Goal: Navigation & Orientation: Find specific page/section

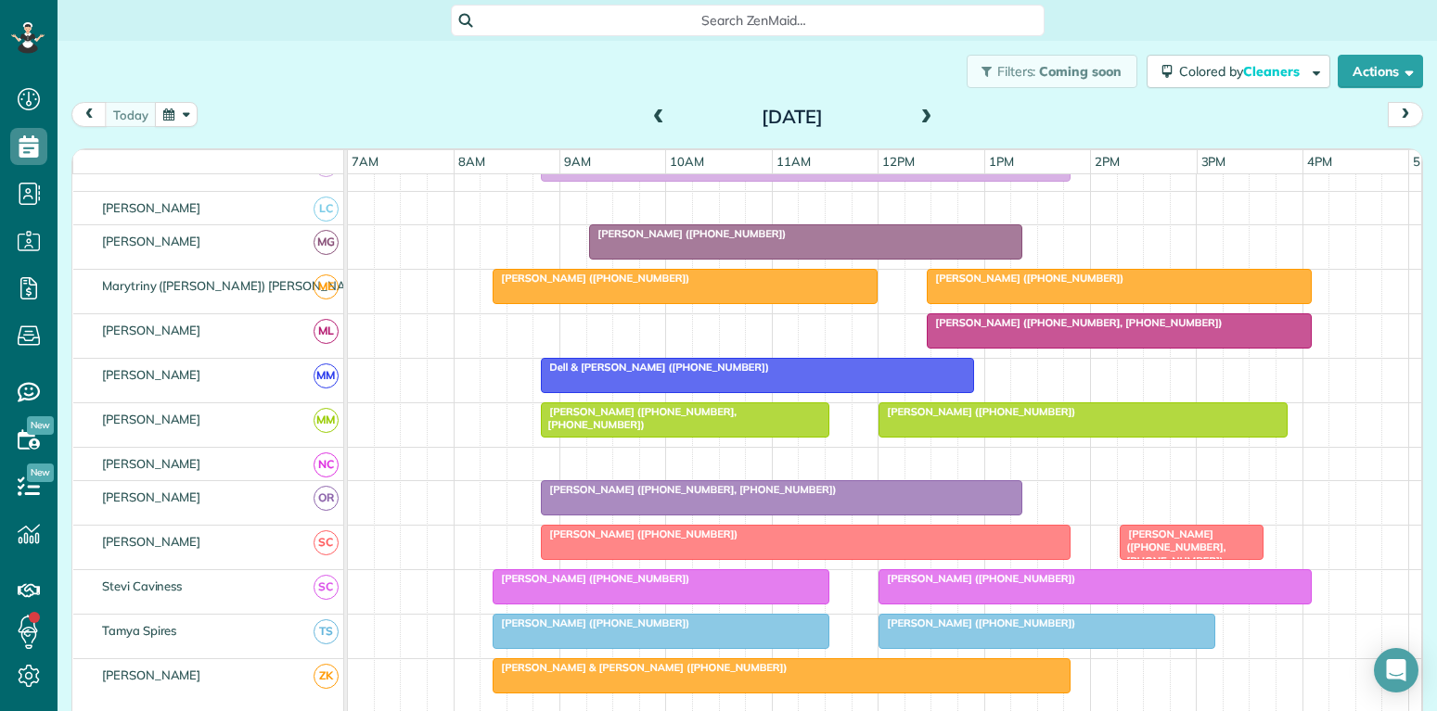
scroll to position [890, 0]
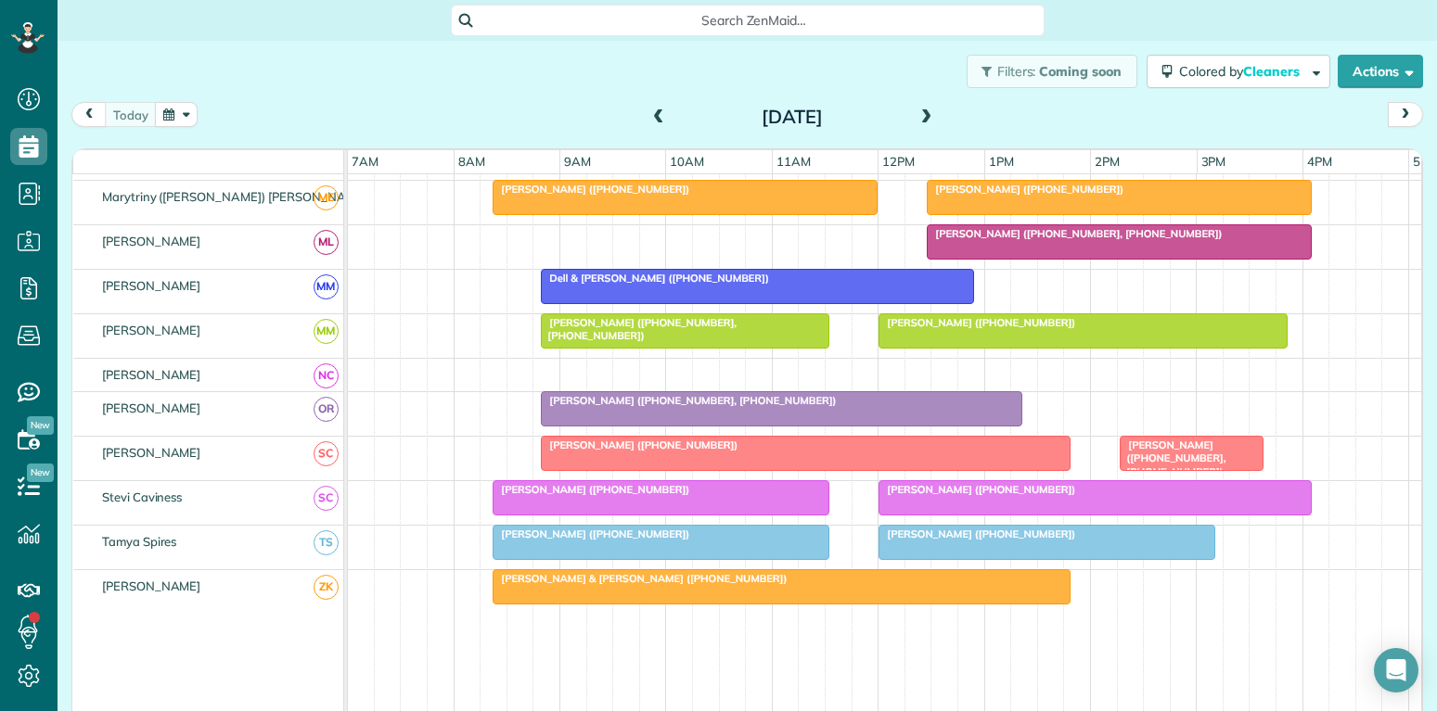
click at [1182, 452] on span "Isabelle Williams (+18175630441, +18179030441)" at bounding box center [1172, 459] width 107 height 40
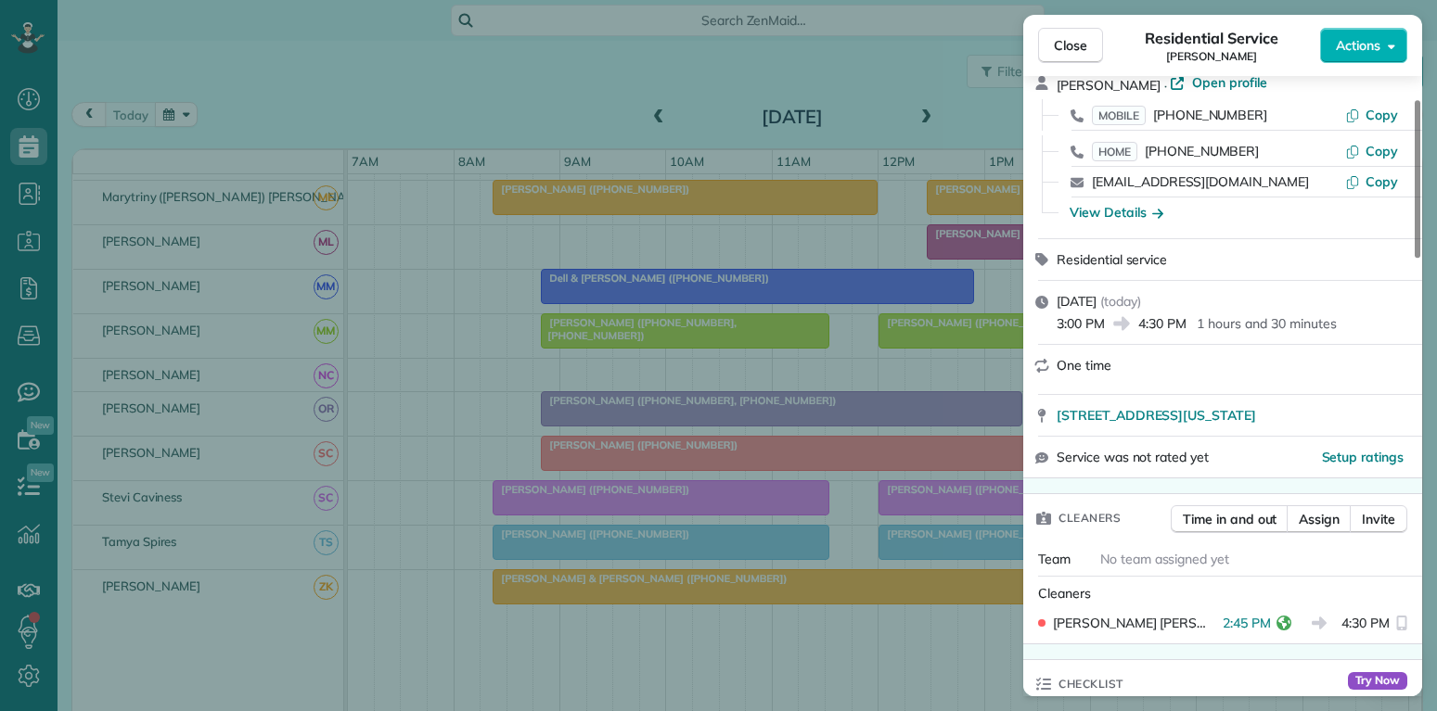
scroll to position [178, 0]
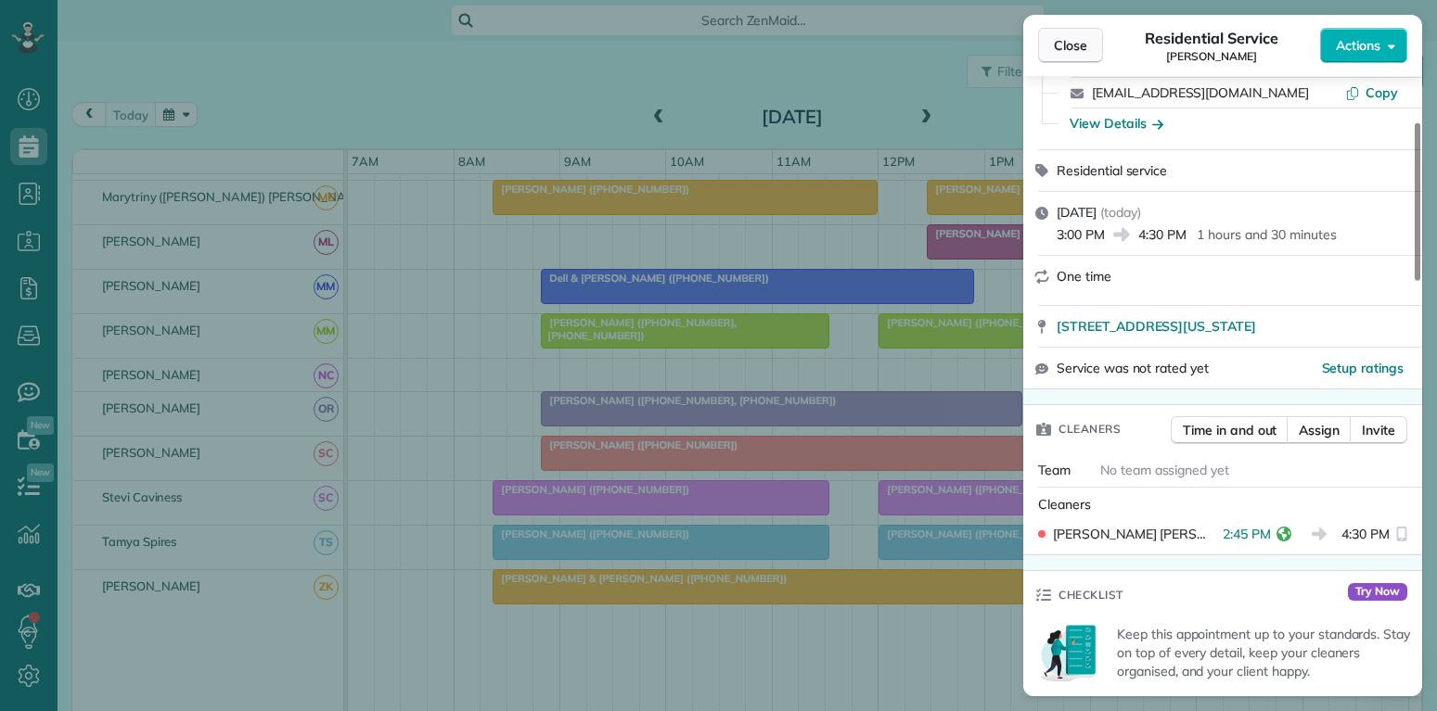
click at [1073, 43] on span "Close" at bounding box center [1070, 45] width 33 height 19
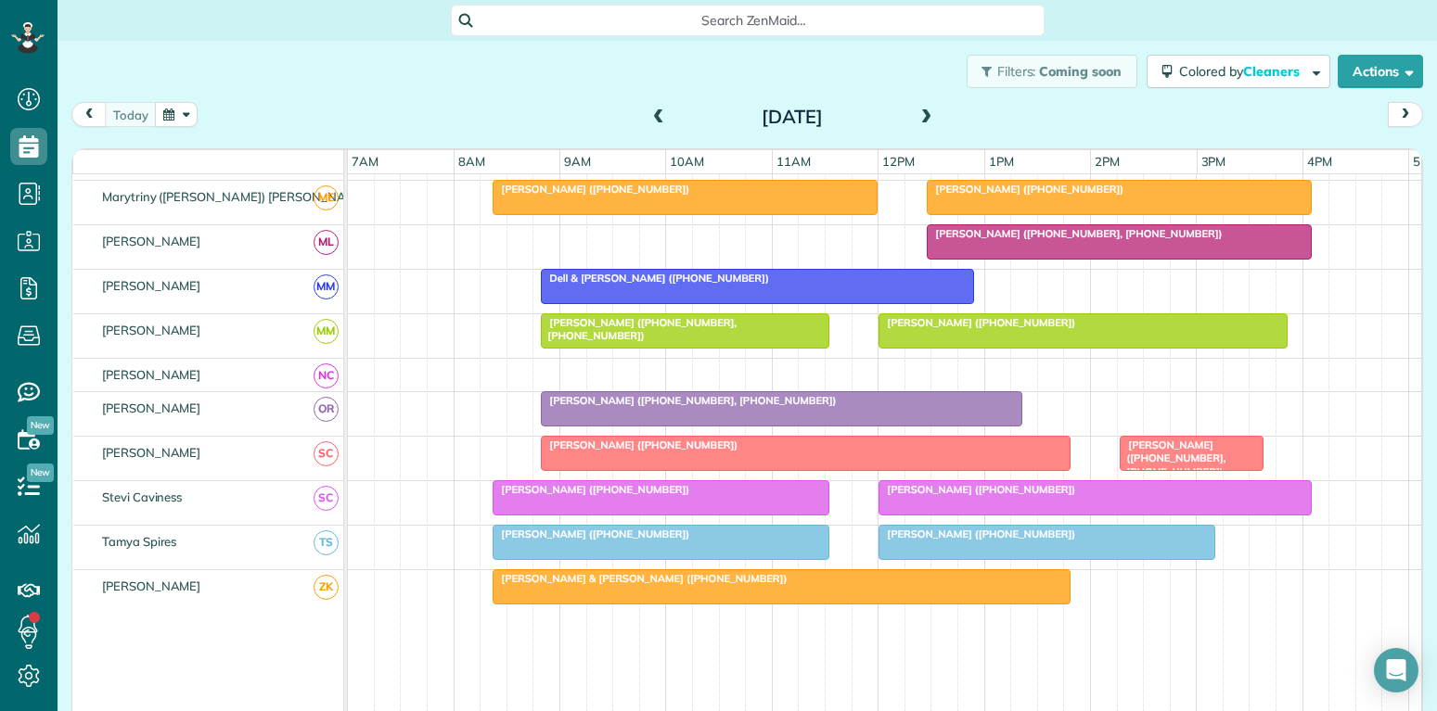
click at [1003, 543] on div at bounding box center [1046, 542] width 335 height 33
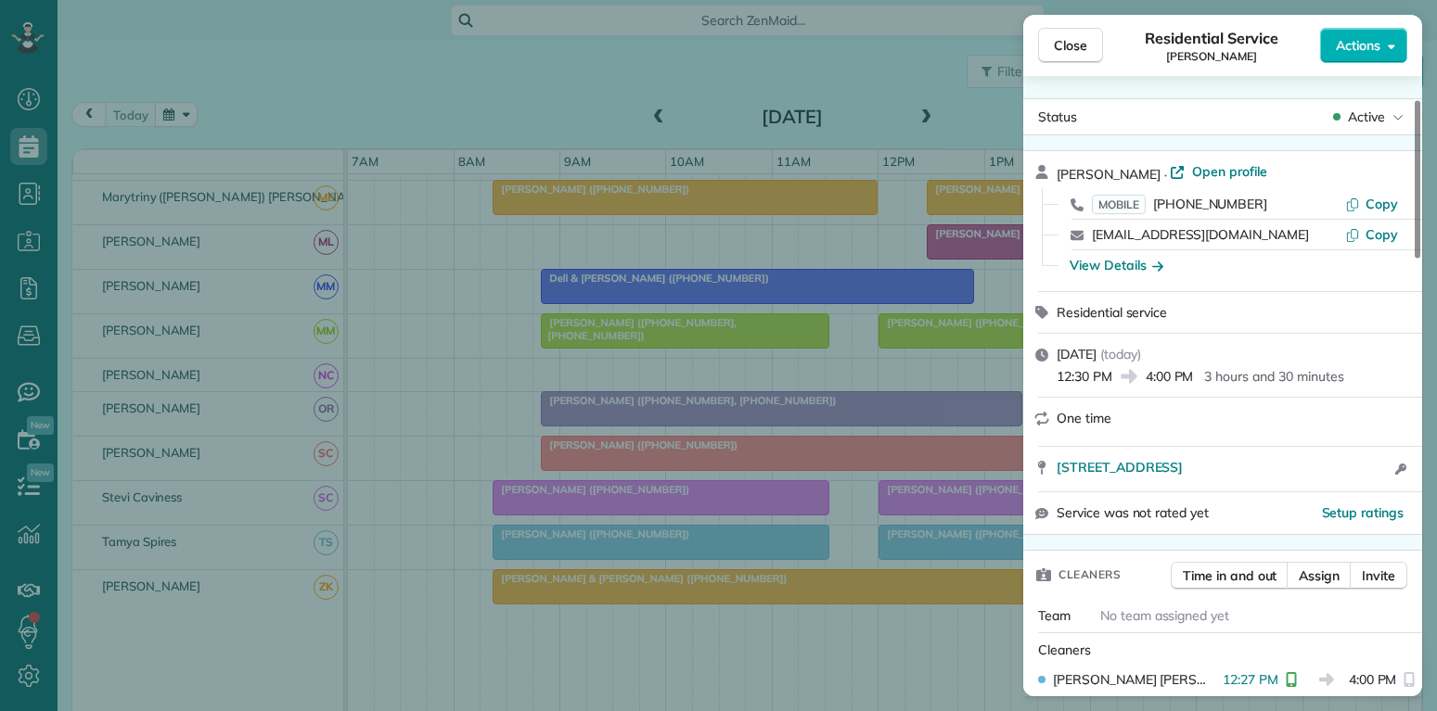
scroll to position [89, 0]
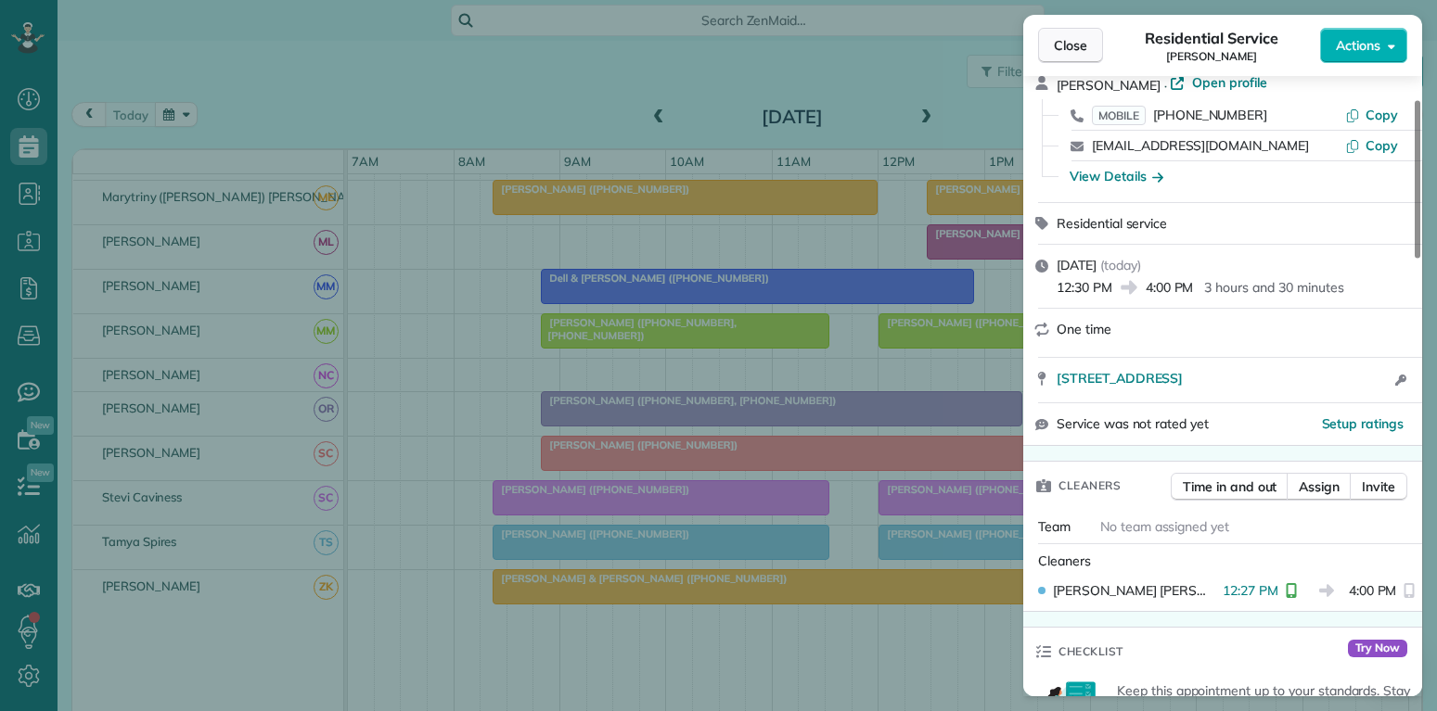
click at [1082, 45] on span "Close" at bounding box center [1070, 45] width 33 height 19
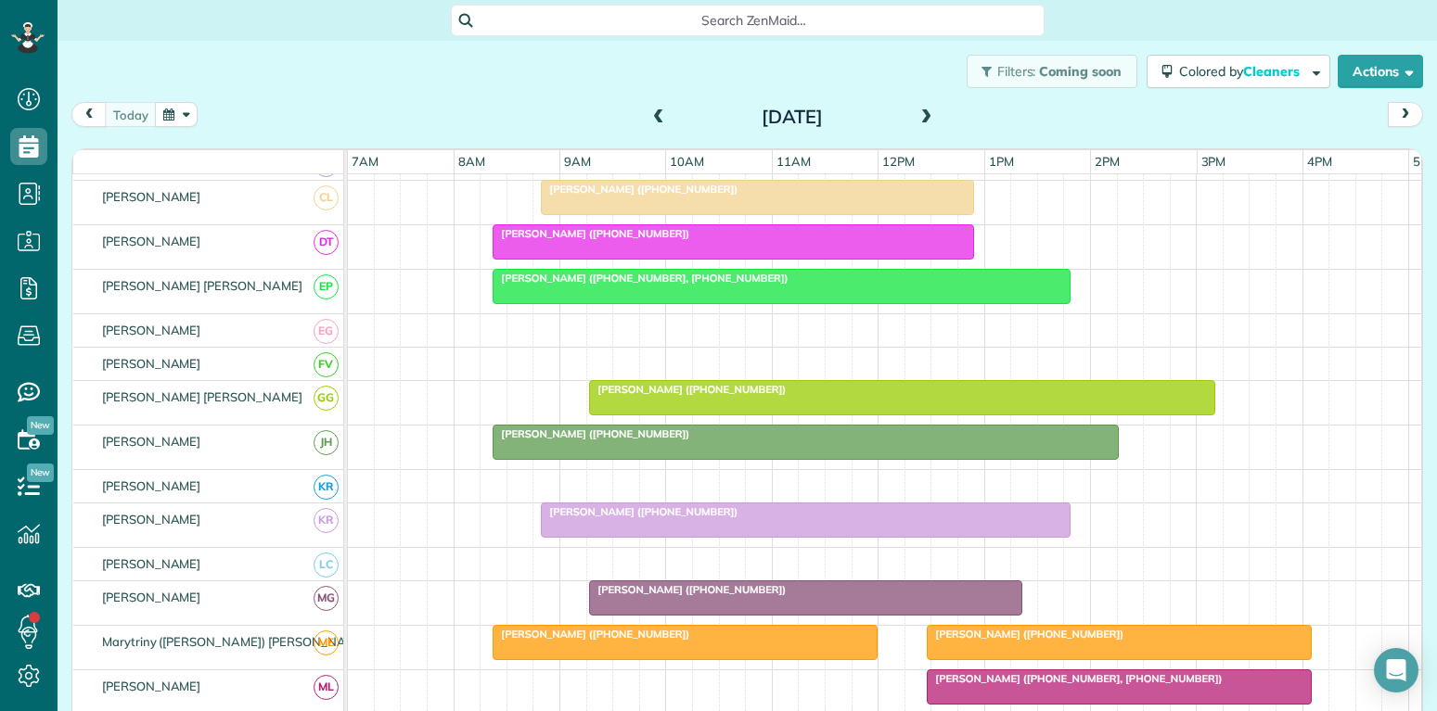
scroll to position [89, 0]
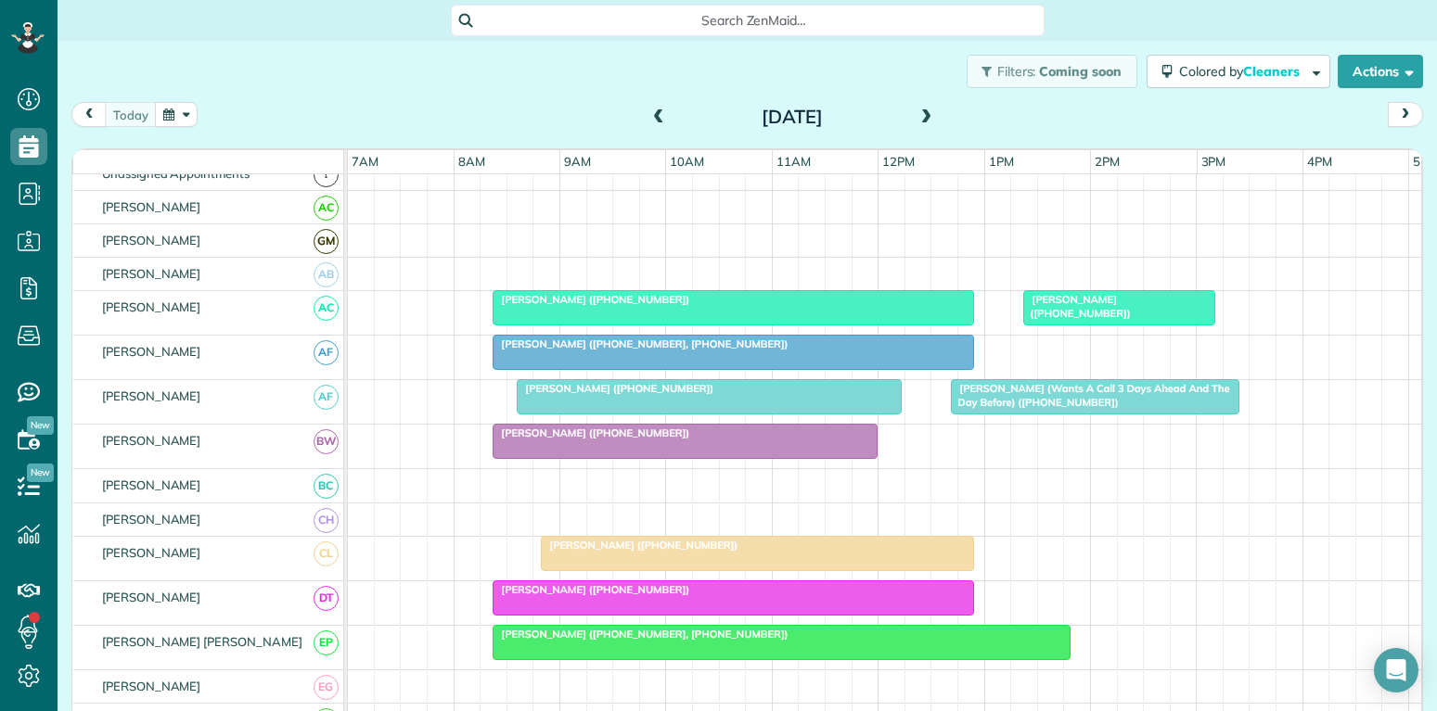
click at [1121, 310] on div at bounding box center [1119, 307] width 190 height 33
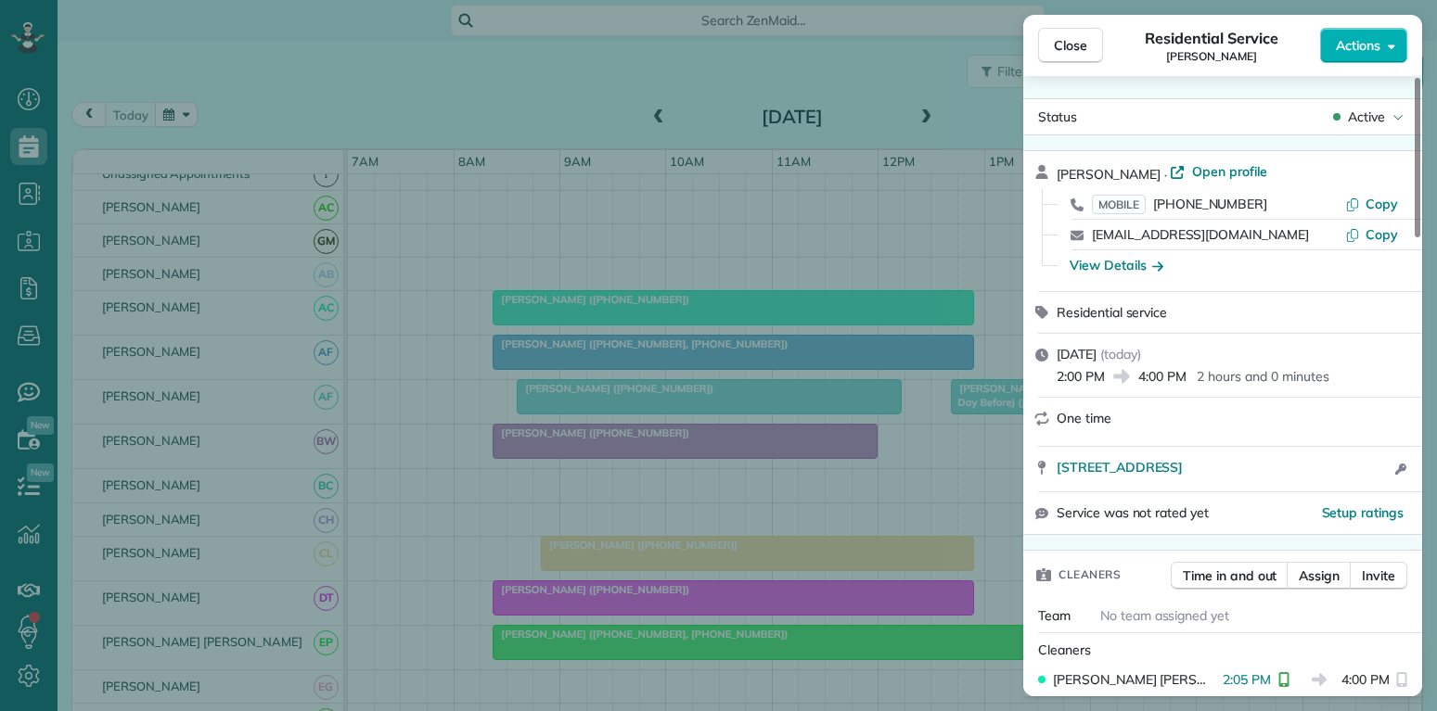
scroll to position [89, 0]
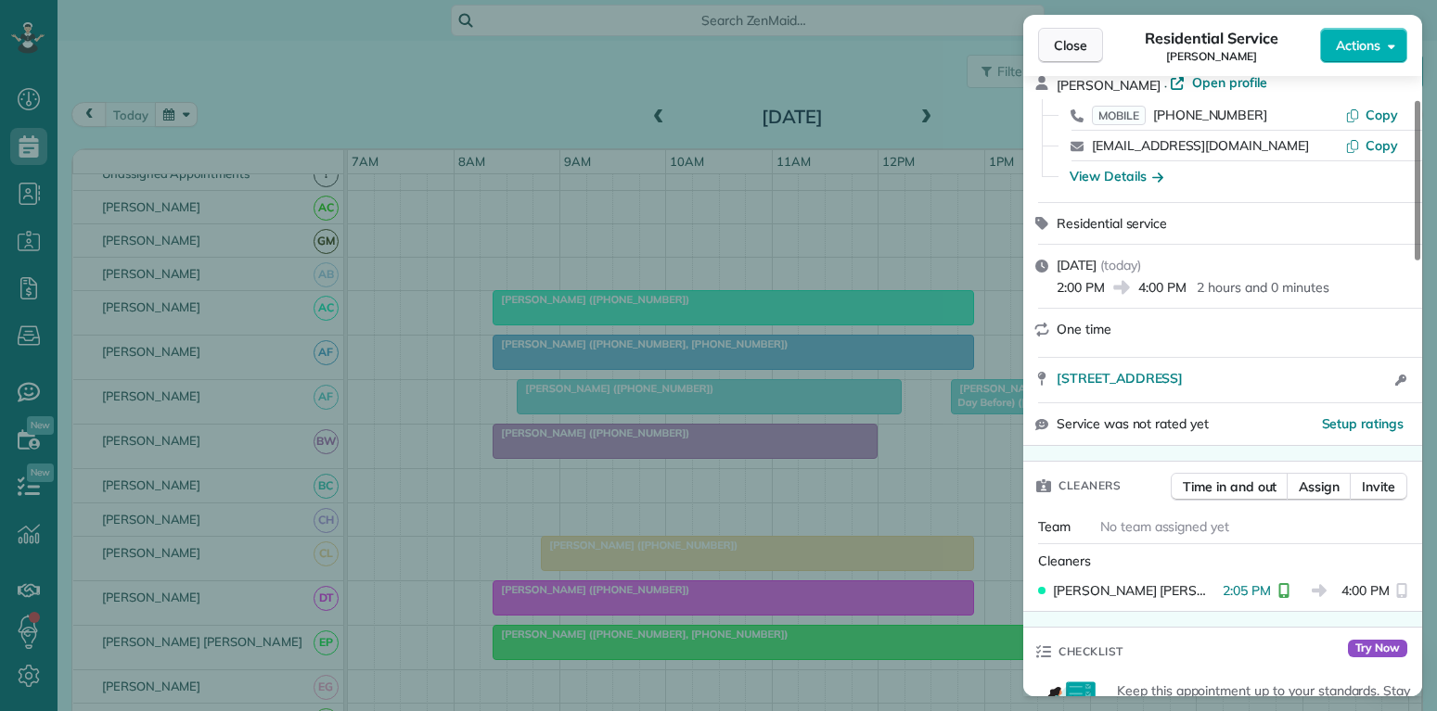
click at [1070, 55] on button "Close" at bounding box center [1070, 45] width 65 height 35
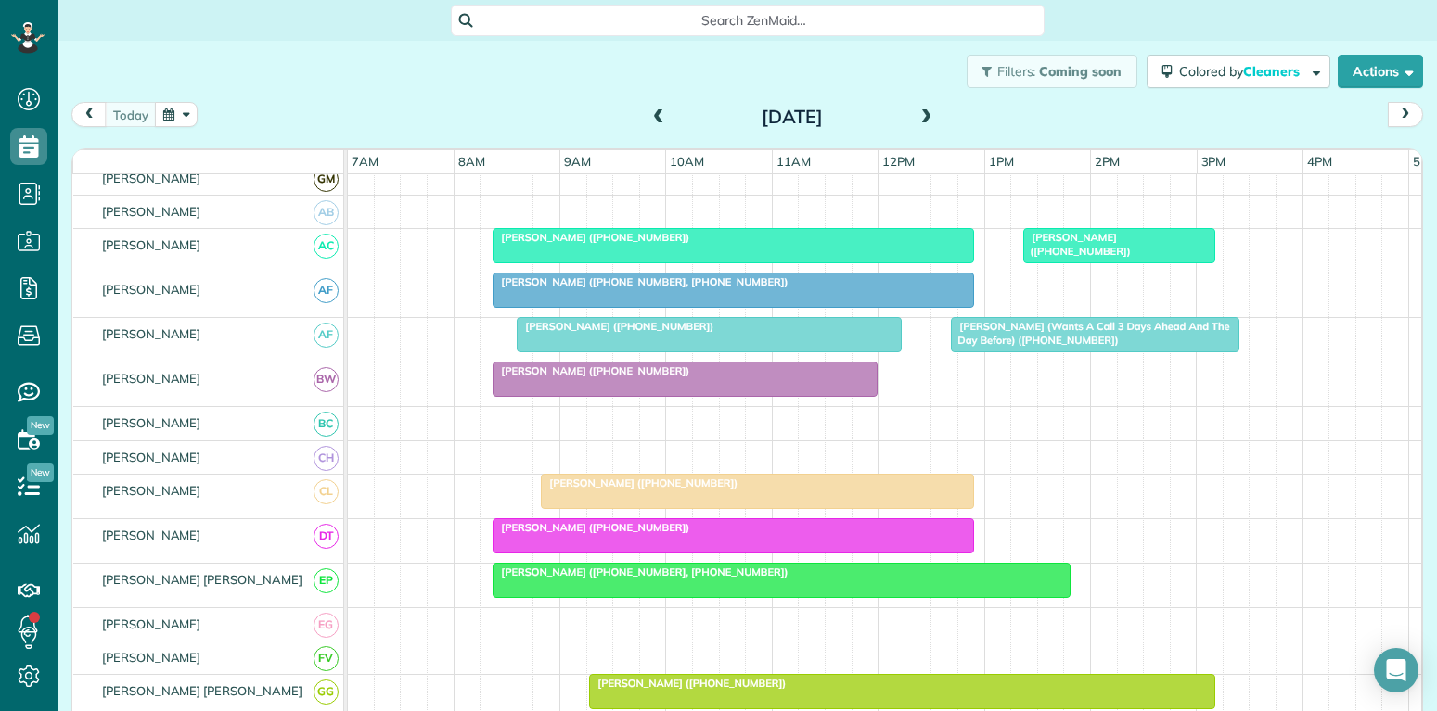
scroll to position [178, 0]
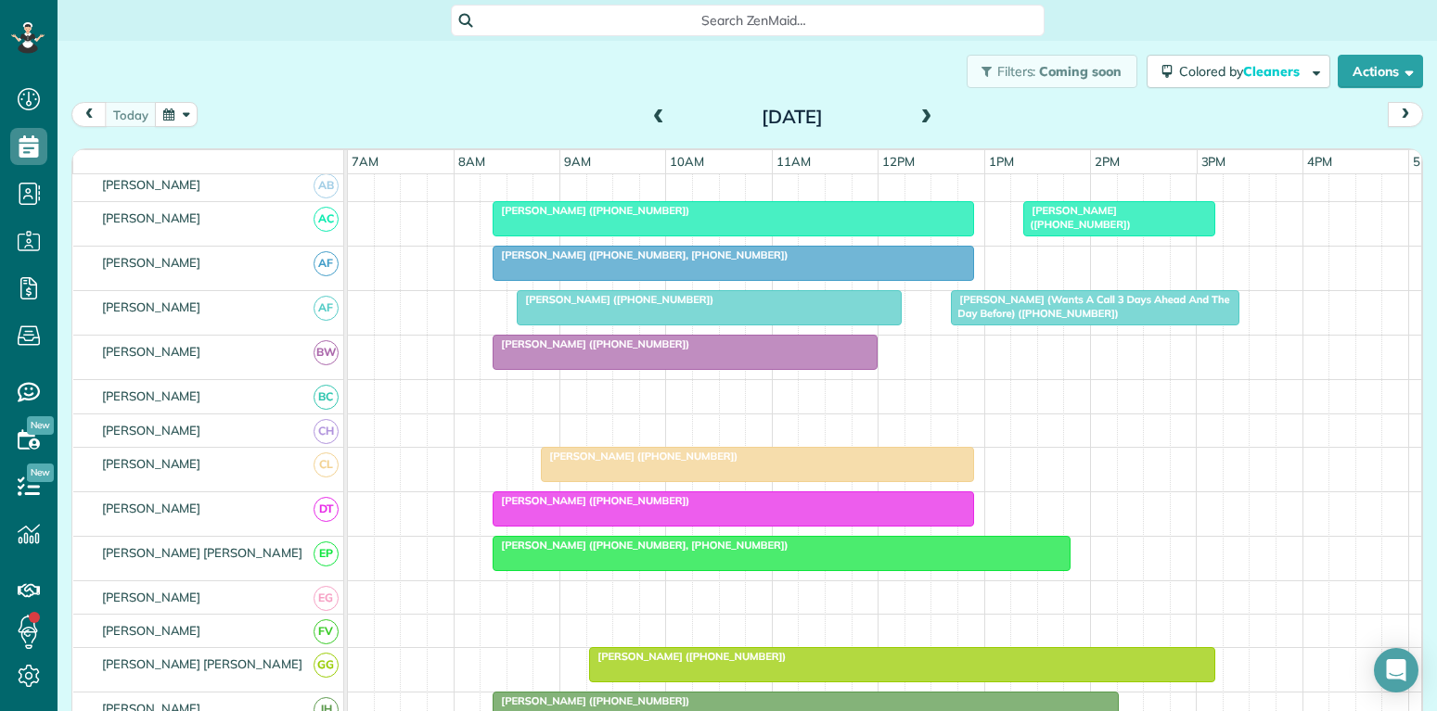
click at [794, 550] on div "[PERSON_NAME] ([PHONE_NUMBER], [PHONE_NUMBER])" at bounding box center [781, 545] width 567 height 13
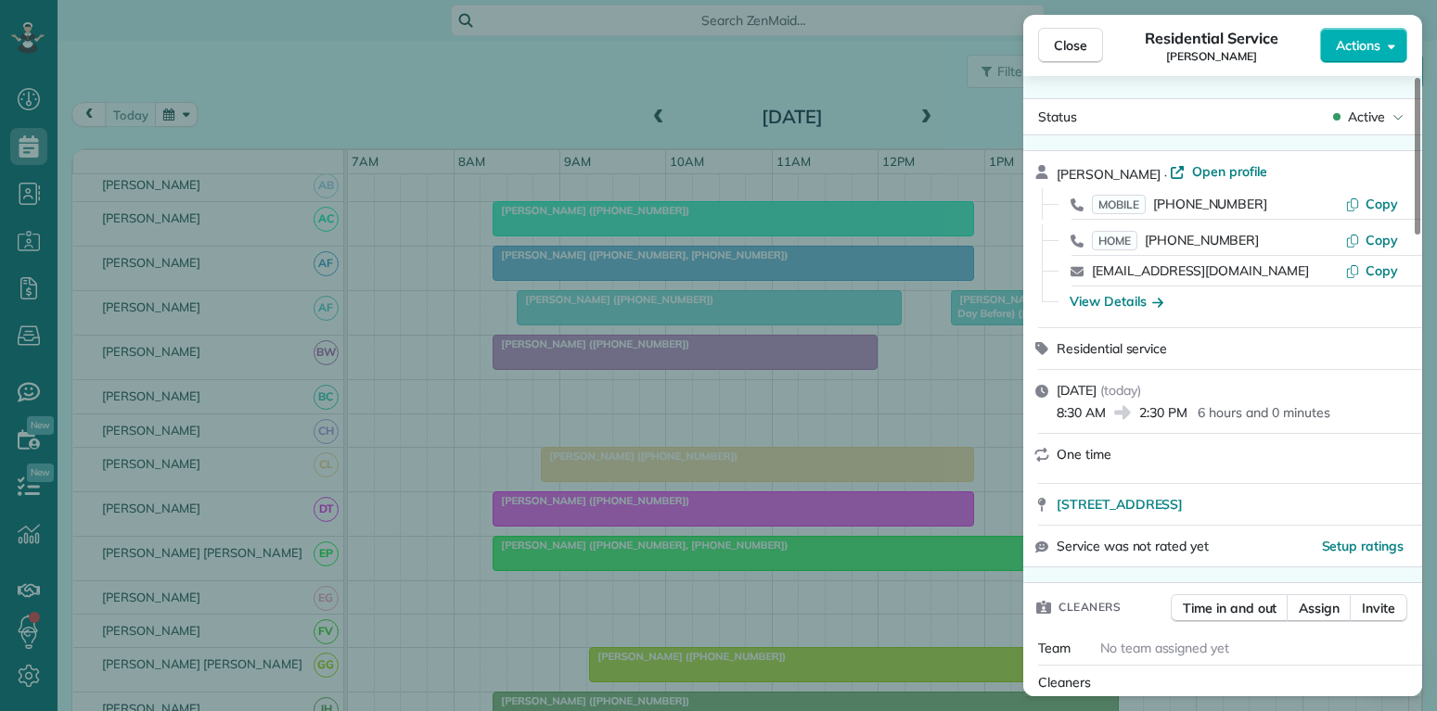
scroll to position [89, 0]
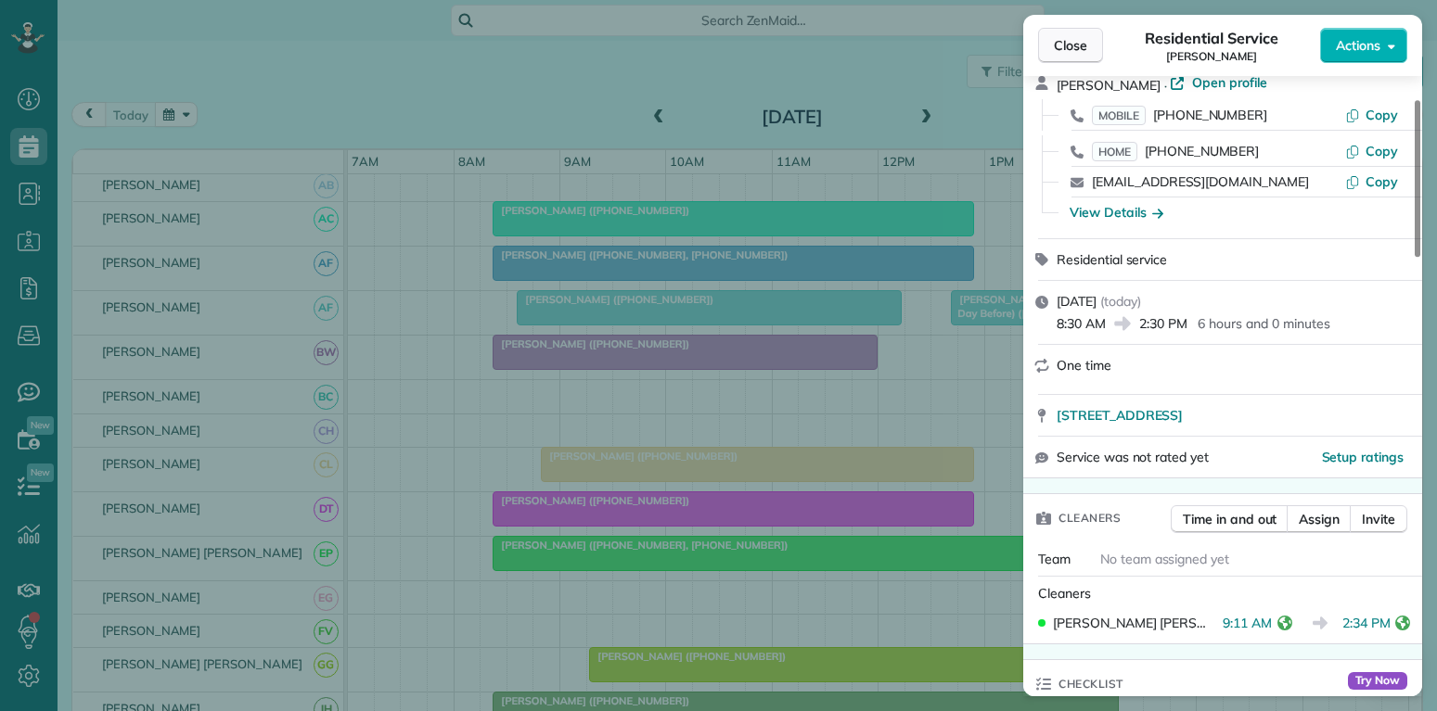
click at [1078, 43] on span "Close" at bounding box center [1070, 45] width 33 height 19
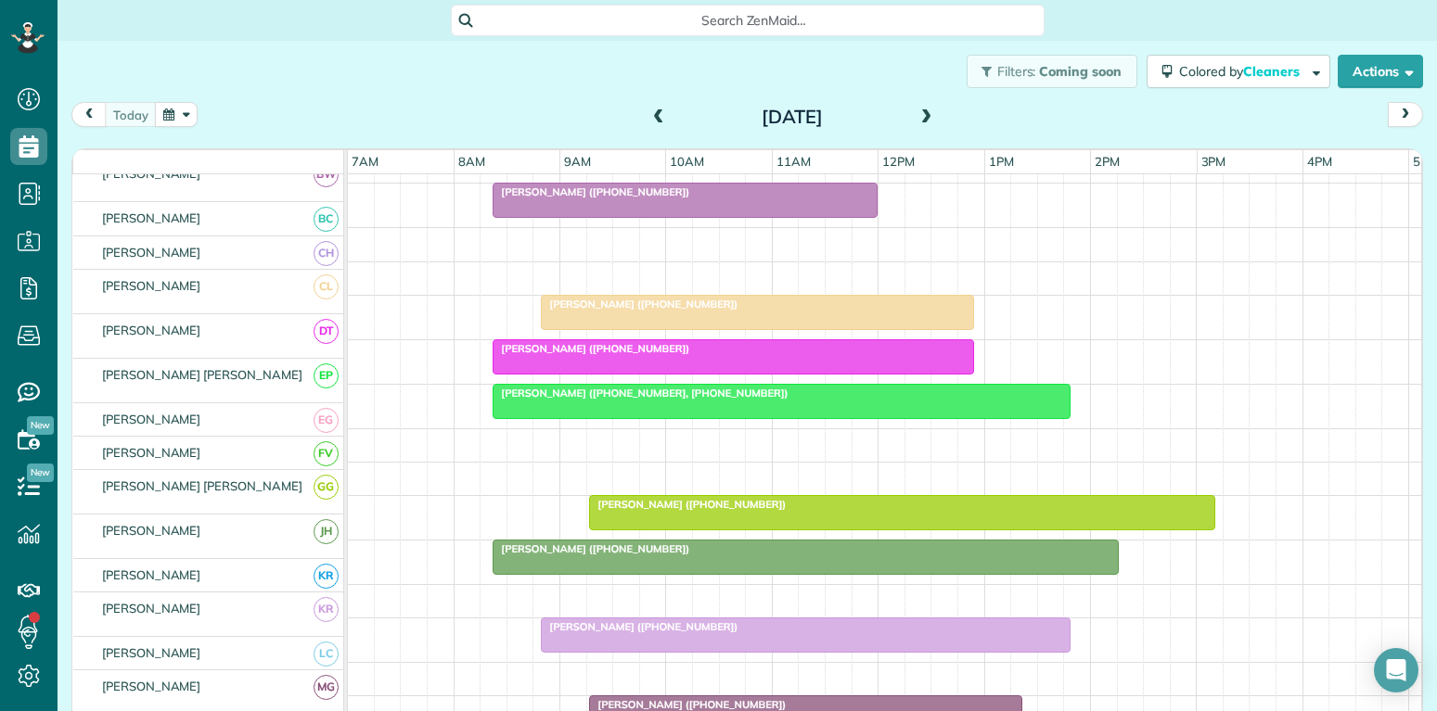
scroll to position [356, 0]
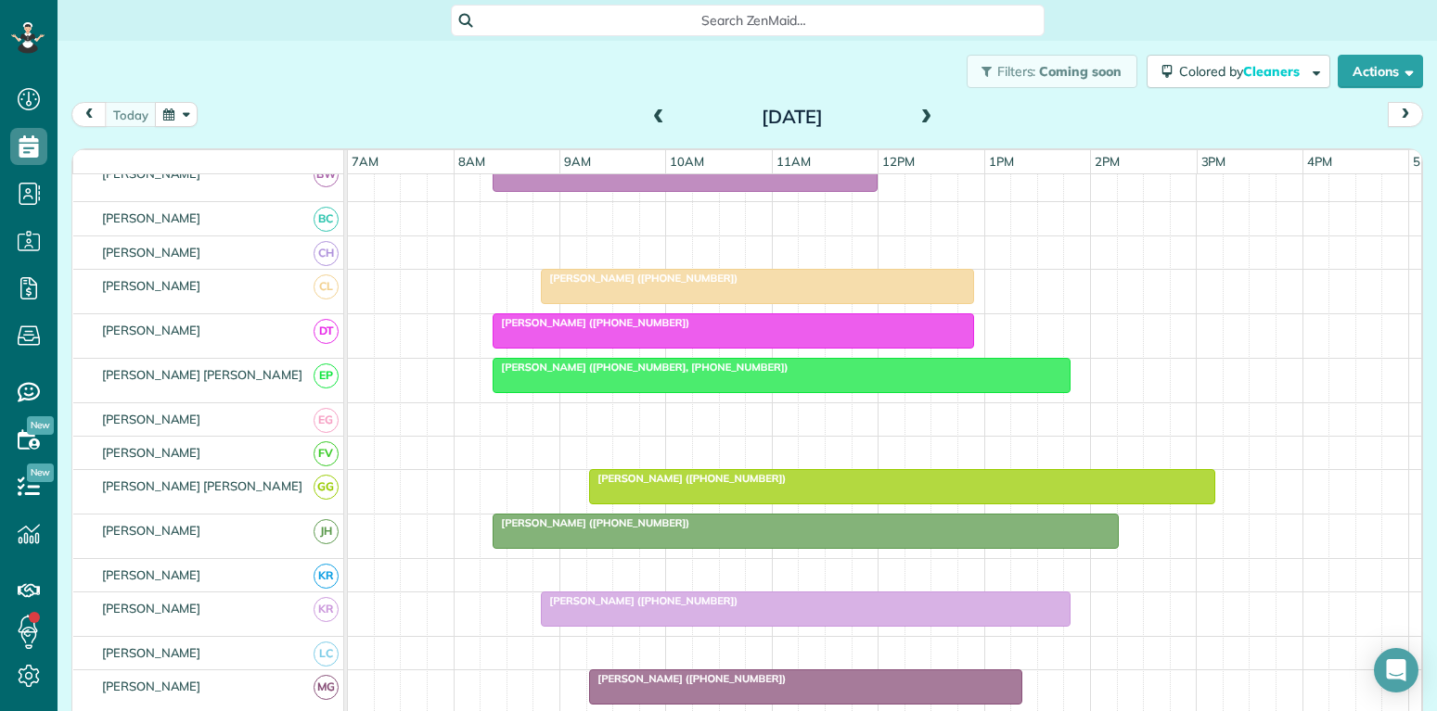
click at [877, 484] on div "[PERSON_NAME] ([PHONE_NUMBER])" at bounding box center [902, 478] width 615 height 13
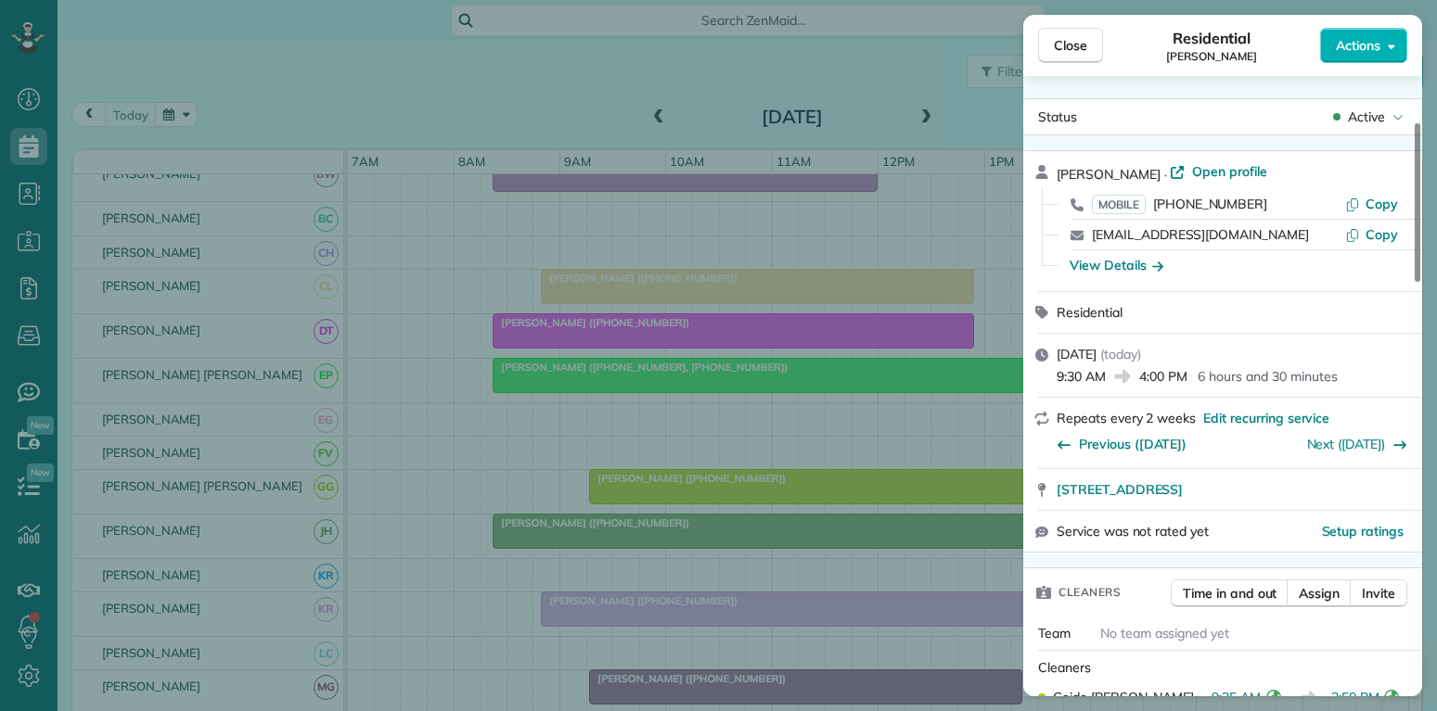
scroll to position [178, 0]
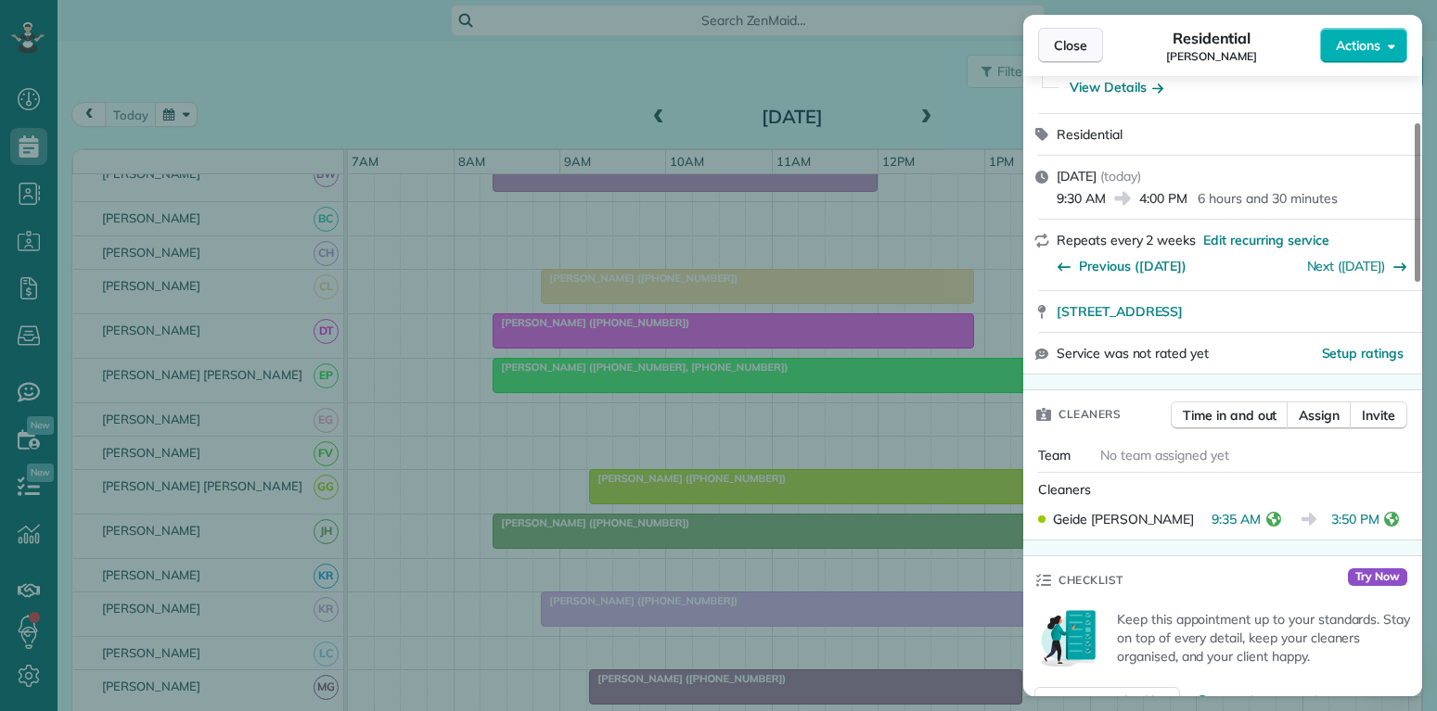
click at [1072, 43] on span "Close" at bounding box center [1070, 45] width 33 height 19
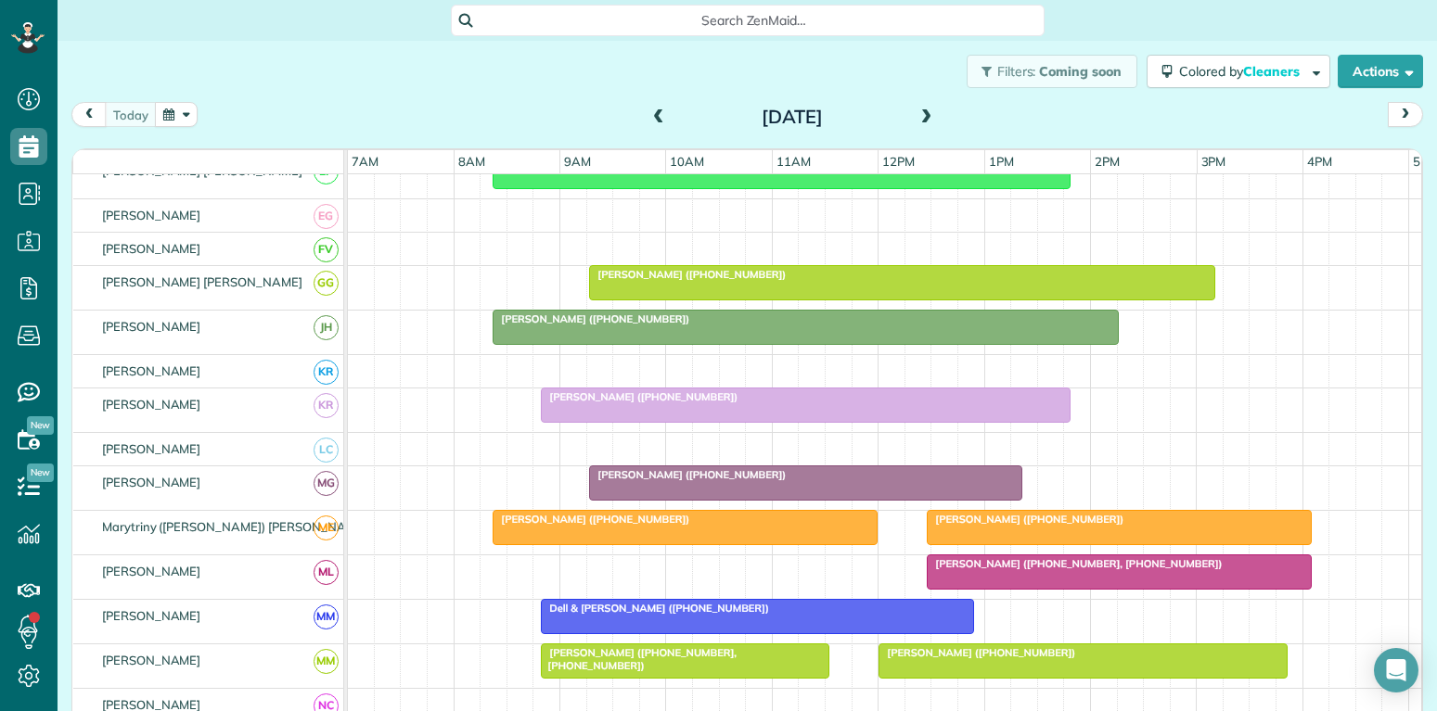
scroll to position [623, 0]
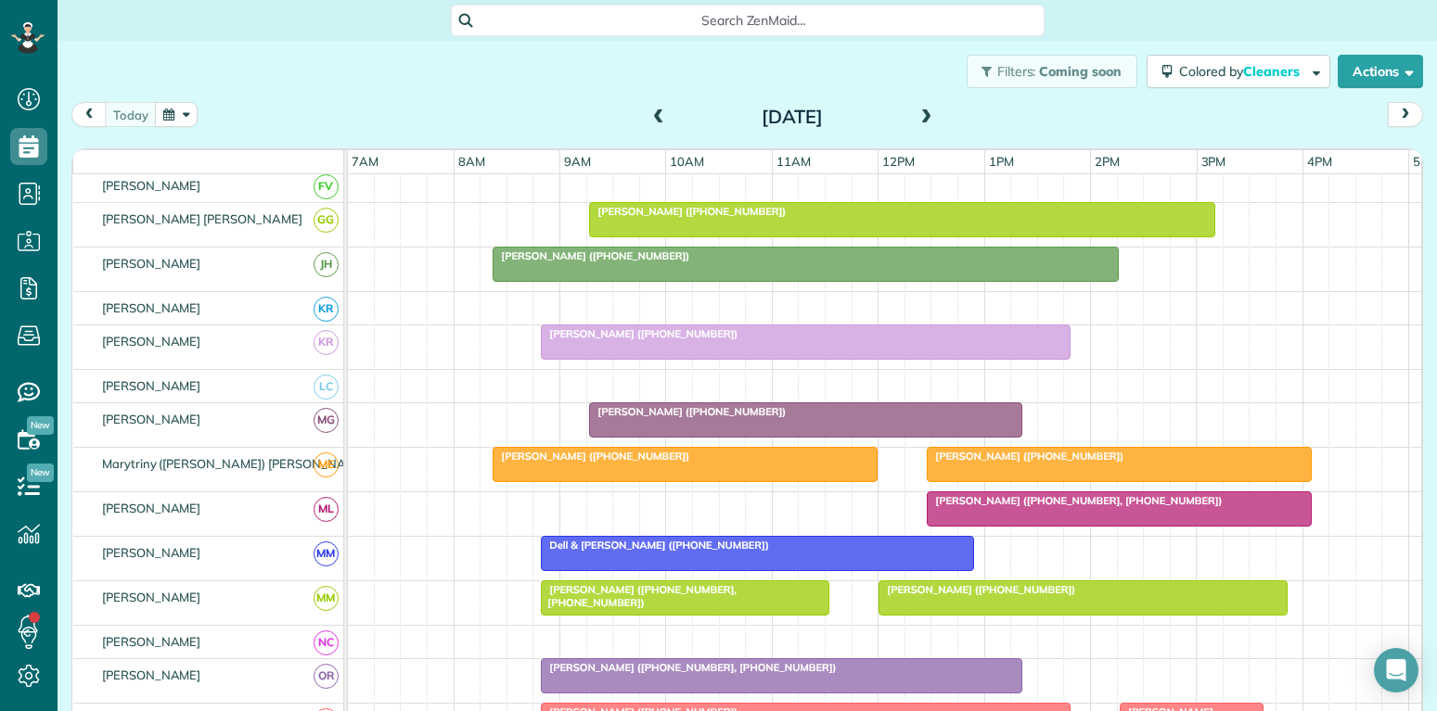
click at [1030, 499] on span "Isabelle Williams (+18175630441, +18179030441)" at bounding box center [1074, 500] width 297 height 13
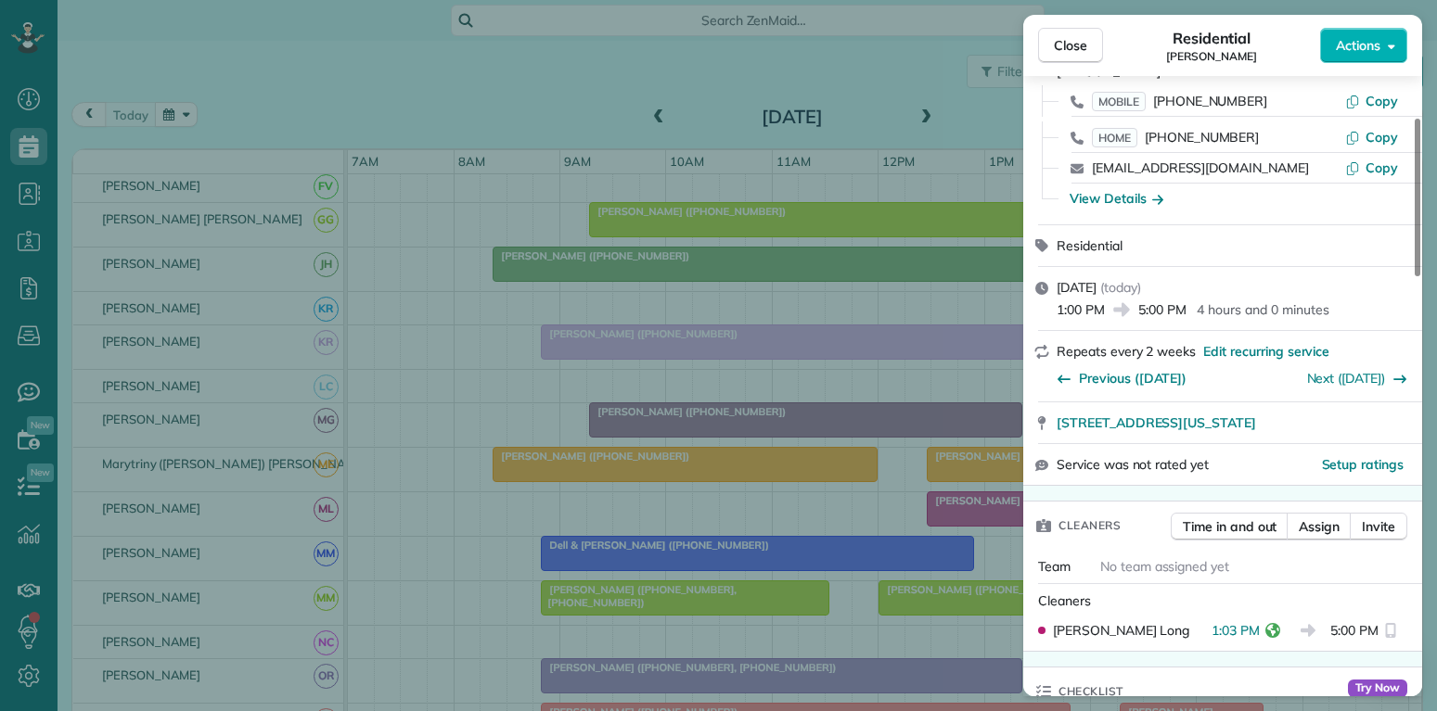
scroll to position [178, 0]
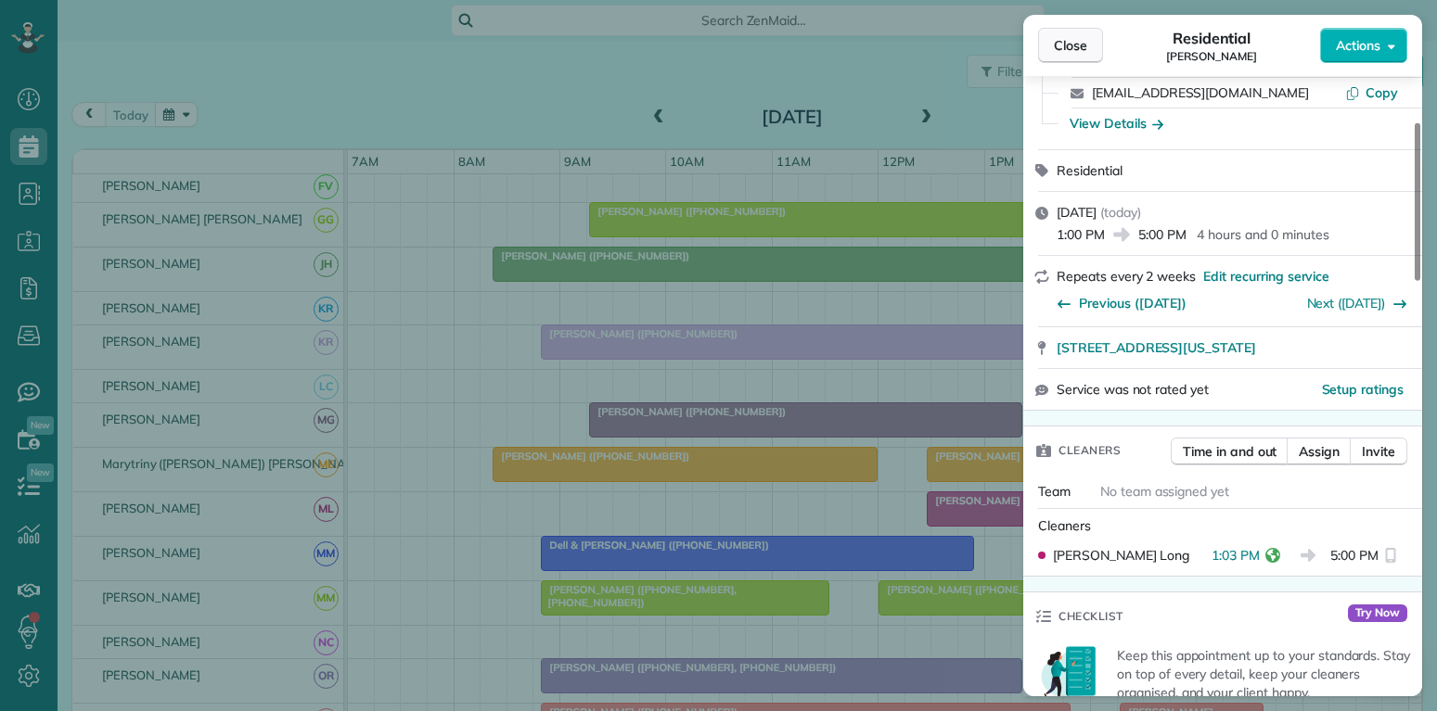
click at [1080, 49] on span "Close" at bounding box center [1070, 45] width 33 height 19
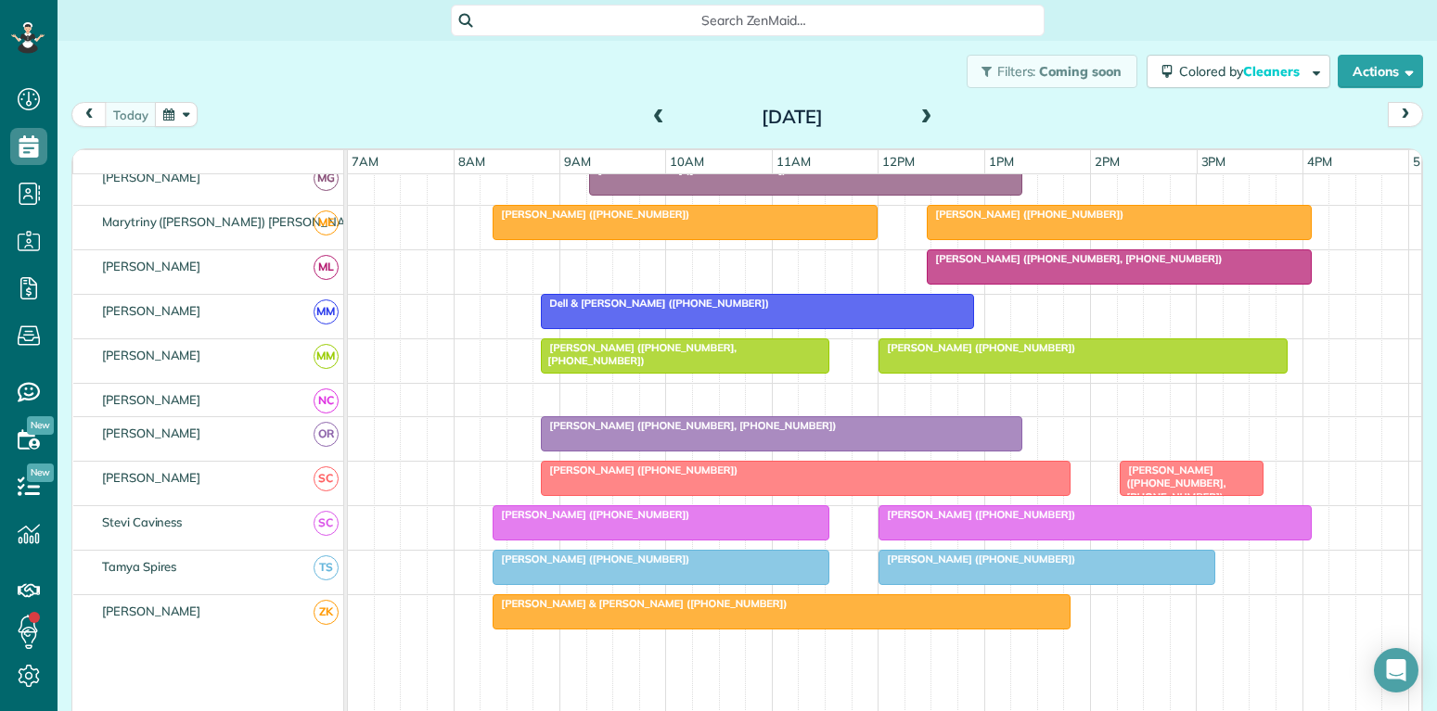
scroll to position [890, 0]
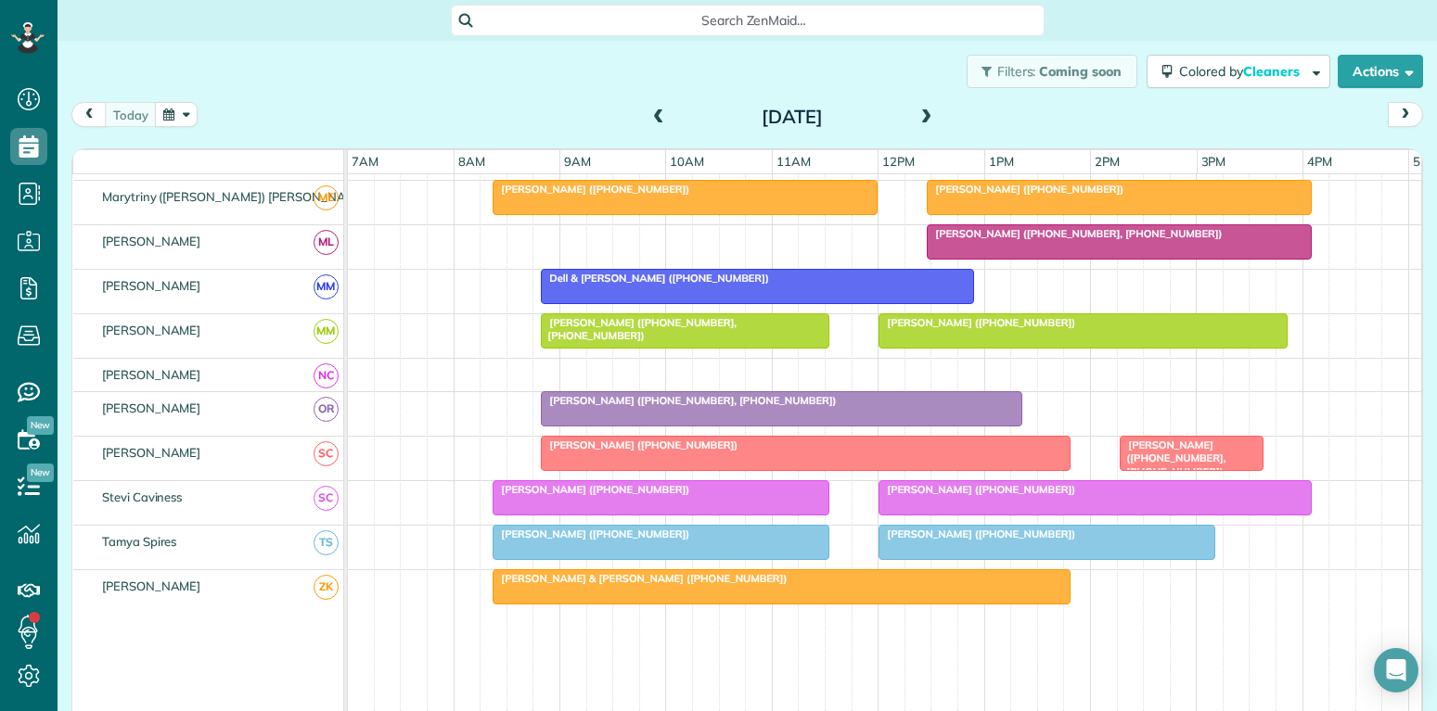
click at [903, 404] on div "[PERSON_NAME] ([PHONE_NUMBER], [PHONE_NUMBER])" at bounding box center [781, 400] width 470 height 13
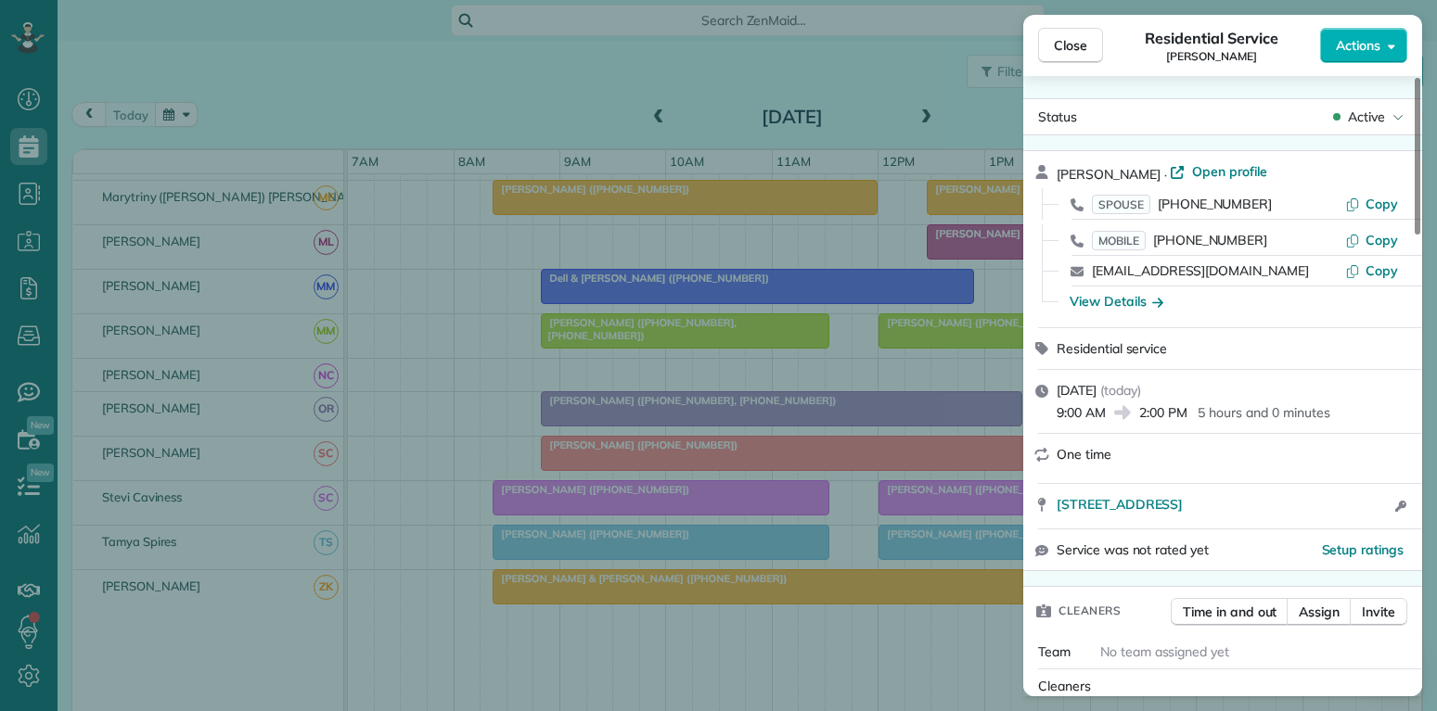
scroll to position [89, 0]
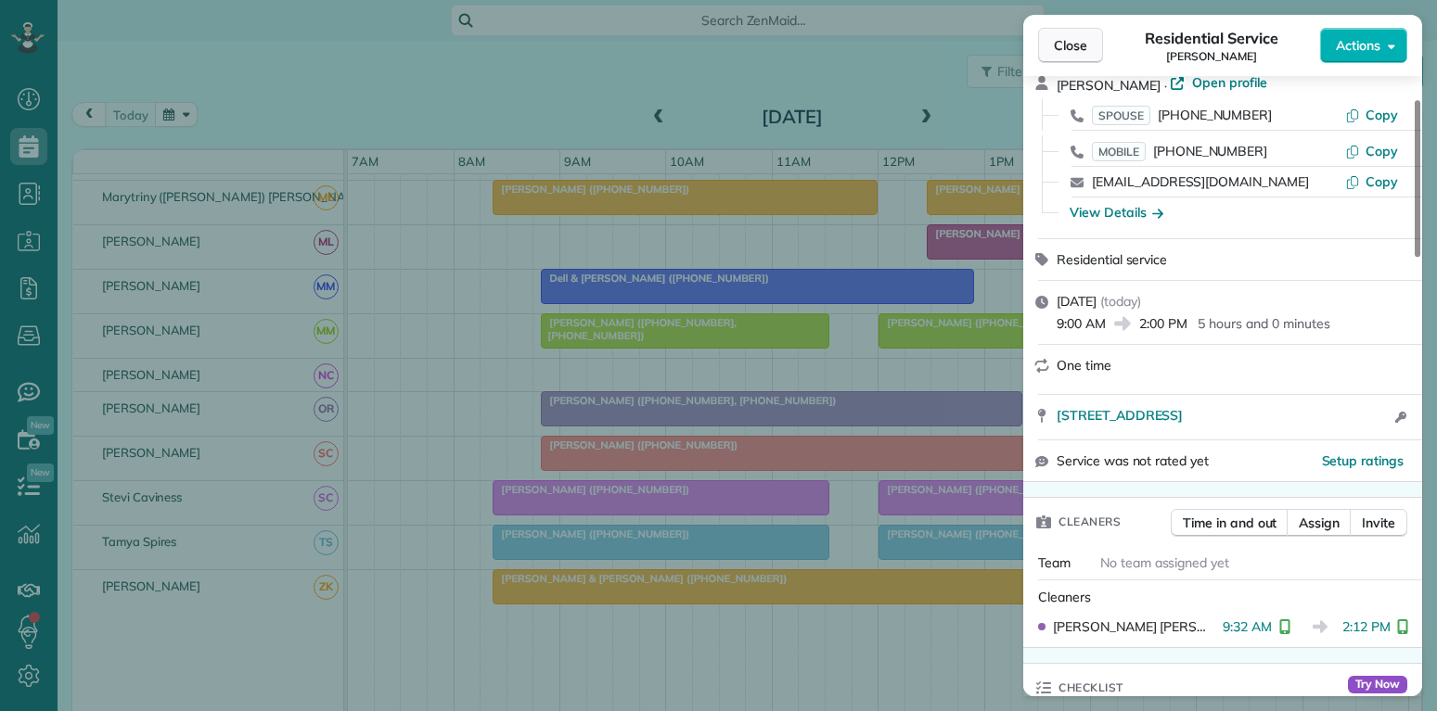
click at [1088, 45] on button "Close" at bounding box center [1070, 45] width 65 height 35
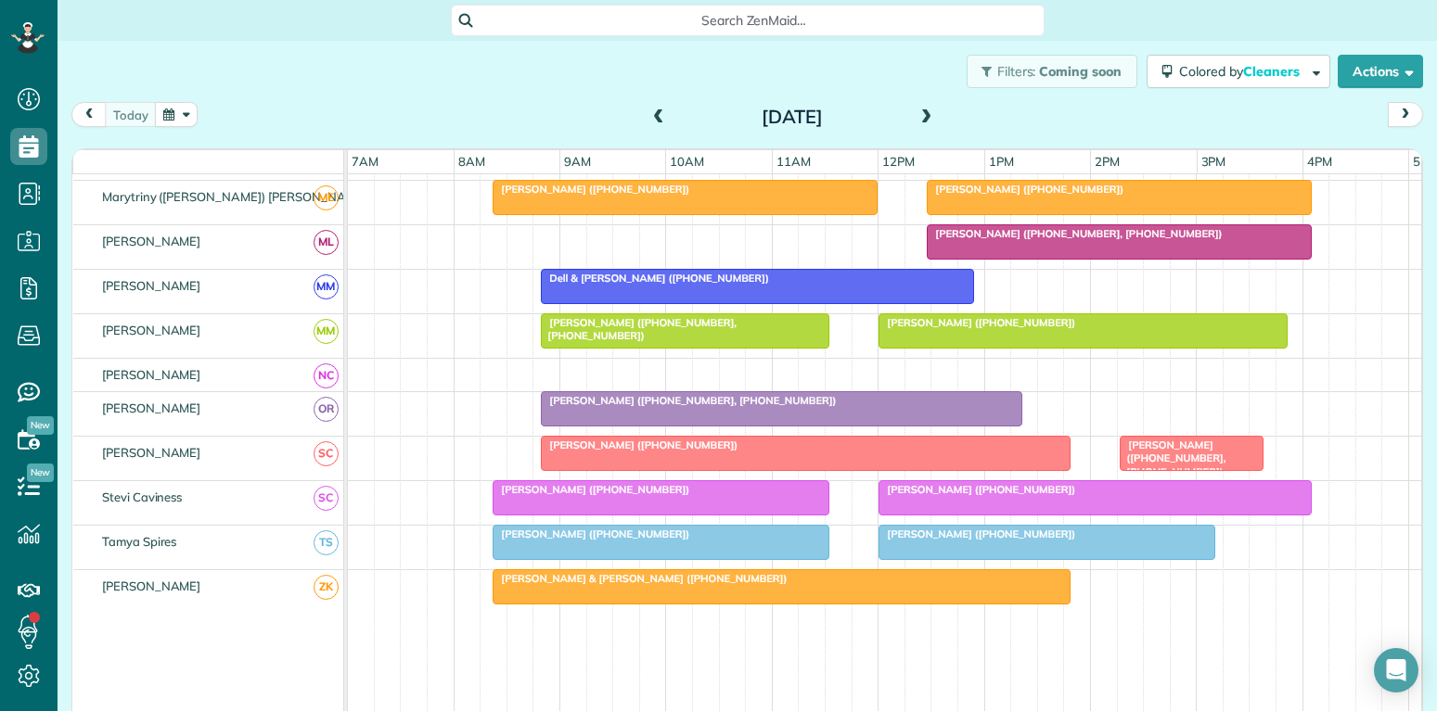
click at [1008, 490] on span "[PERSON_NAME] ([PHONE_NUMBER])" at bounding box center [977, 489] width 199 height 13
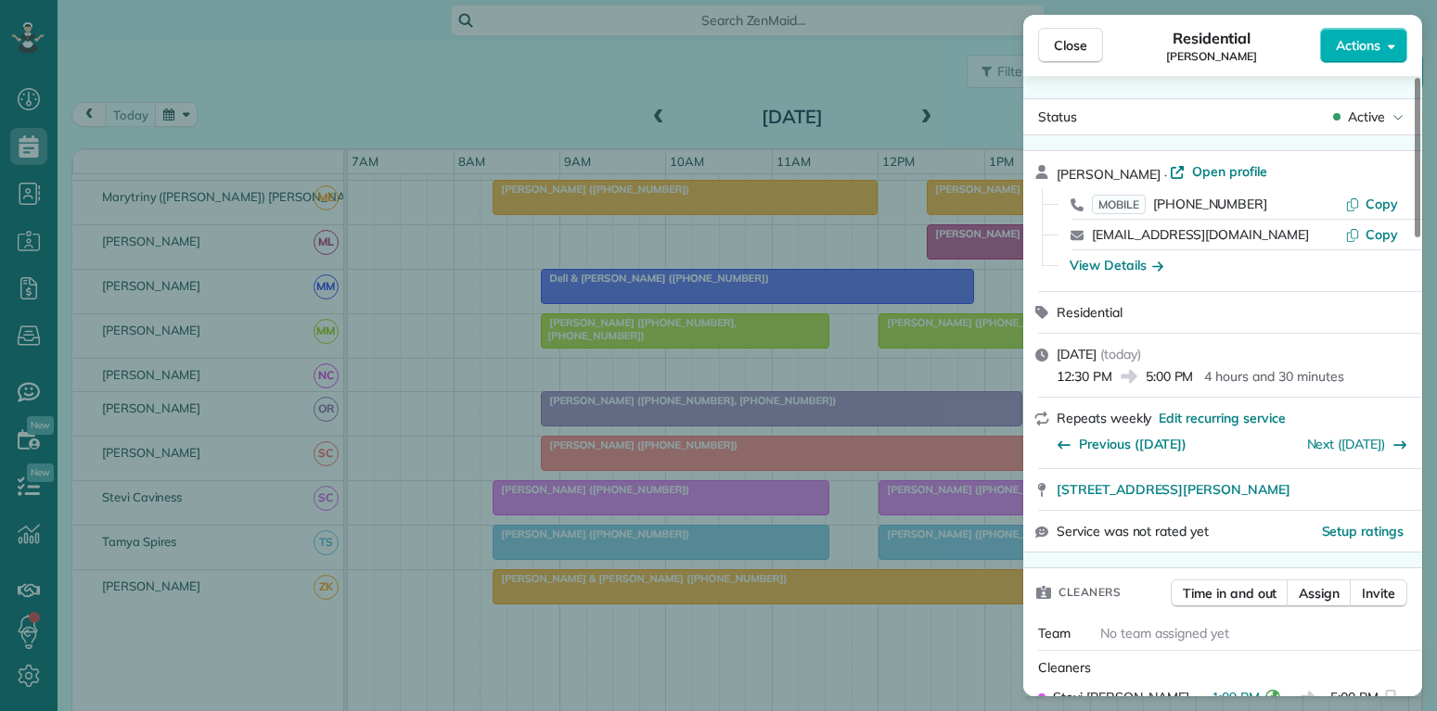
scroll to position [89, 0]
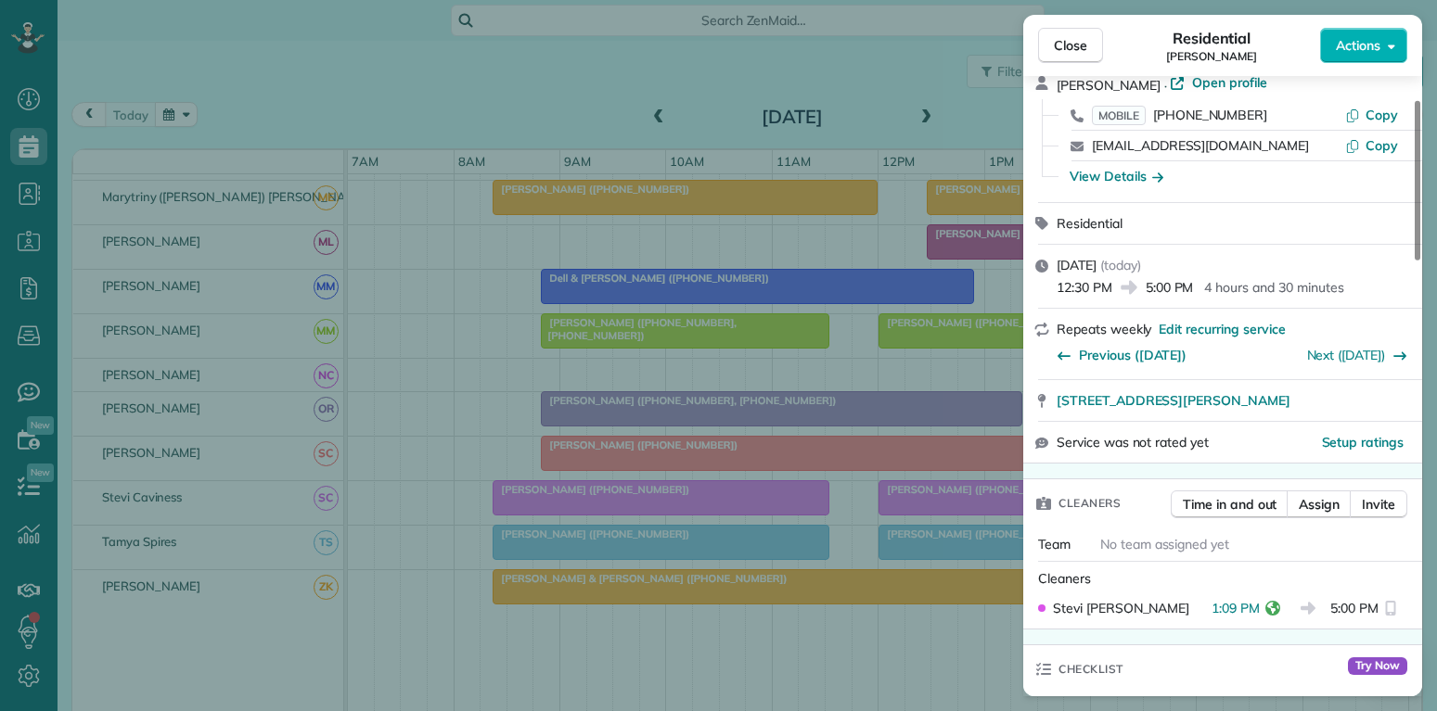
drag, startPoint x: 1078, startPoint y: 40, endPoint x: 980, endPoint y: 28, distance: 98.1
click at [1079, 40] on span "Close" at bounding box center [1070, 45] width 33 height 19
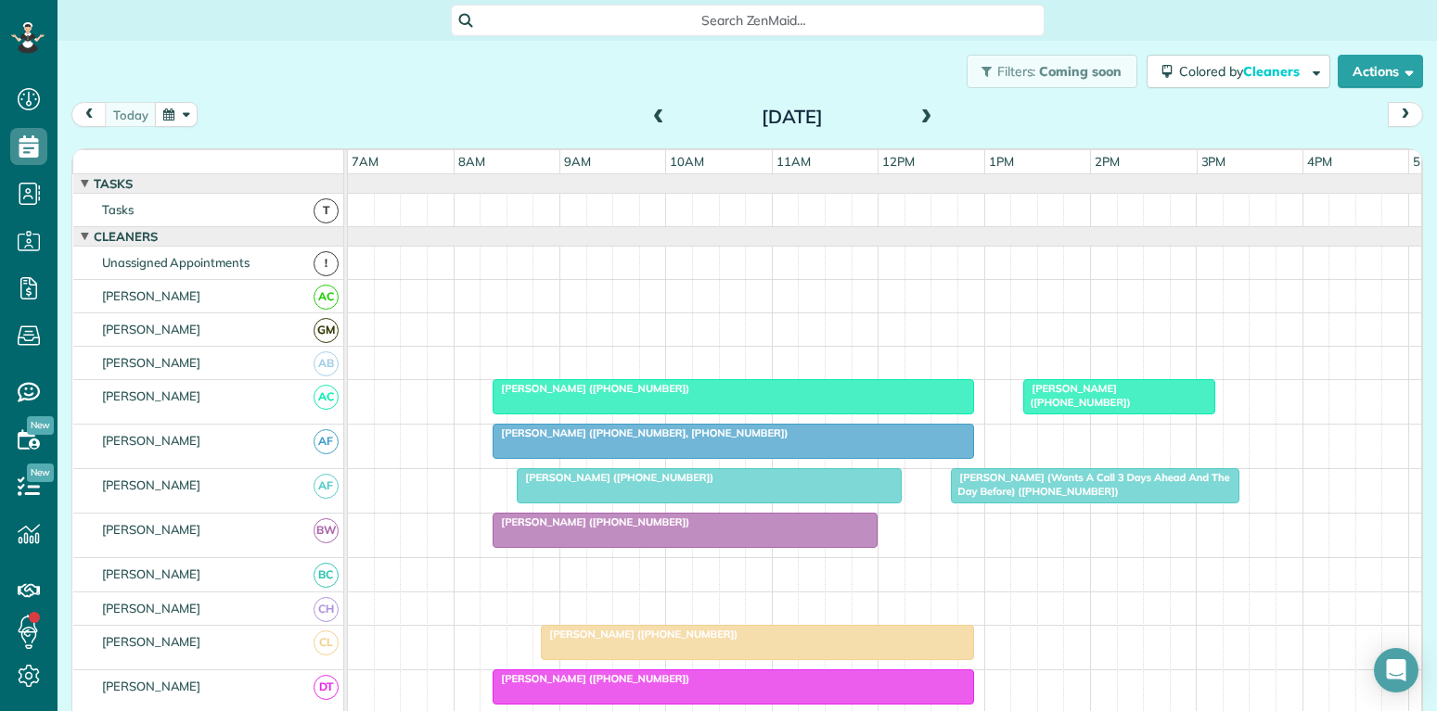
click at [1158, 396] on div at bounding box center [1119, 396] width 190 height 33
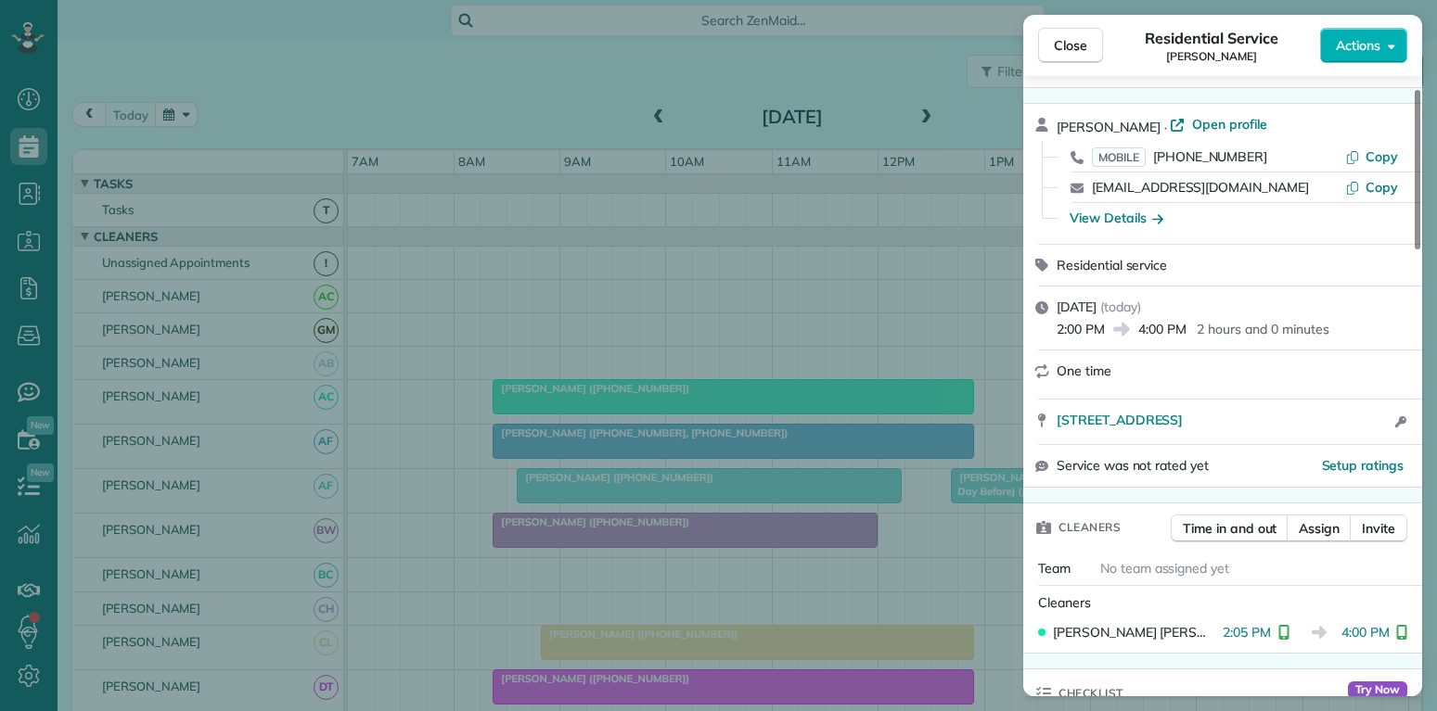
scroll to position [89, 0]
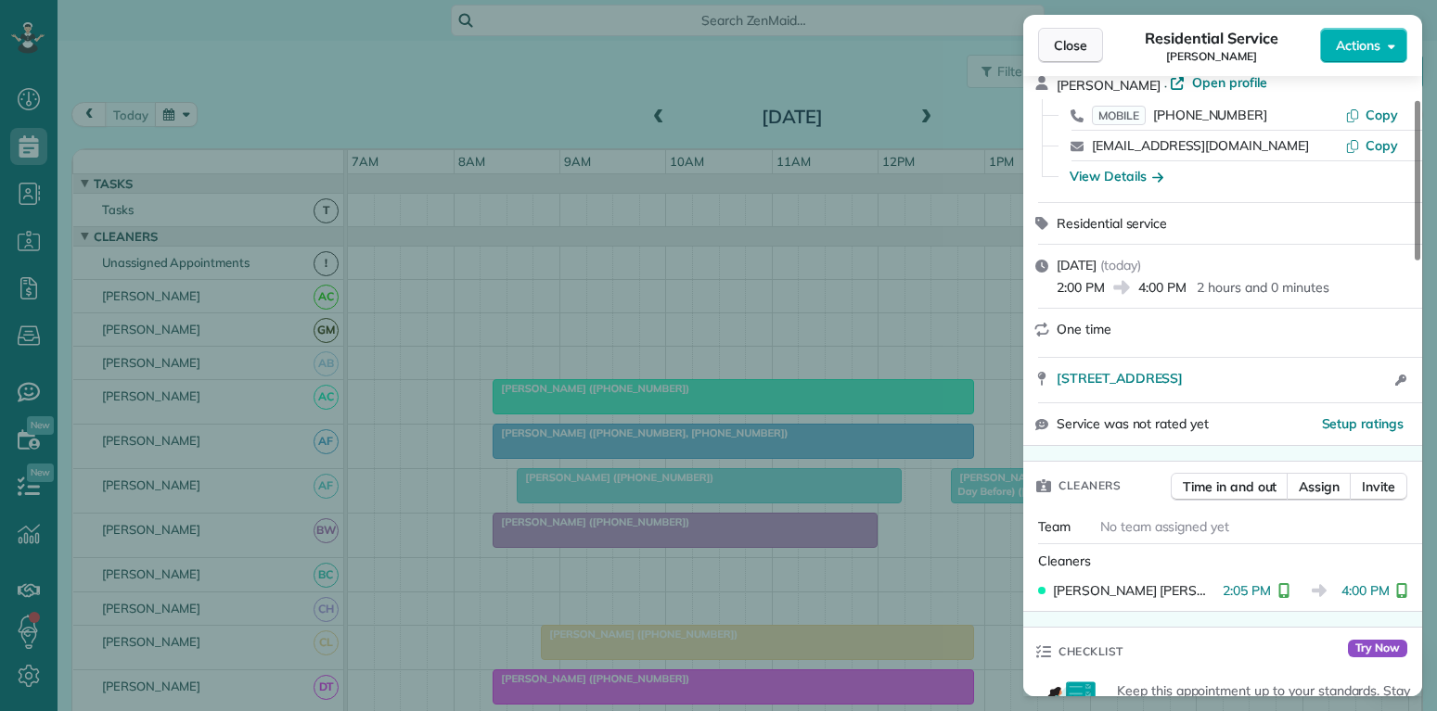
click at [1081, 40] on span "Close" at bounding box center [1070, 45] width 33 height 19
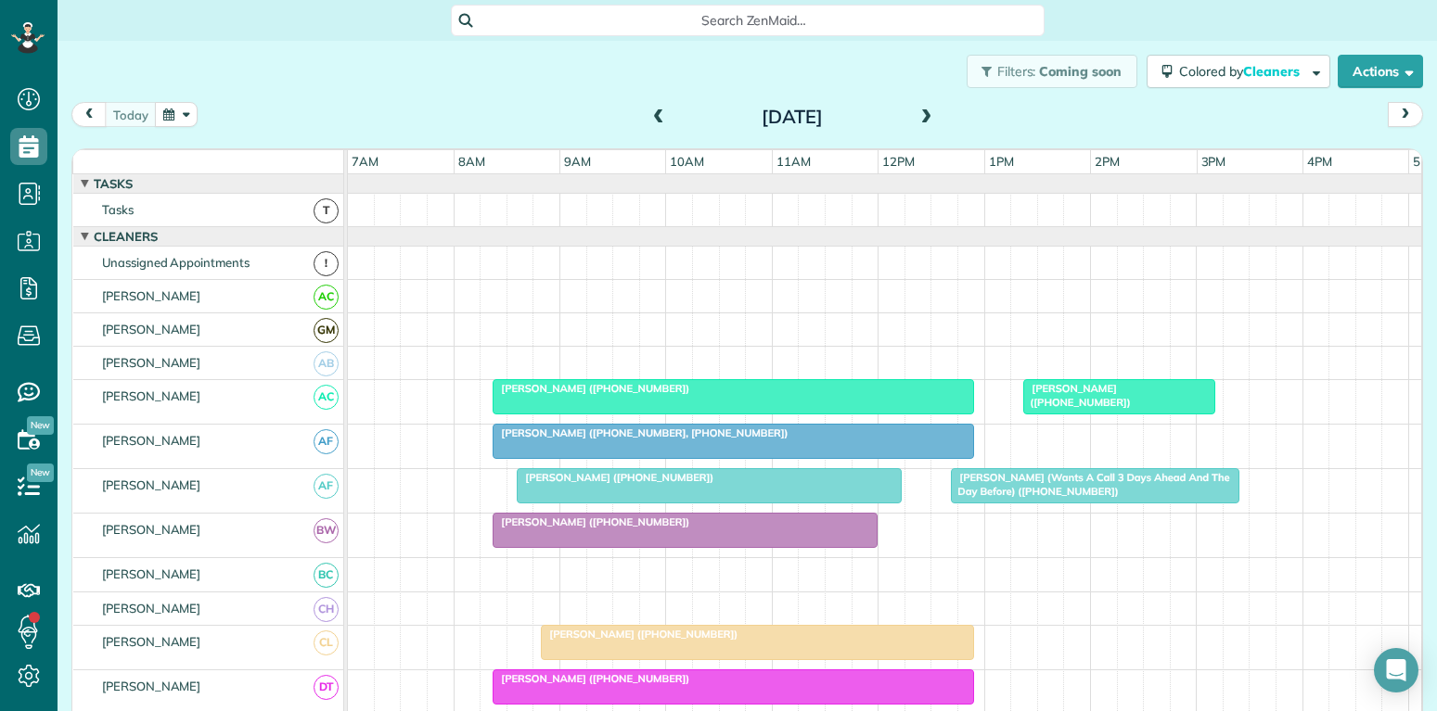
click at [1042, 480] on span "[PERSON_NAME] (Wants A Call 3 Days Ahead And The Day Before) ([PHONE_NUMBER])" at bounding box center [1089, 484] width 279 height 26
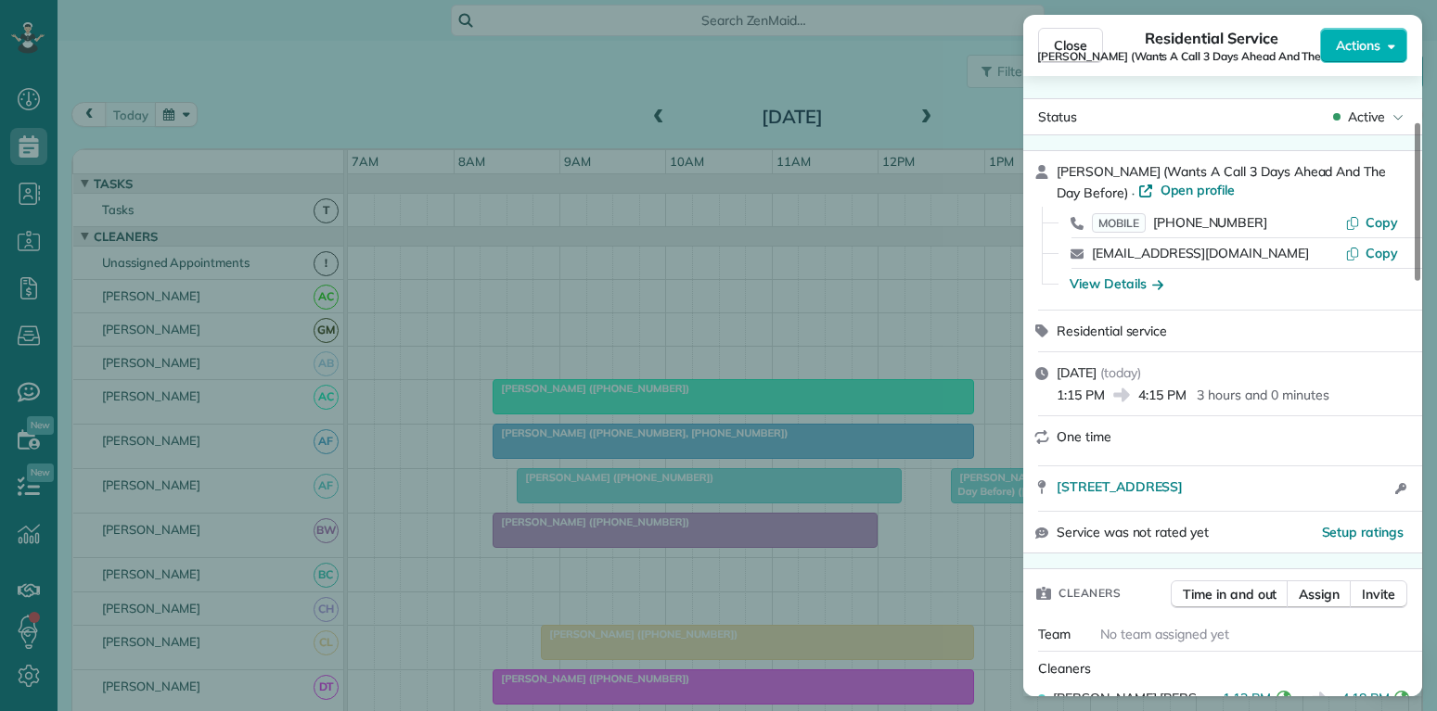
scroll to position [178, 0]
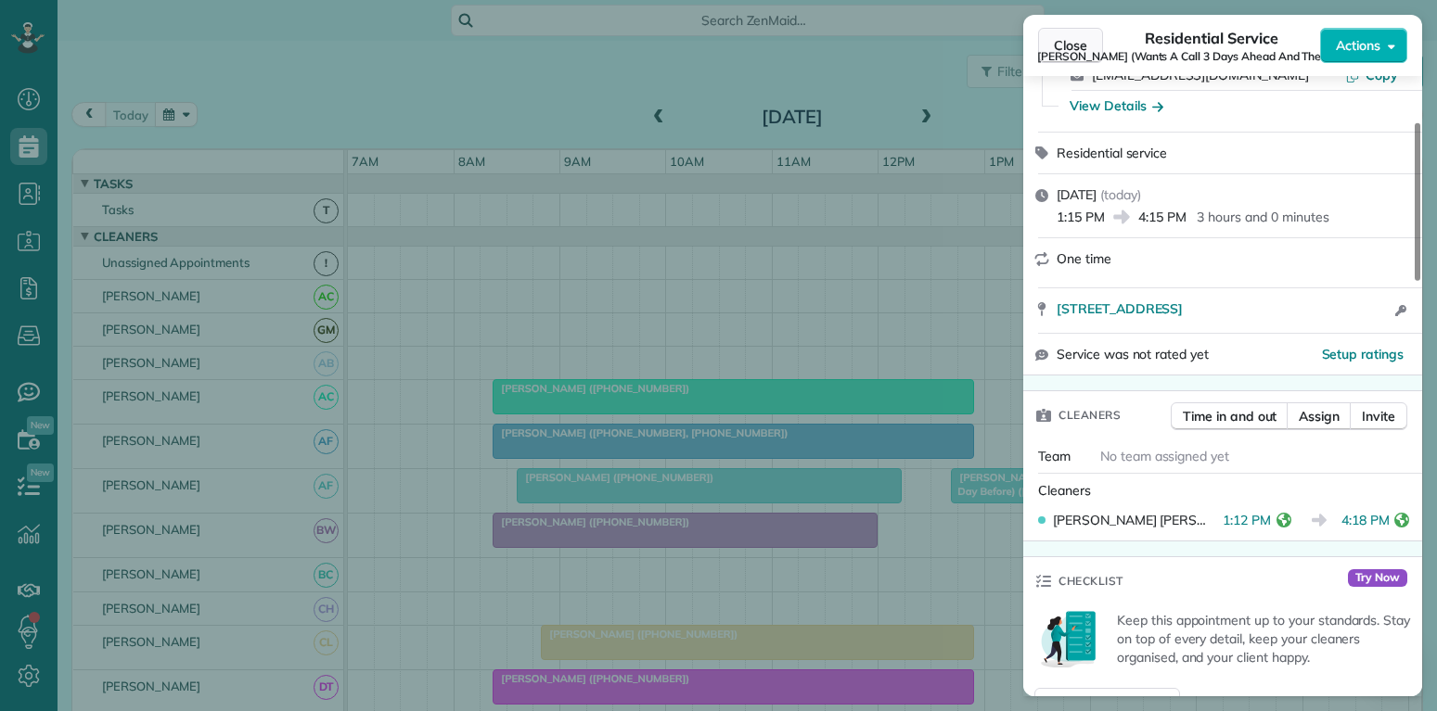
click at [1066, 36] on span "Close" at bounding box center [1070, 45] width 33 height 19
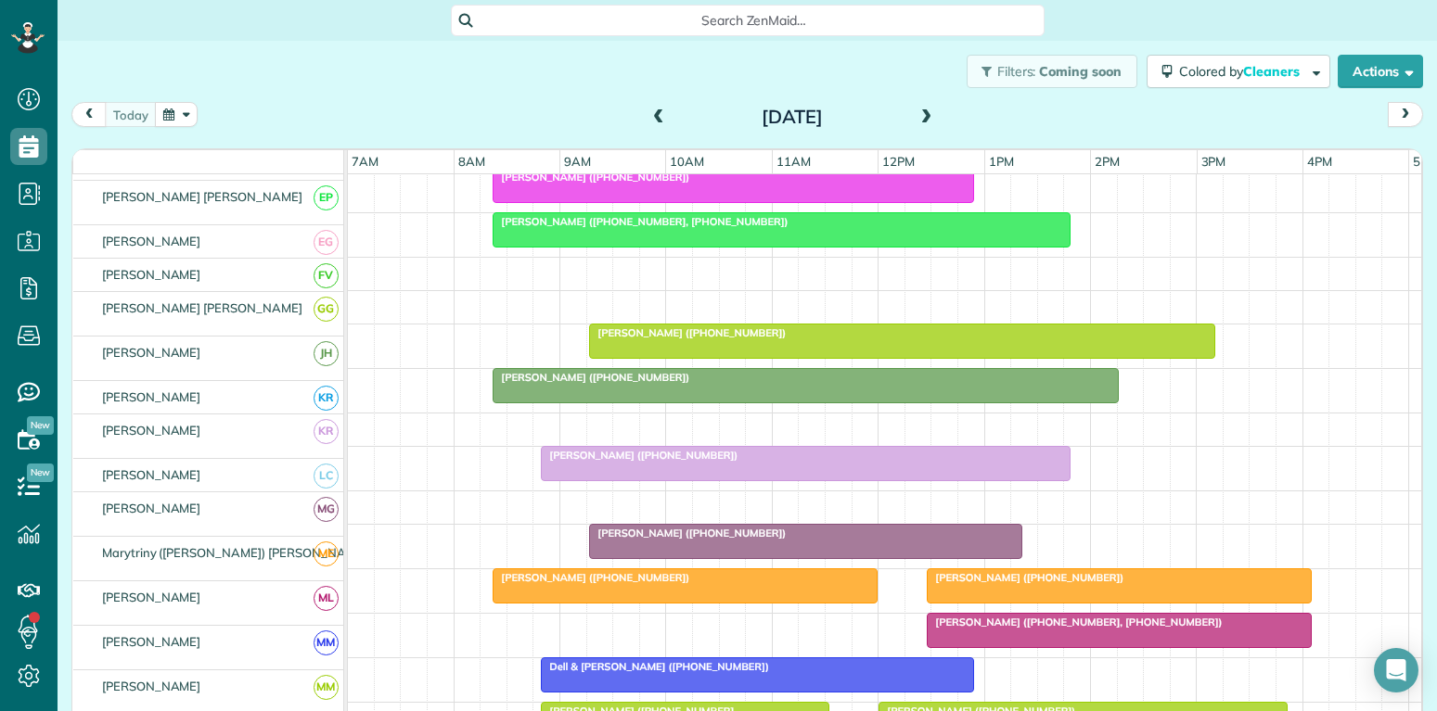
scroll to position [534, 0]
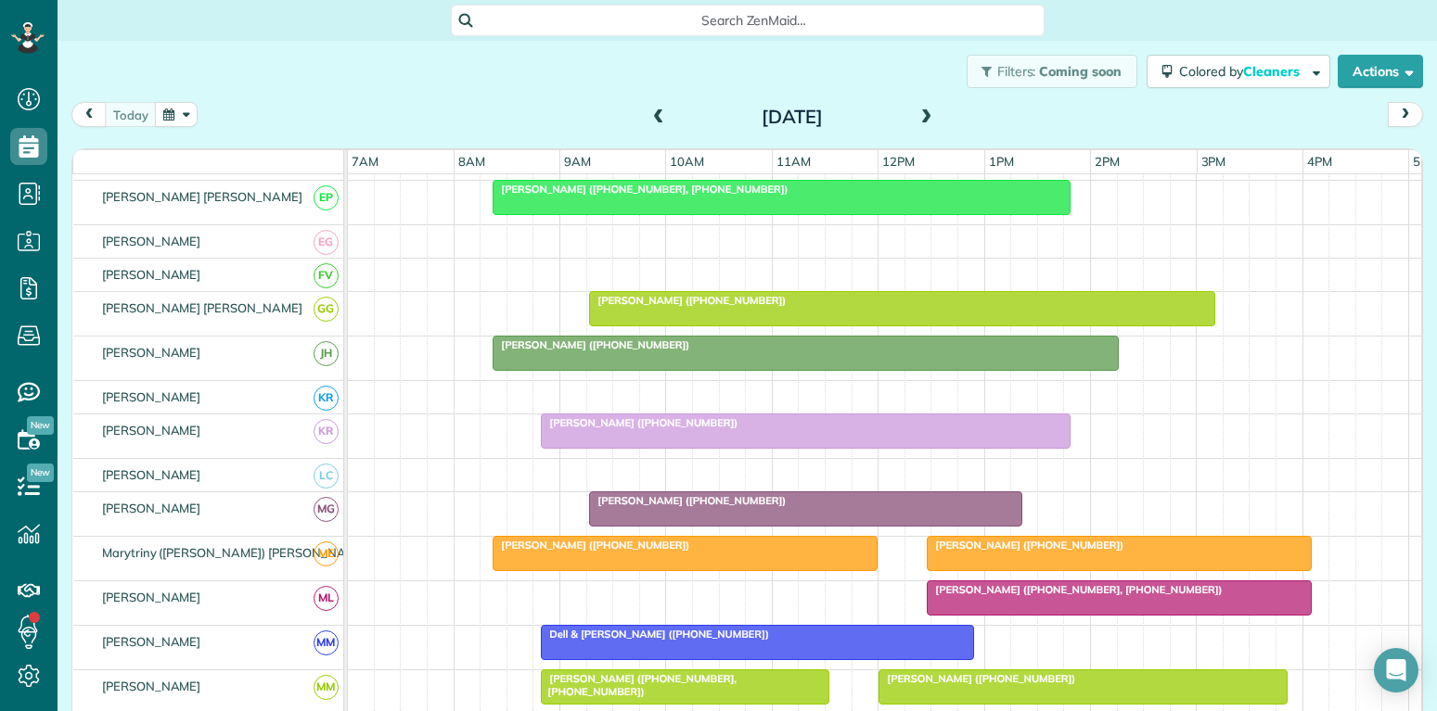
click at [965, 554] on div at bounding box center [1119, 553] width 383 height 33
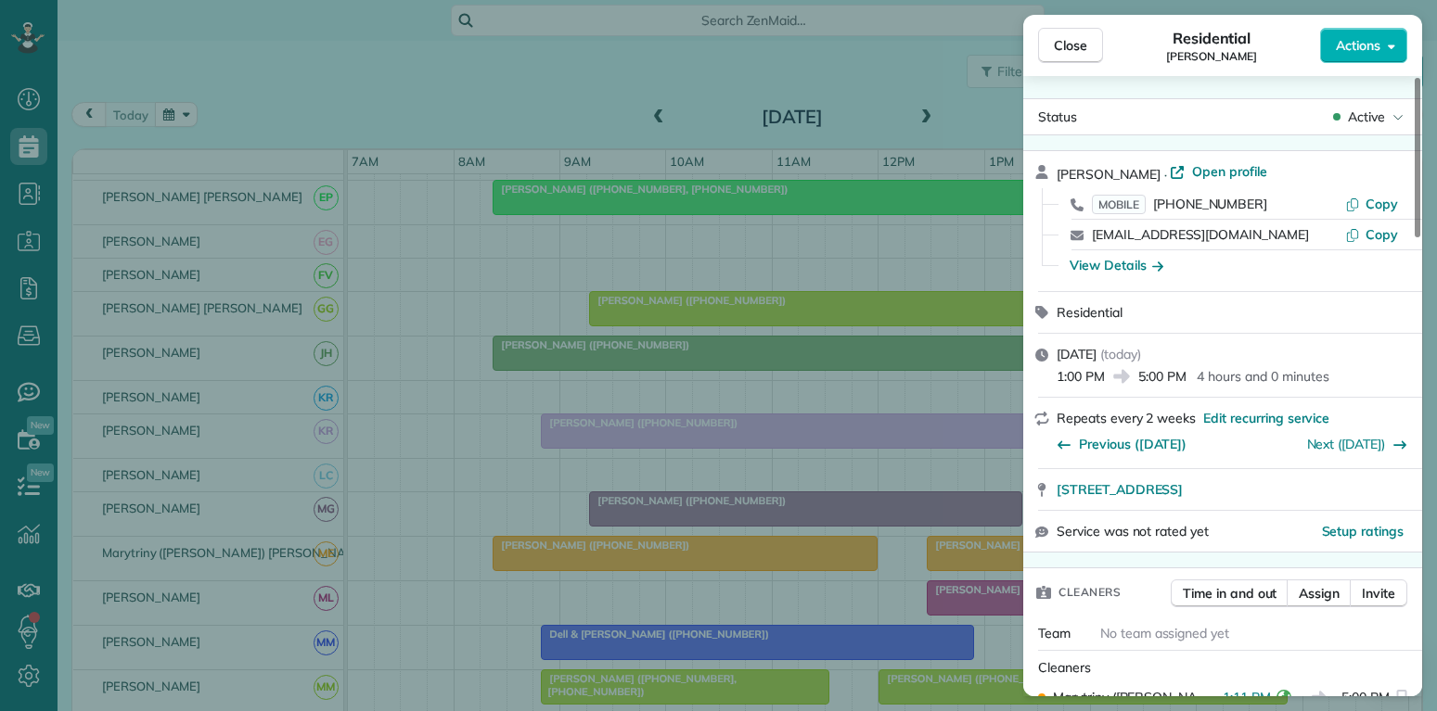
scroll to position [89, 0]
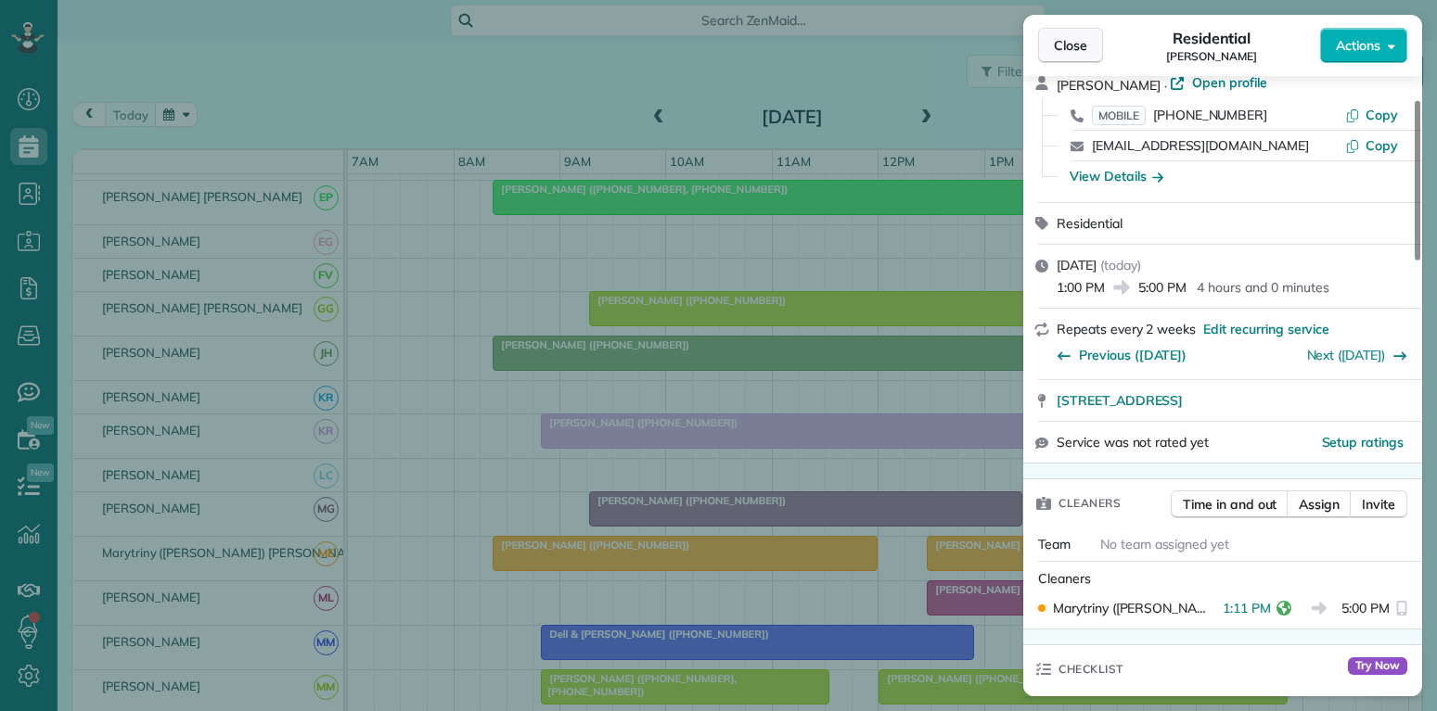
click at [1076, 45] on span "Close" at bounding box center [1070, 45] width 33 height 19
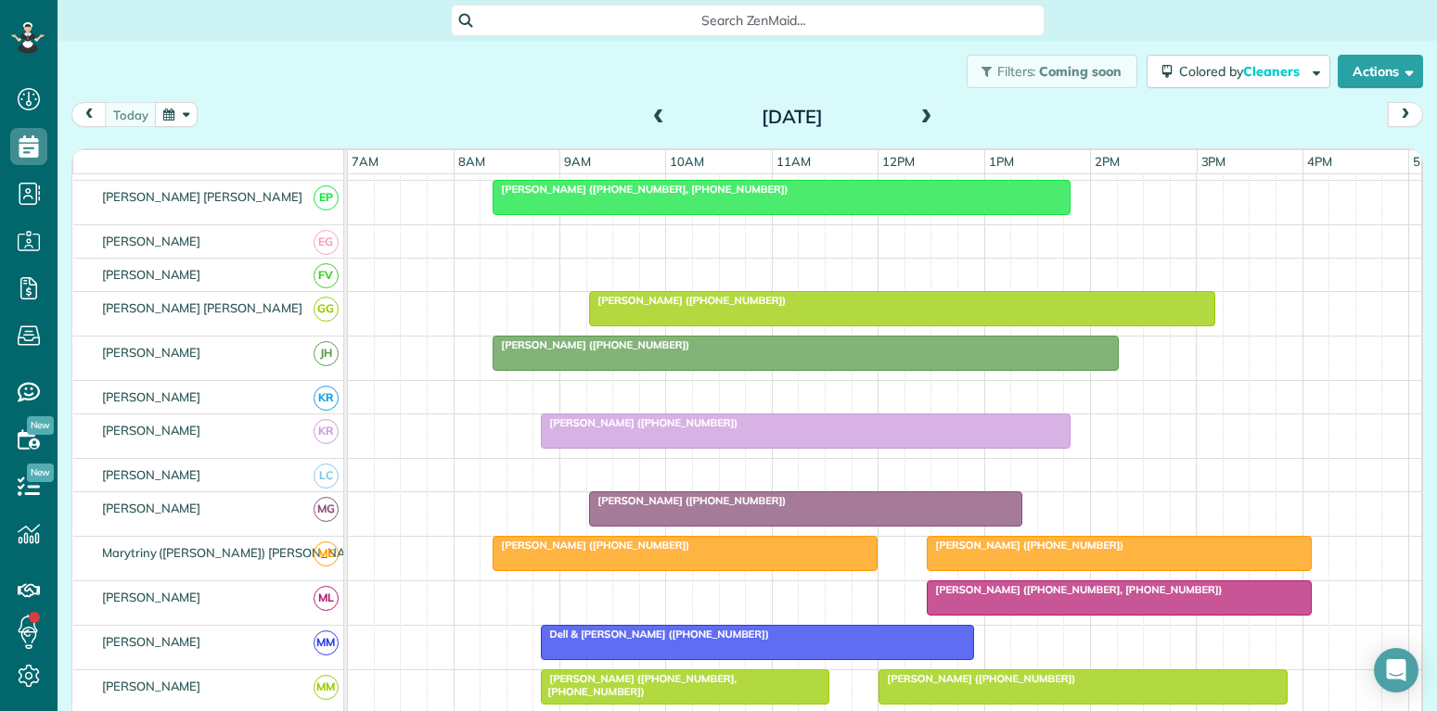
click at [1113, 597] on div at bounding box center [1119, 598] width 383 height 33
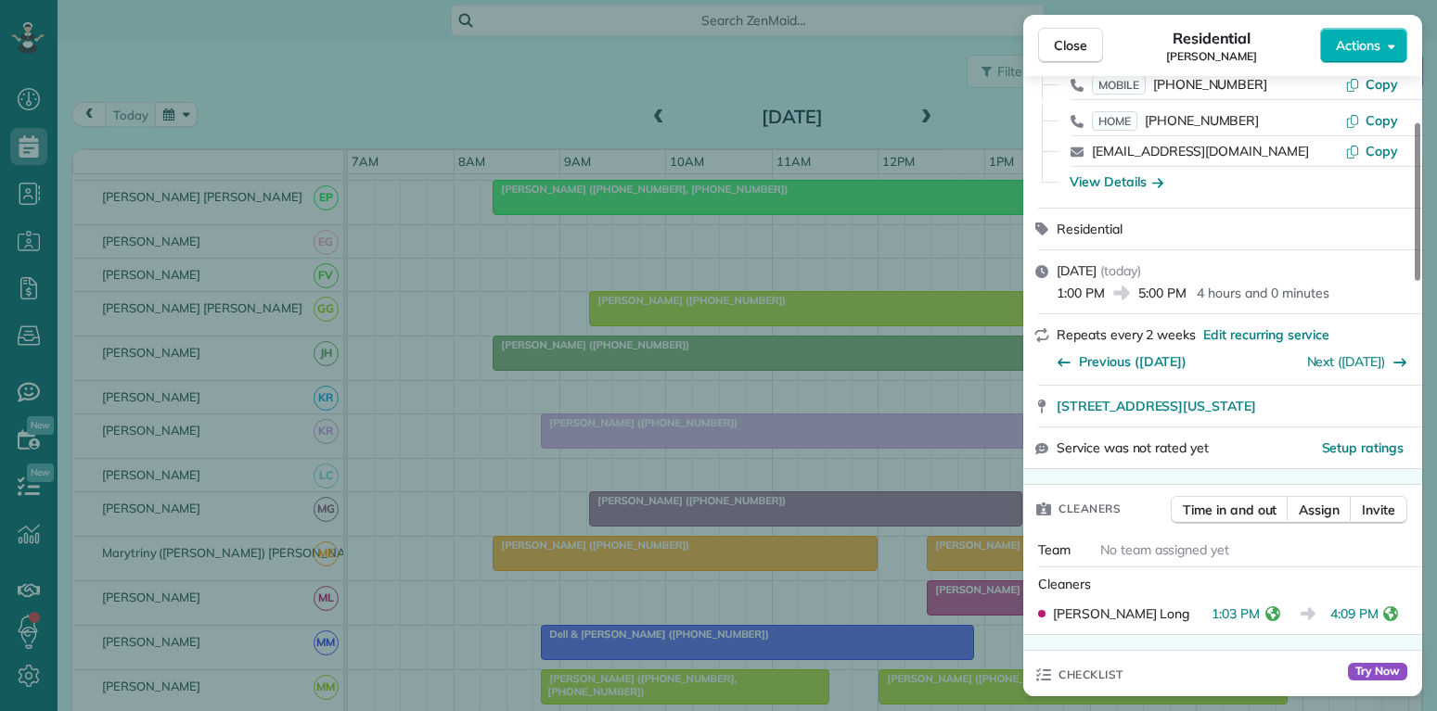
scroll to position [178, 0]
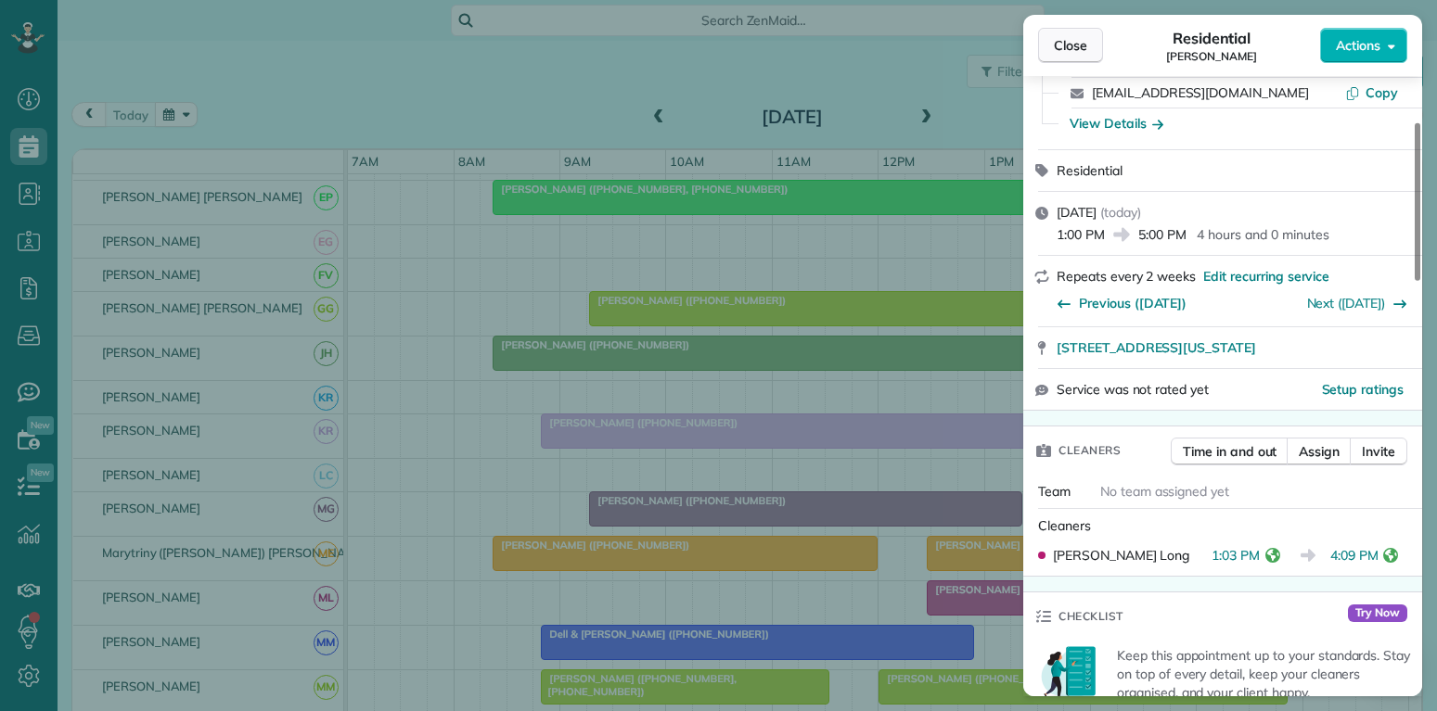
click at [1073, 45] on span "Close" at bounding box center [1070, 45] width 33 height 19
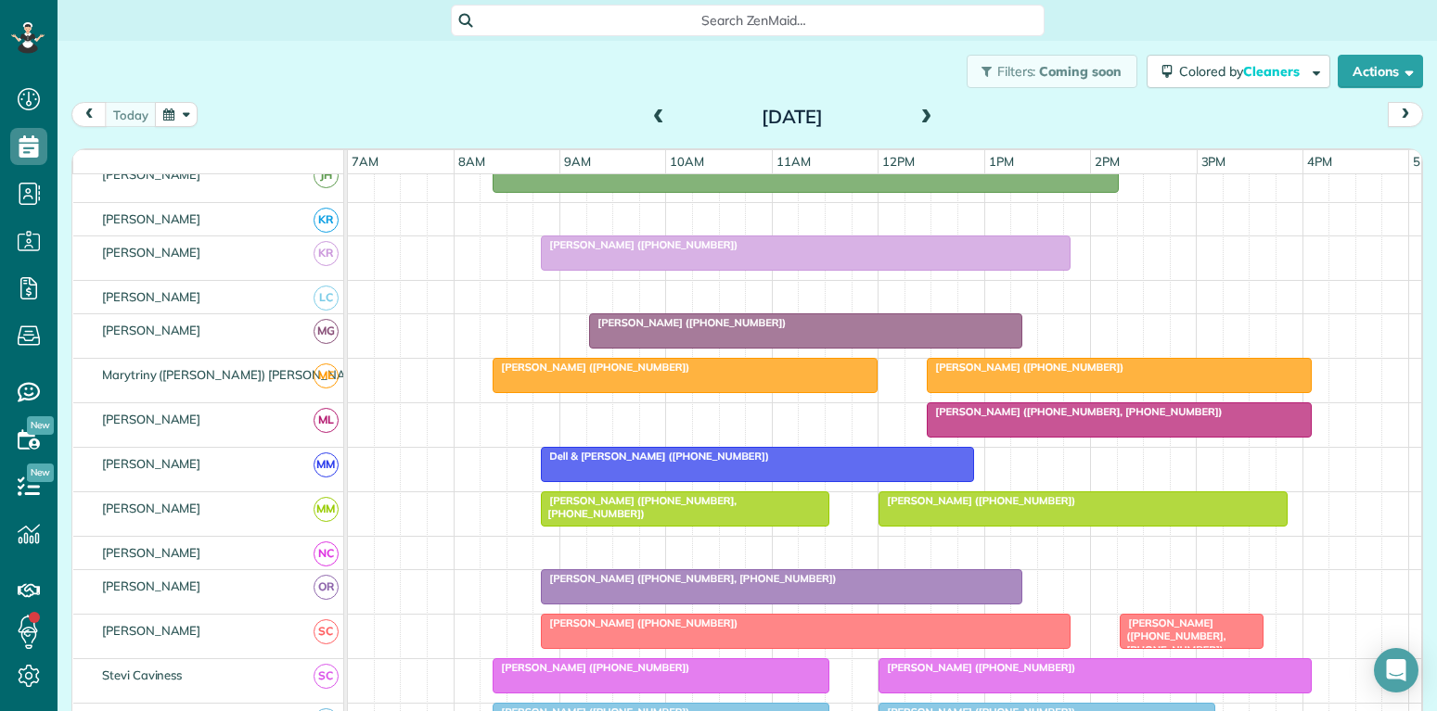
scroll to position [801, 0]
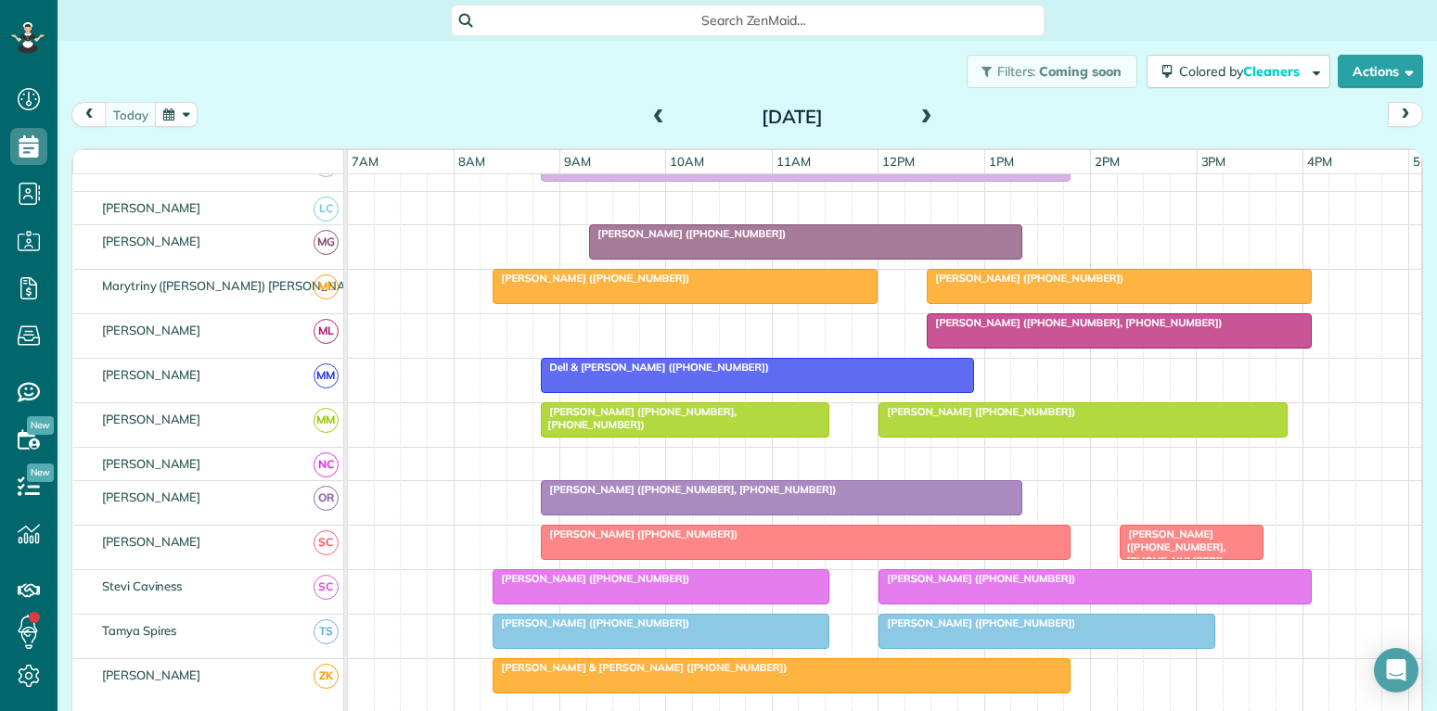
click at [1173, 540] on span "Isabelle Williams (+18175630441, +18179030441)" at bounding box center [1172, 548] width 107 height 40
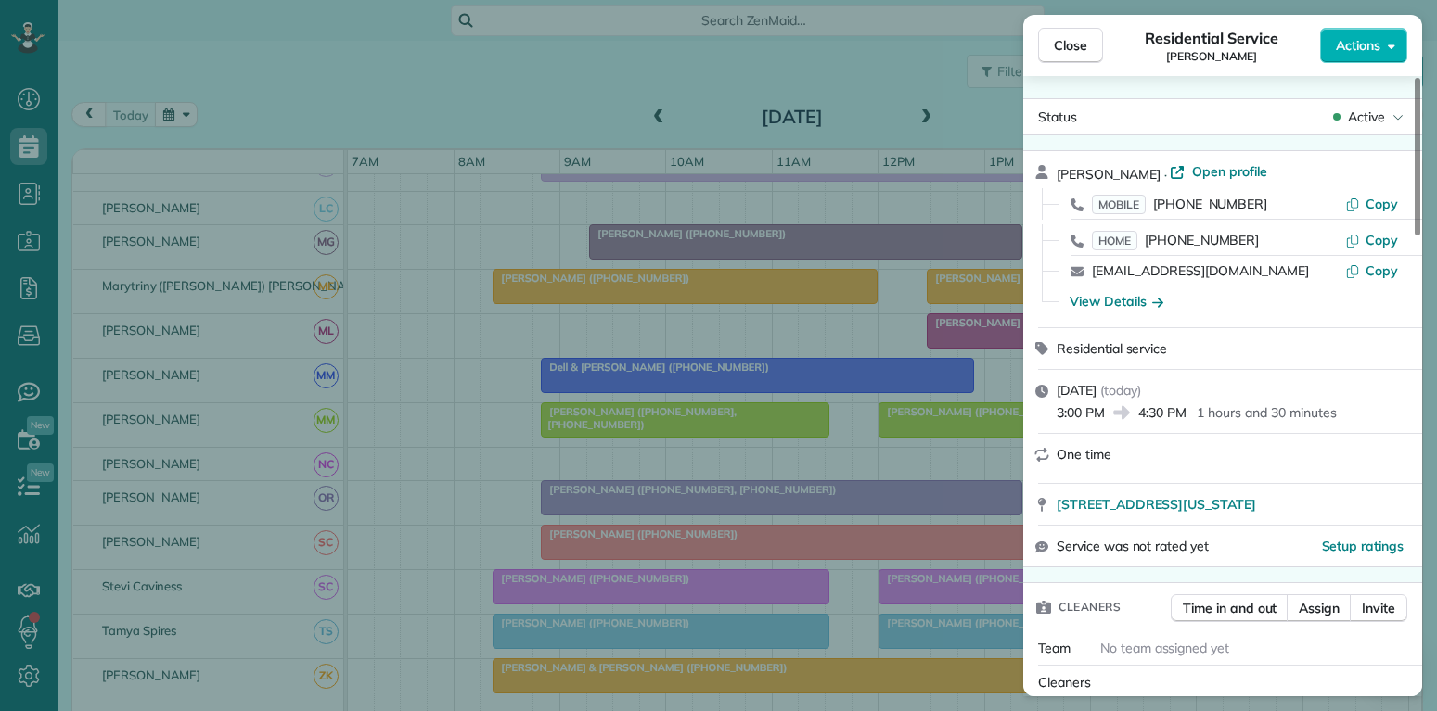
scroll to position [178, 0]
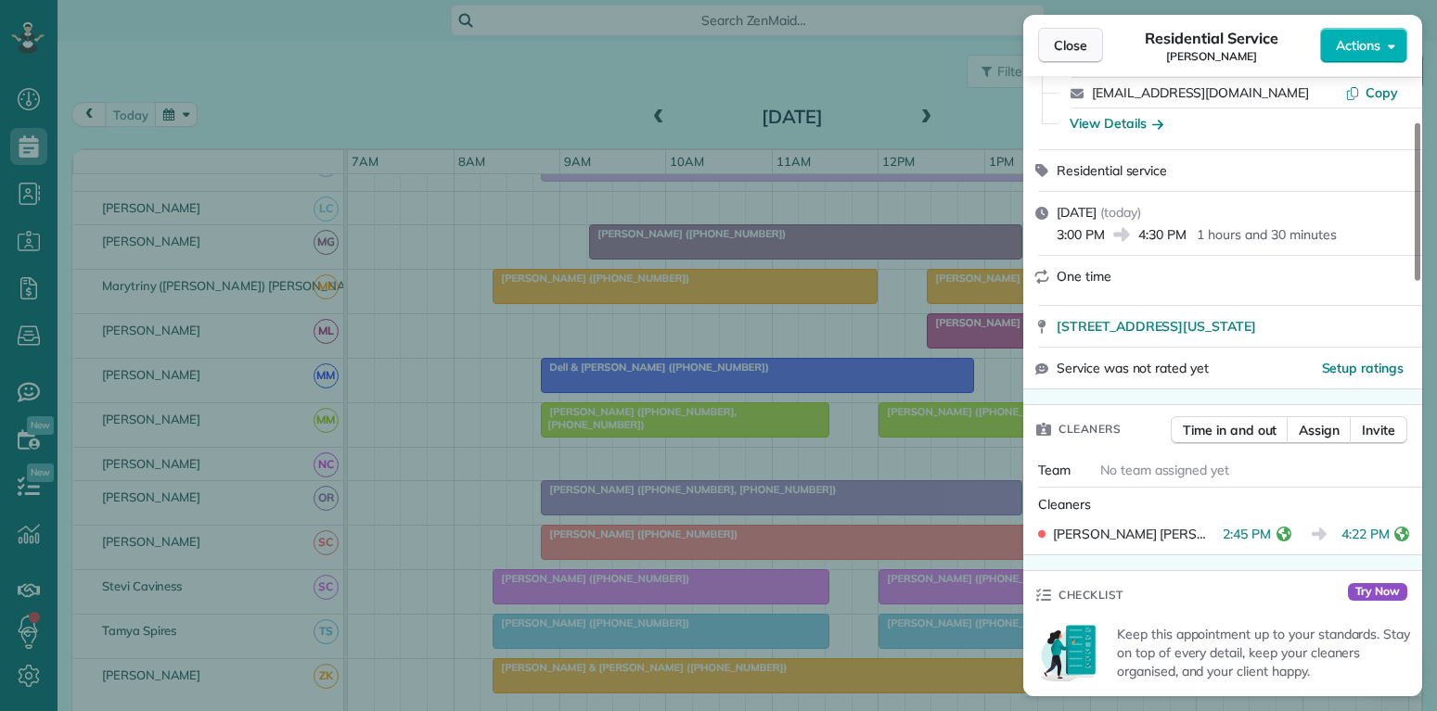
click at [1072, 43] on span "Close" at bounding box center [1070, 45] width 33 height 19
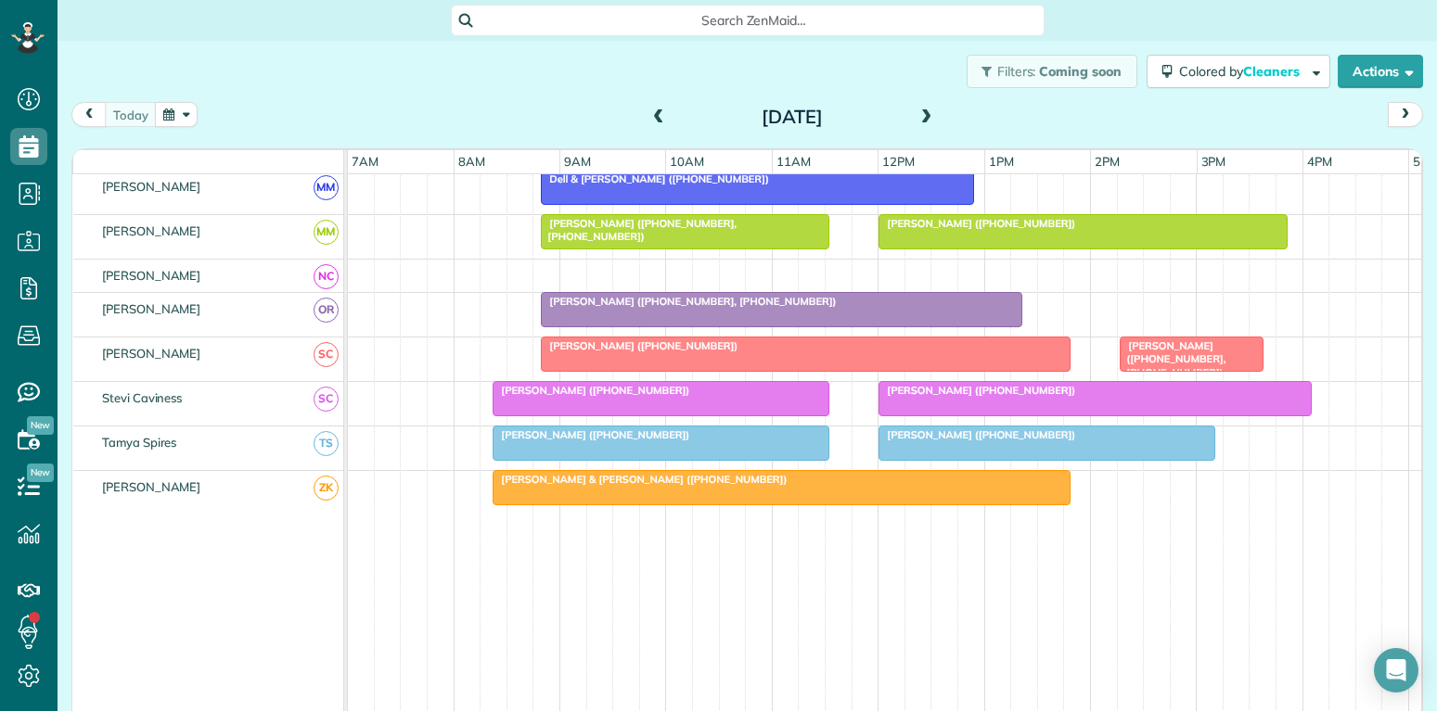
scroll to position [1033, 0]
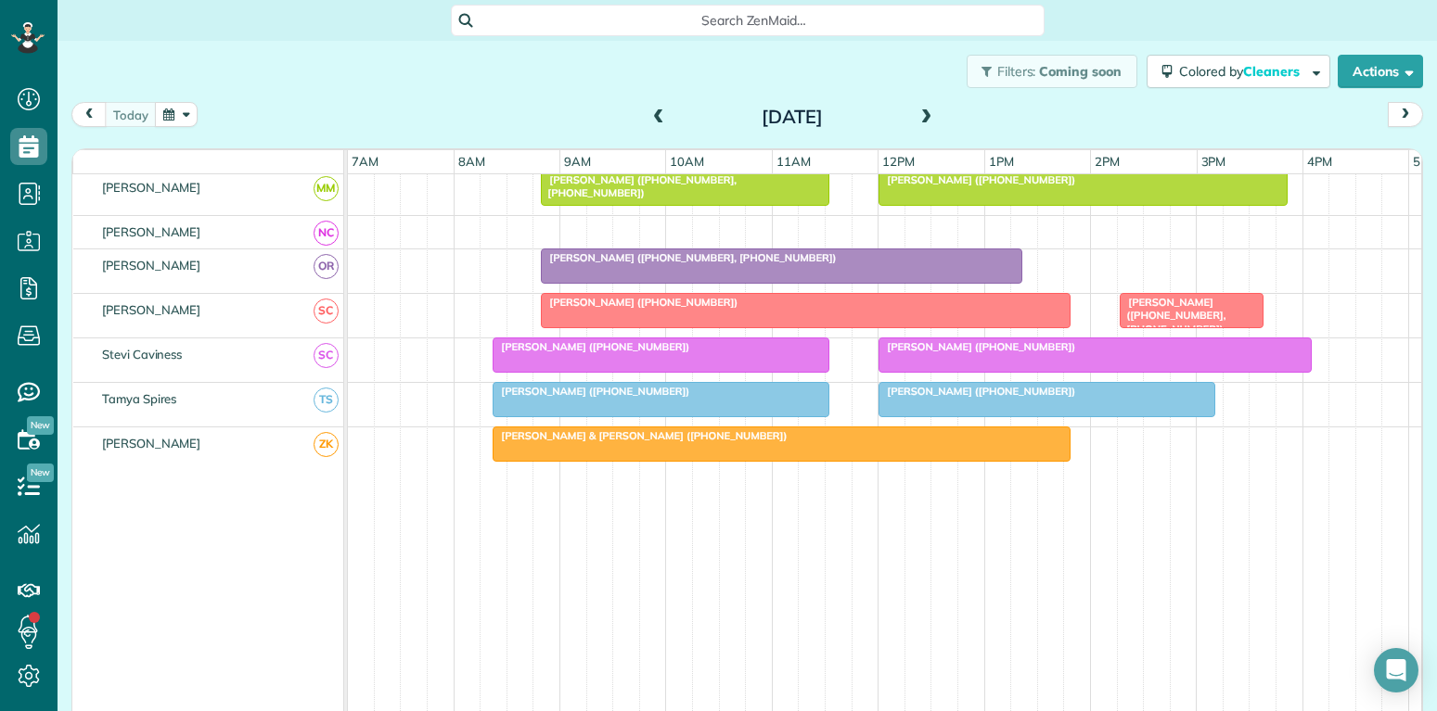
click at [995, 399] on div at bounding box center [1046, 399] width 335 height 33
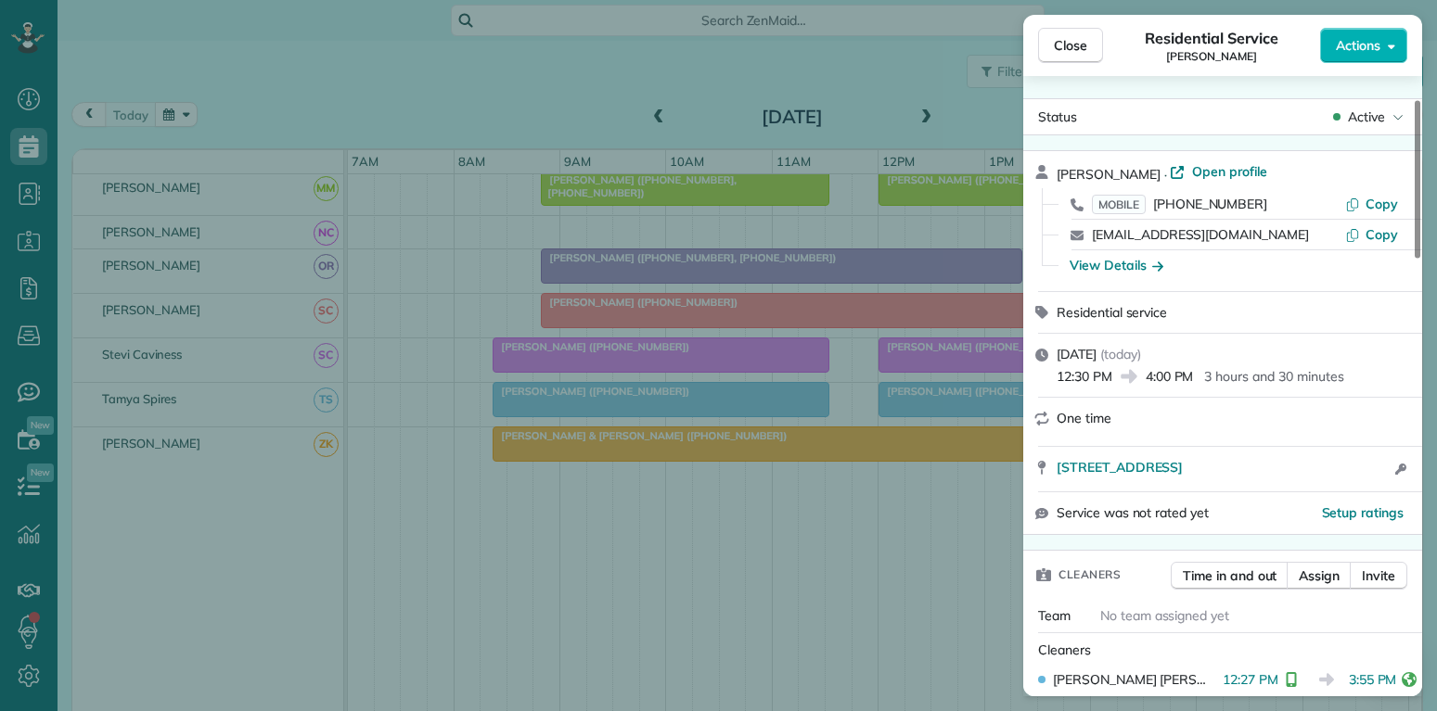
scroll to position [89, 0]
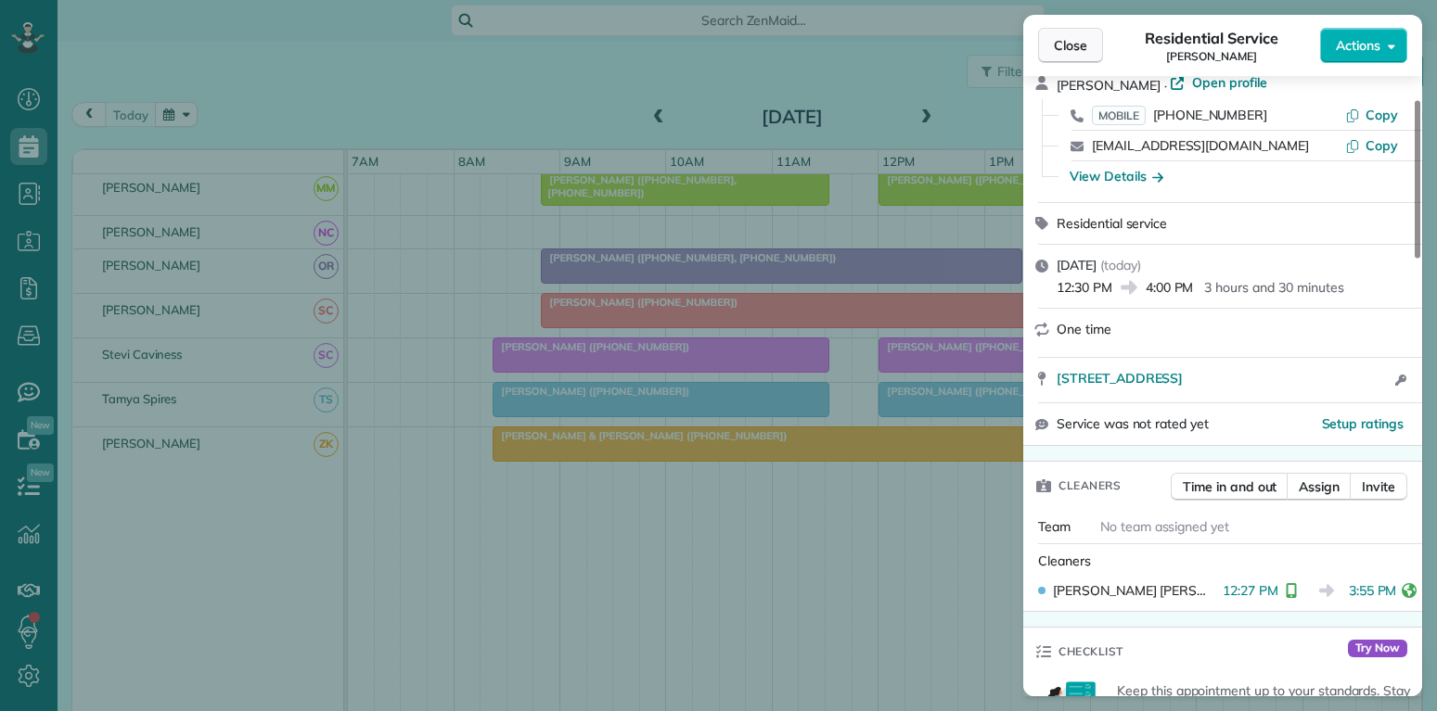
click at [1071, 49] on span "Close" at bounding box center [1070, 45] width 33 height 19
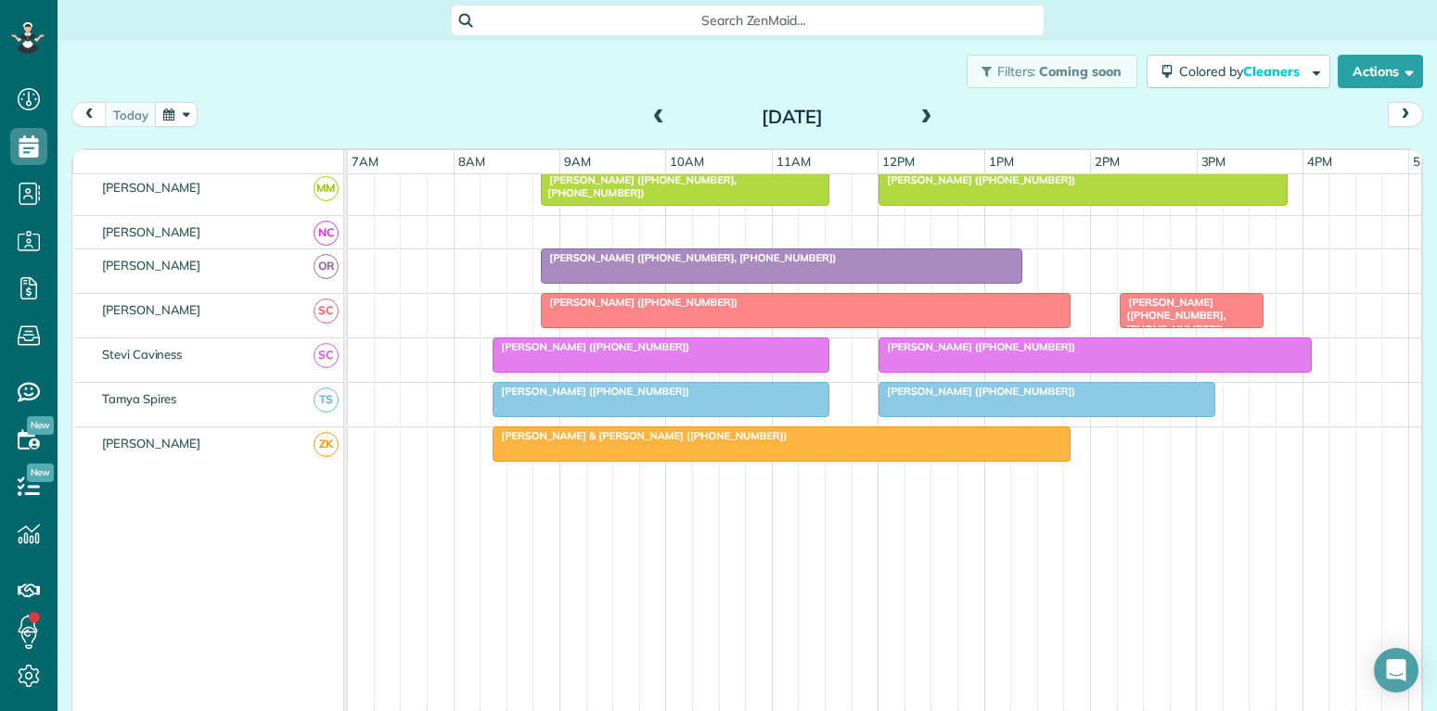
click at [990, 348] on span "[PERSON_NAME] ([PHONE_NUMBER])" at bounding box center [977, 346] width 199 height 13
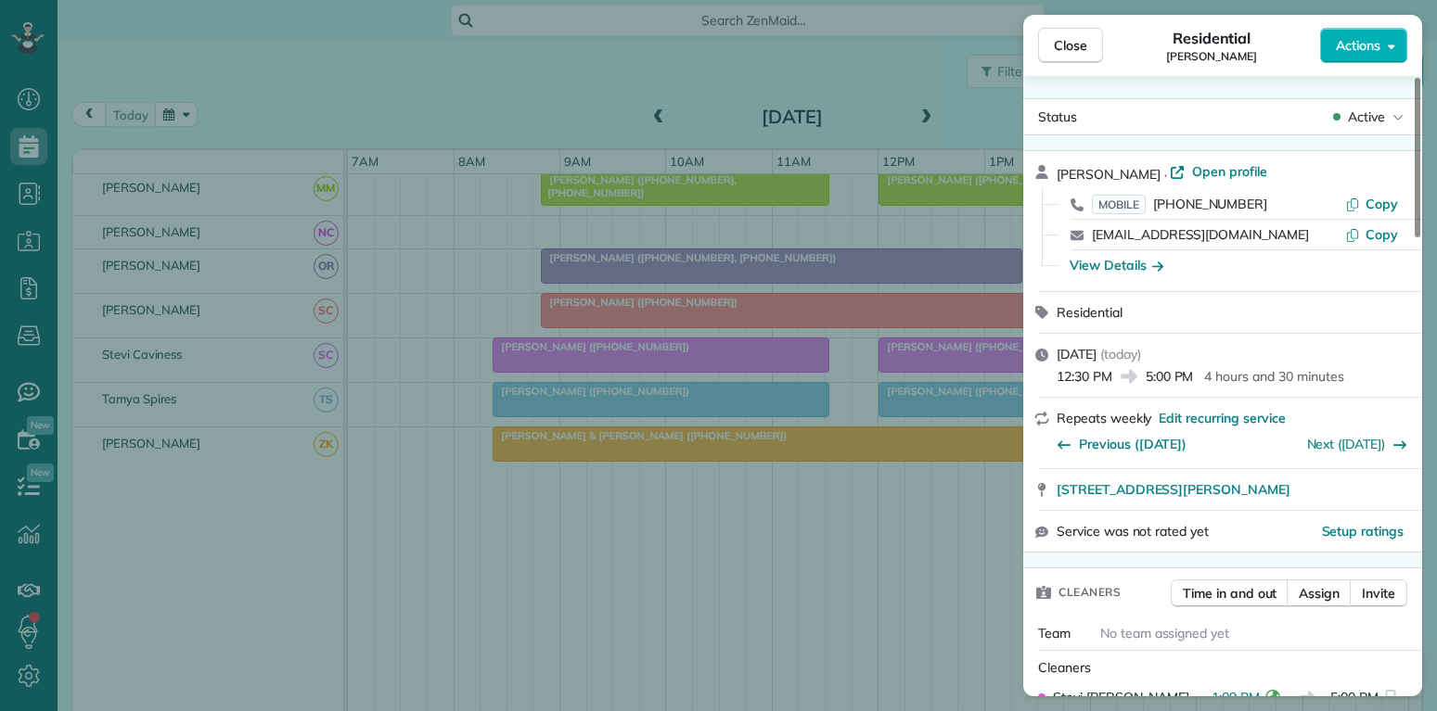
scroll to position [89, 0]
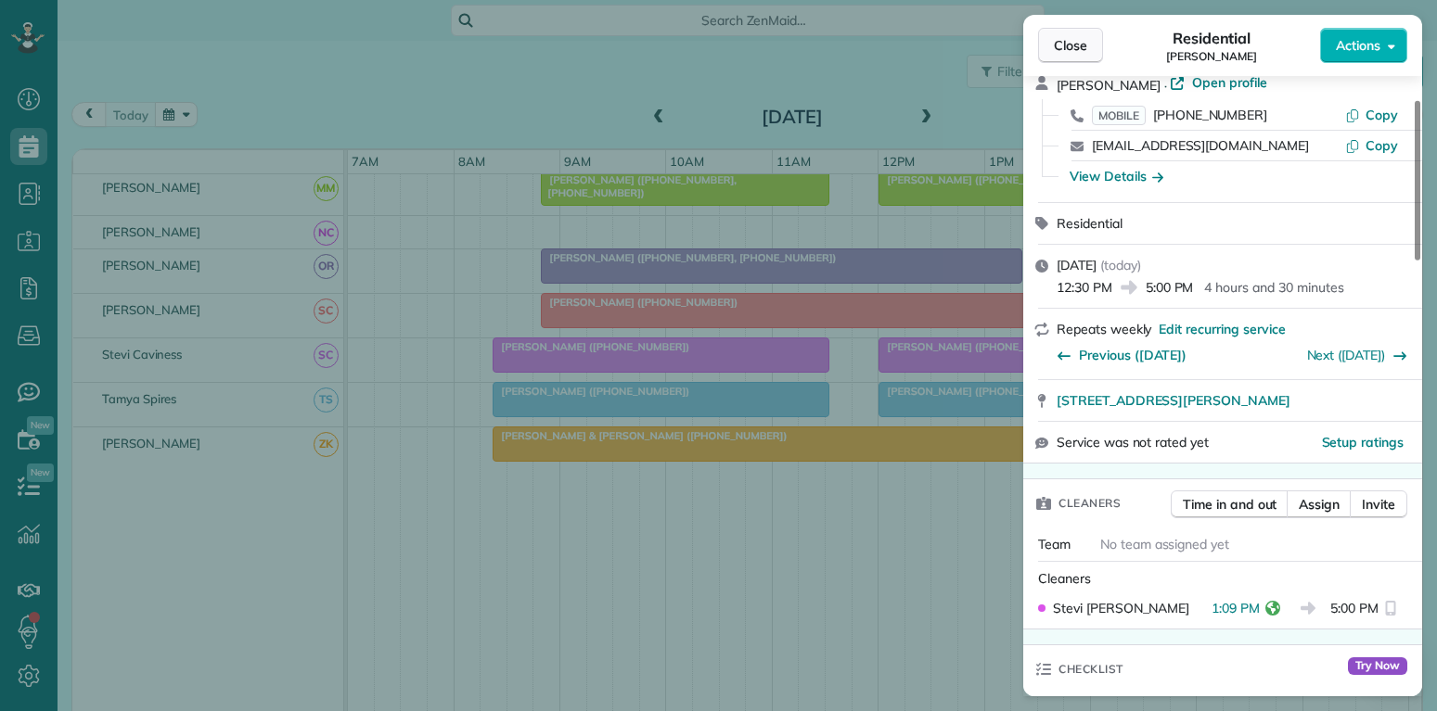
click at [1075, 53] on span "Close" at bounding box center [1070, 45] width 33 height 19
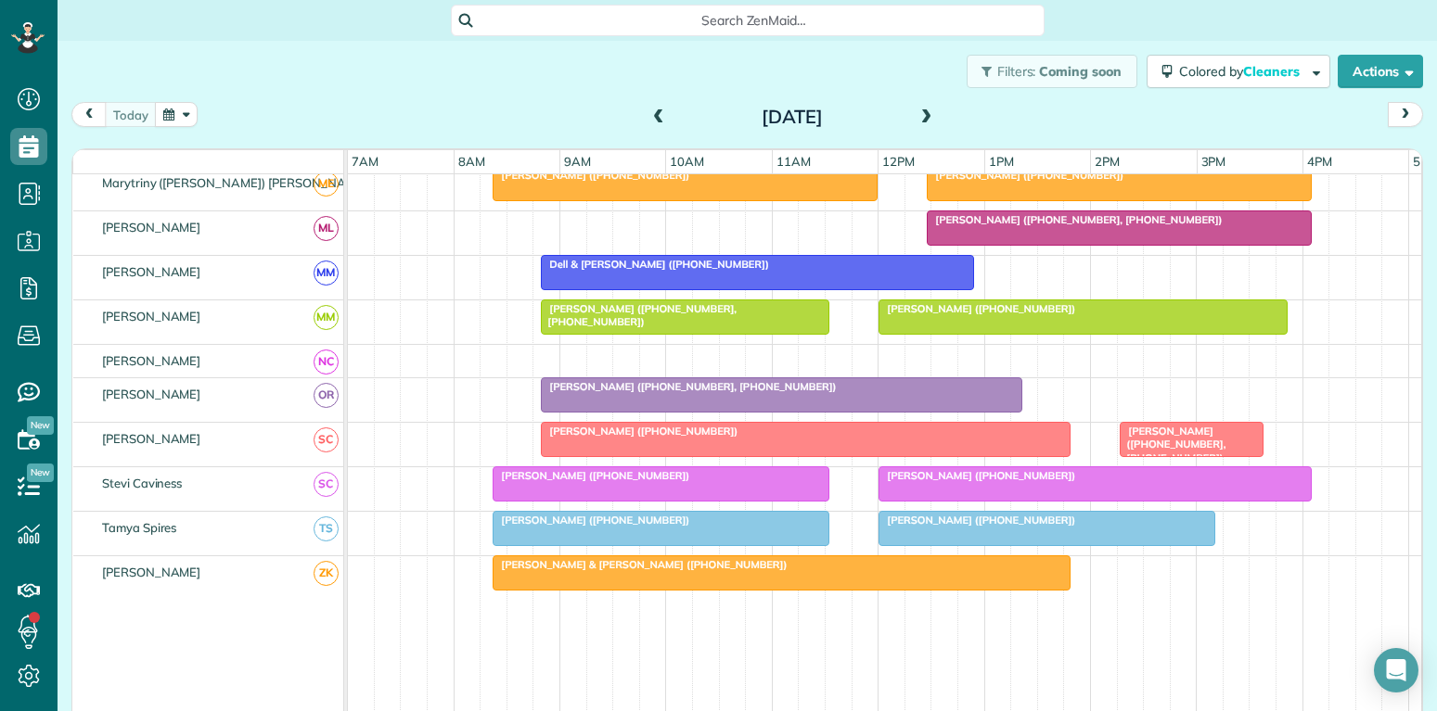
scroll to position [855, 0]
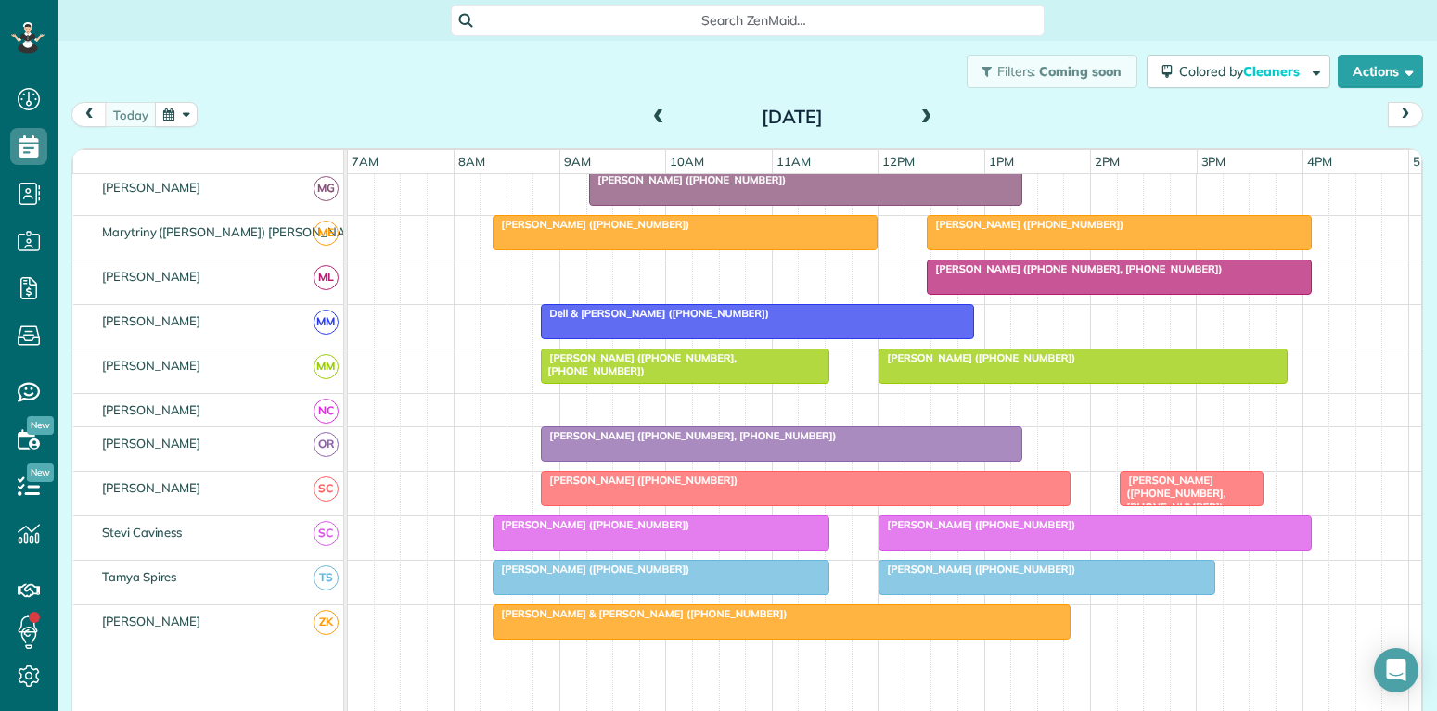
click at [1055, 236] on div at bounding box center [1119, 232] width 383 height 33
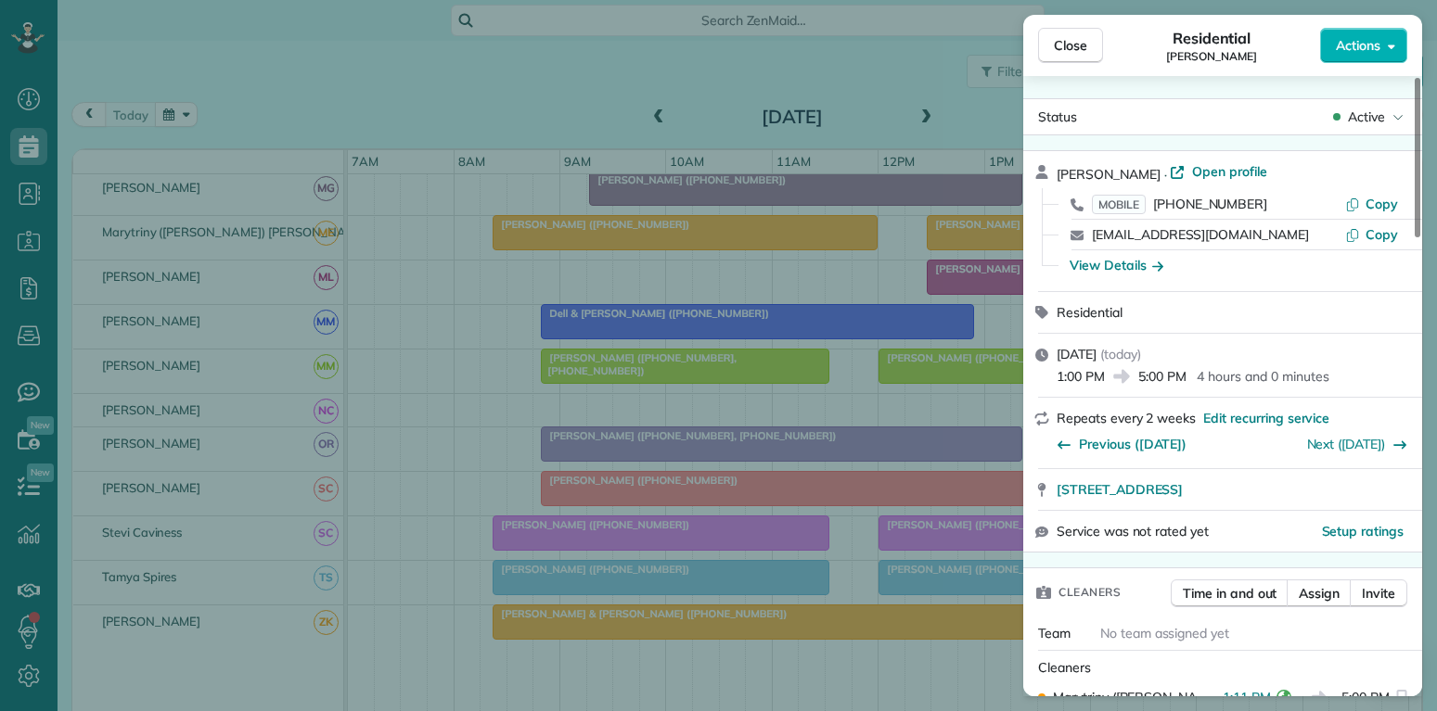
scroll to position [89, 0]
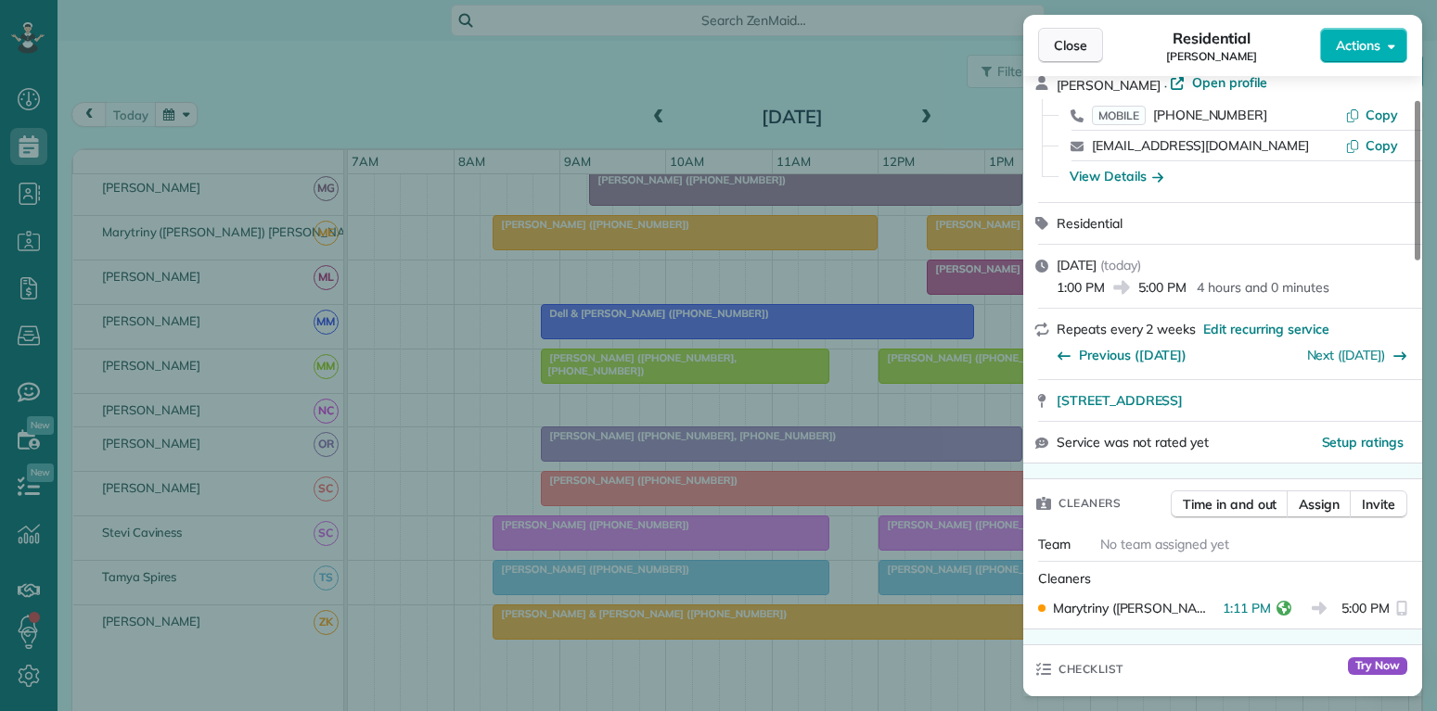
click at [1072, 48] on span "Close" at bounding box center [1070, 45] width 33 height 19
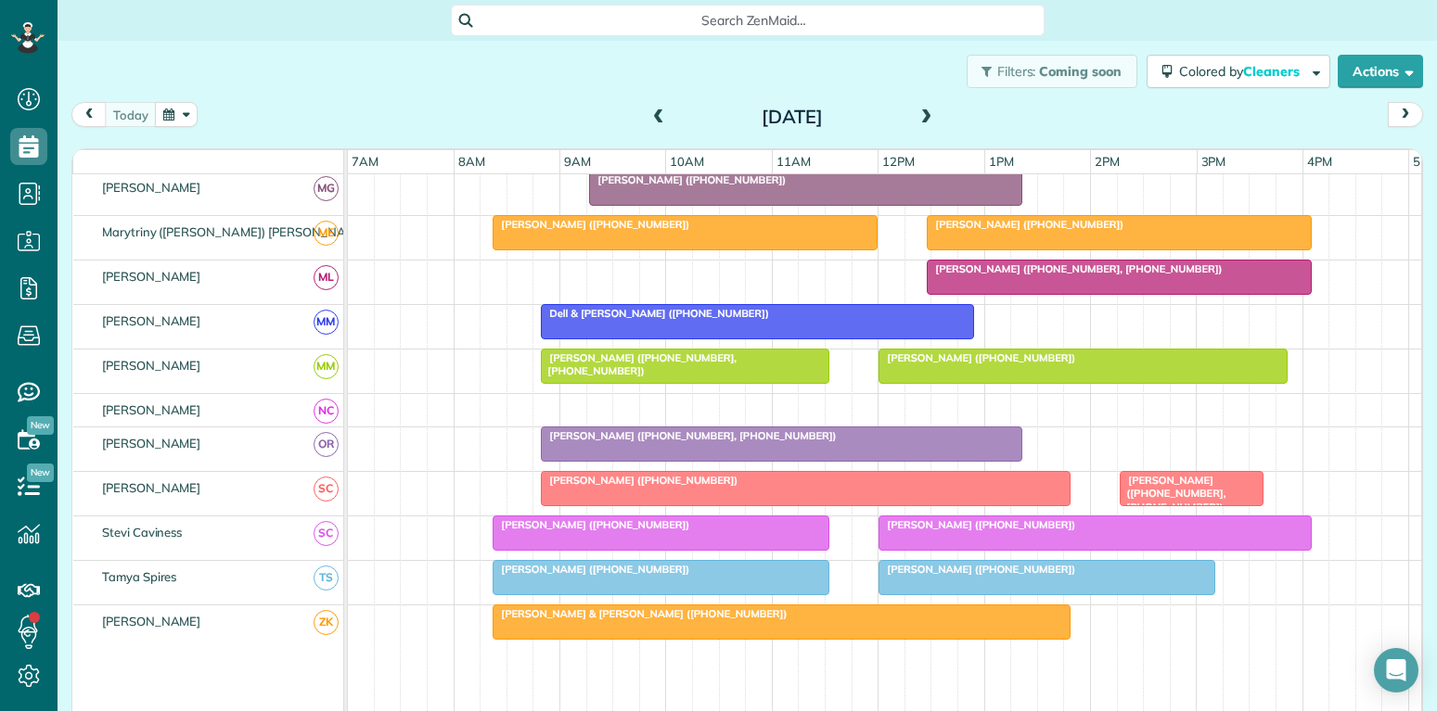
click at [1189, 522] on div "[PERSON_NAME] ([PHONE_NUMBER])" at bounding box center [1095, 525] width 422 height 13
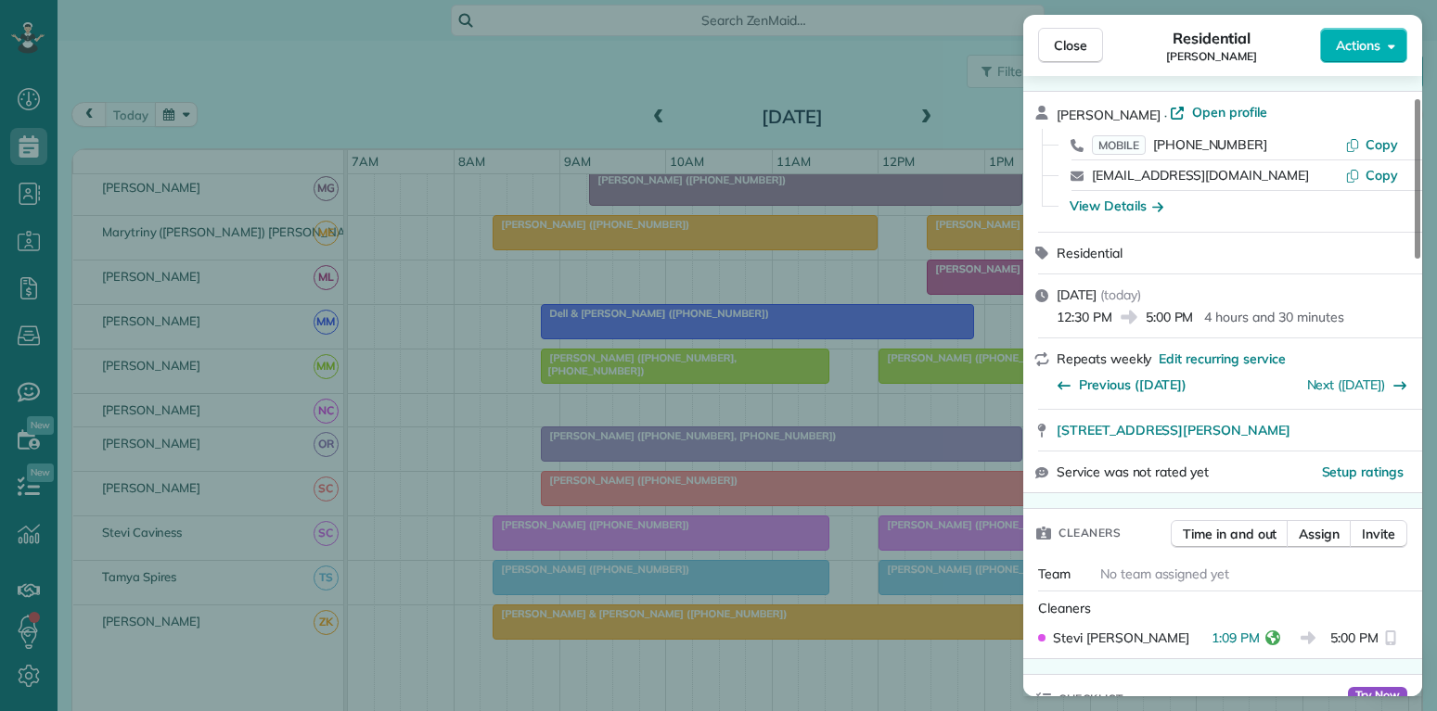
scroll to position [89, 0]
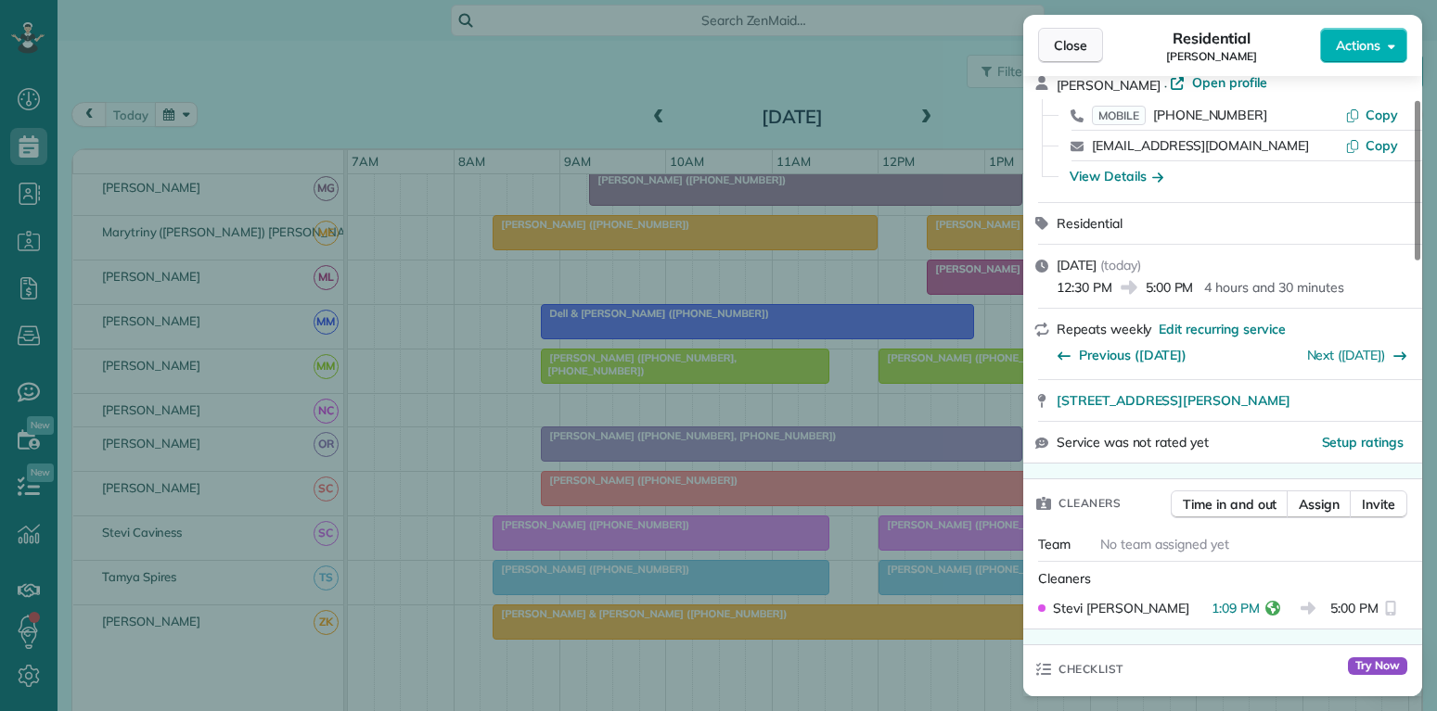
click at [1060, 52] on span "Close" at bounding box center [1070, 45] width 33 height 19
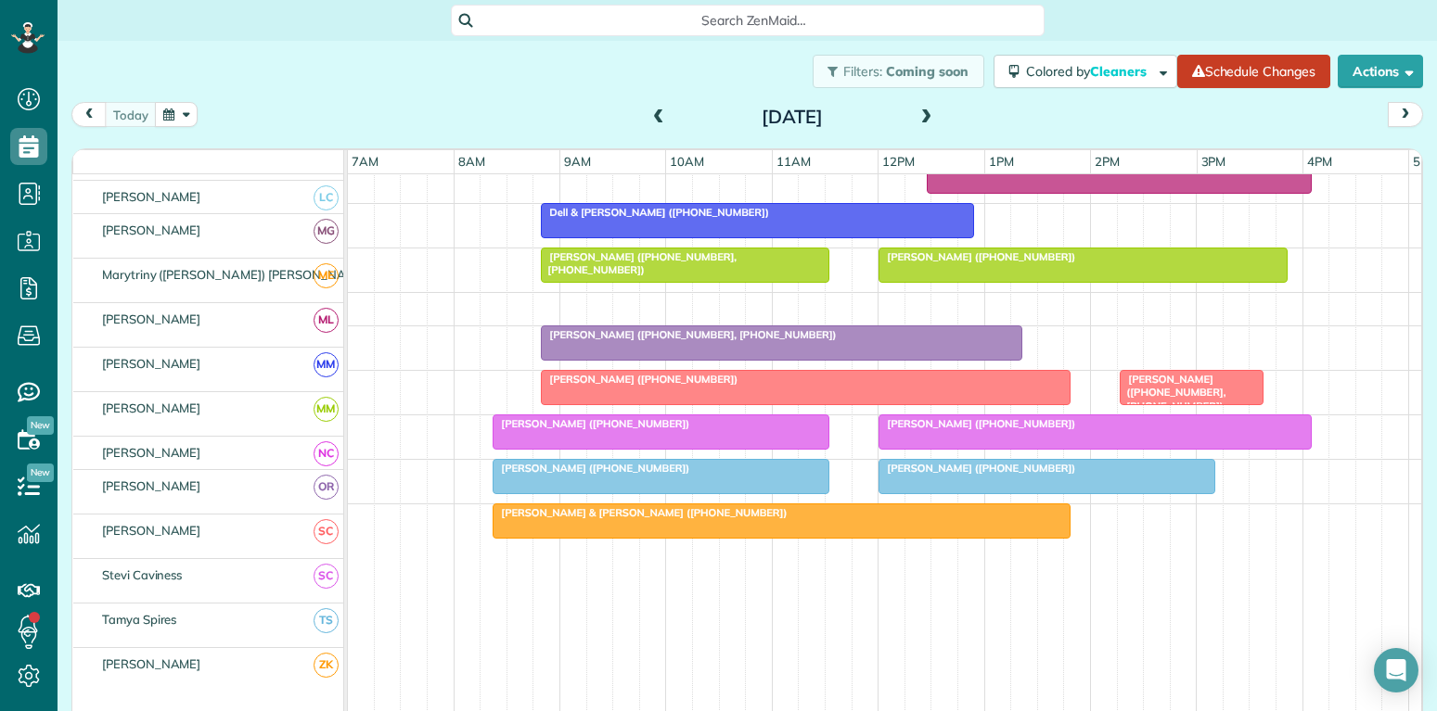
scroll to position [956, 0]
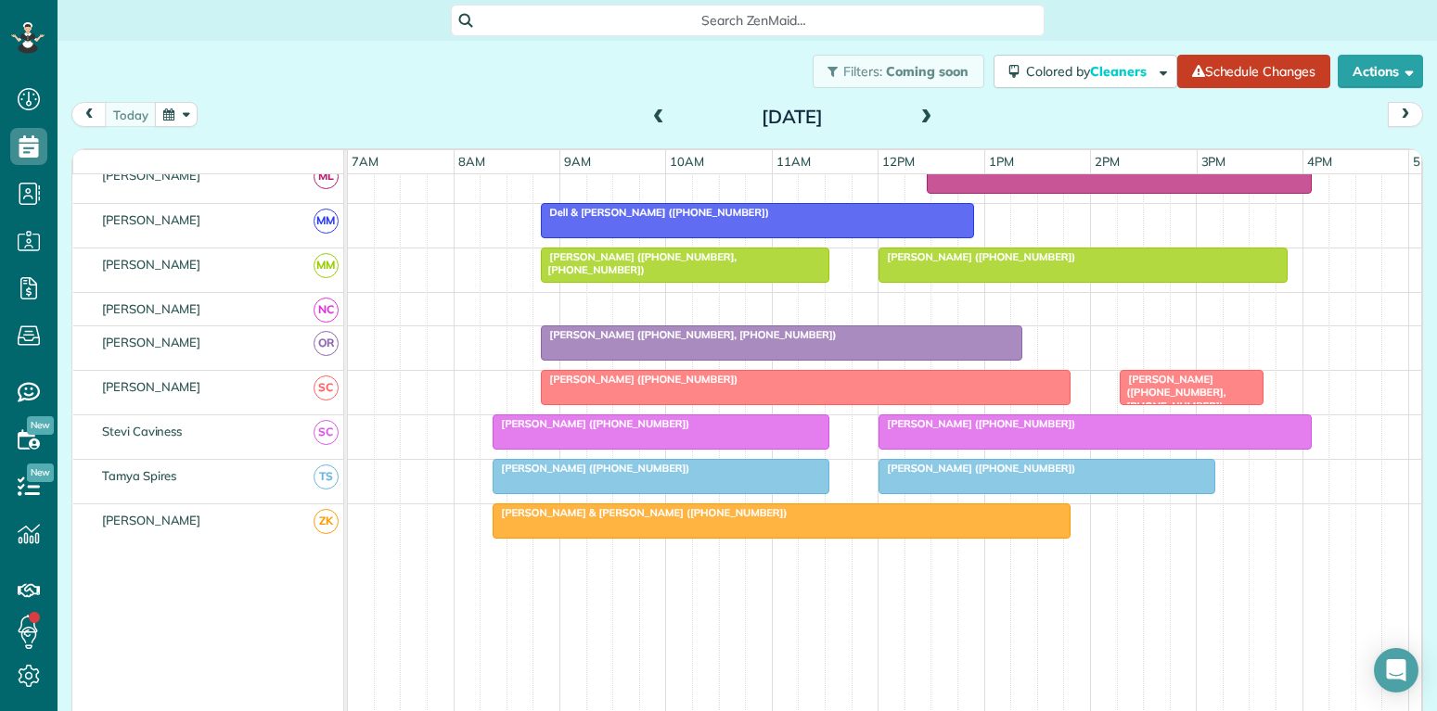
click at [1118, 425] on div "[PERSON_NAME] ([PHONE_NUMBER])" at bounding box center [1095, 423] width 422 height 13
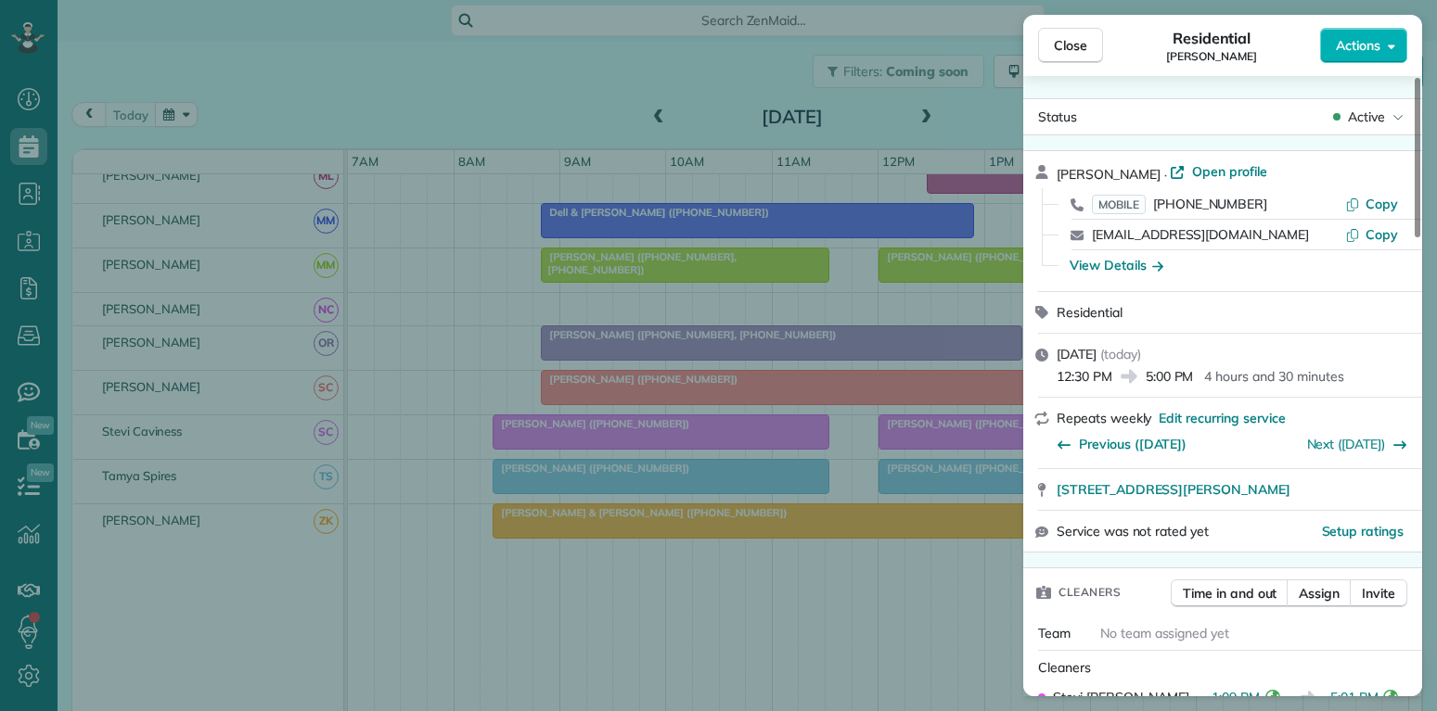
scroll to position [89, 0]
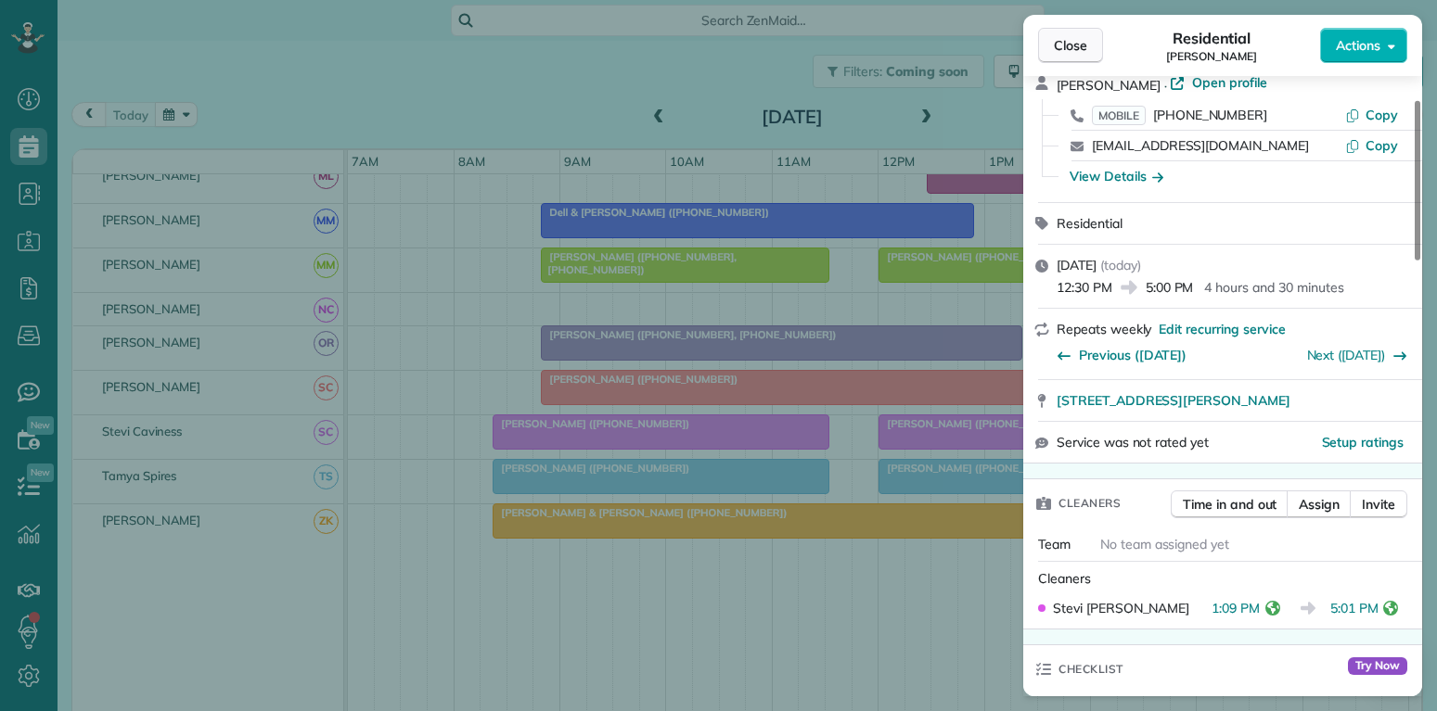
click at [1068, 47] on span "Close" at bounding box center [1070, 45] width 33 height 19
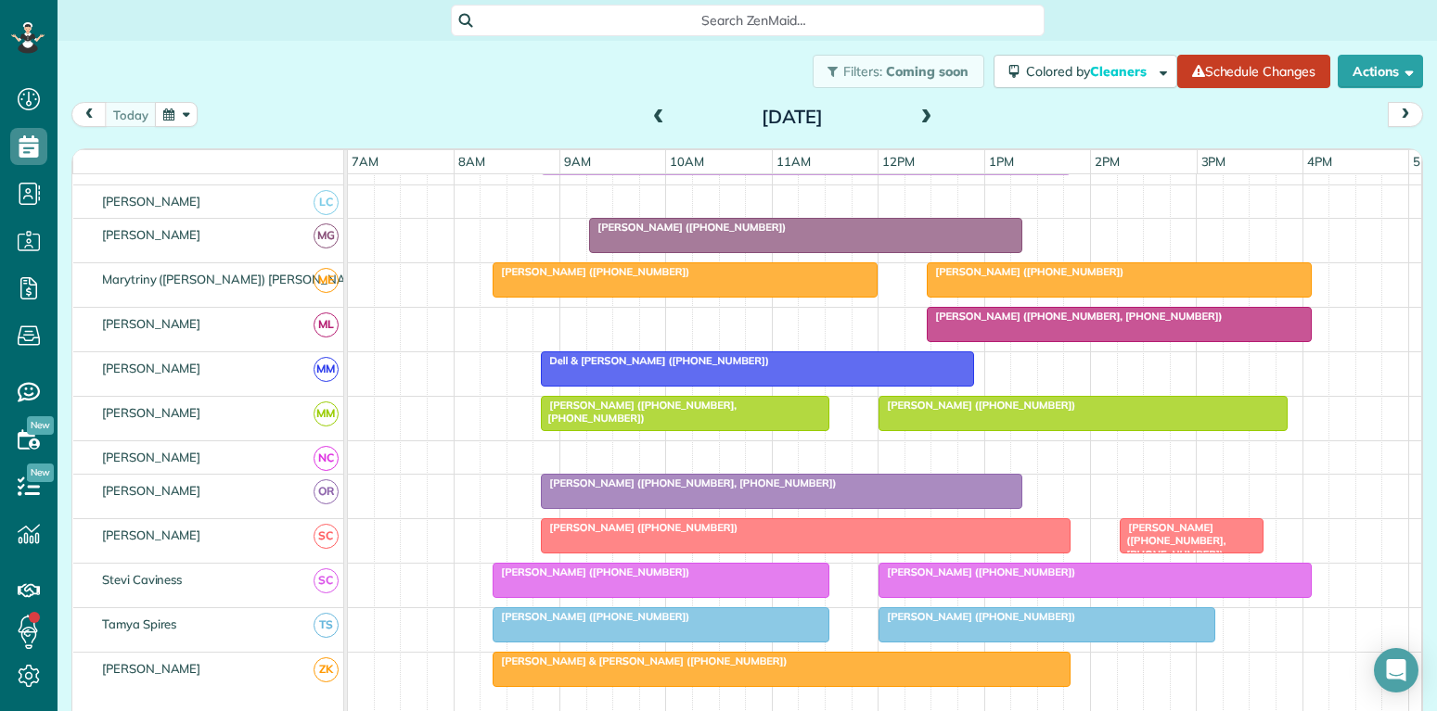
scroll to position [778, 0]
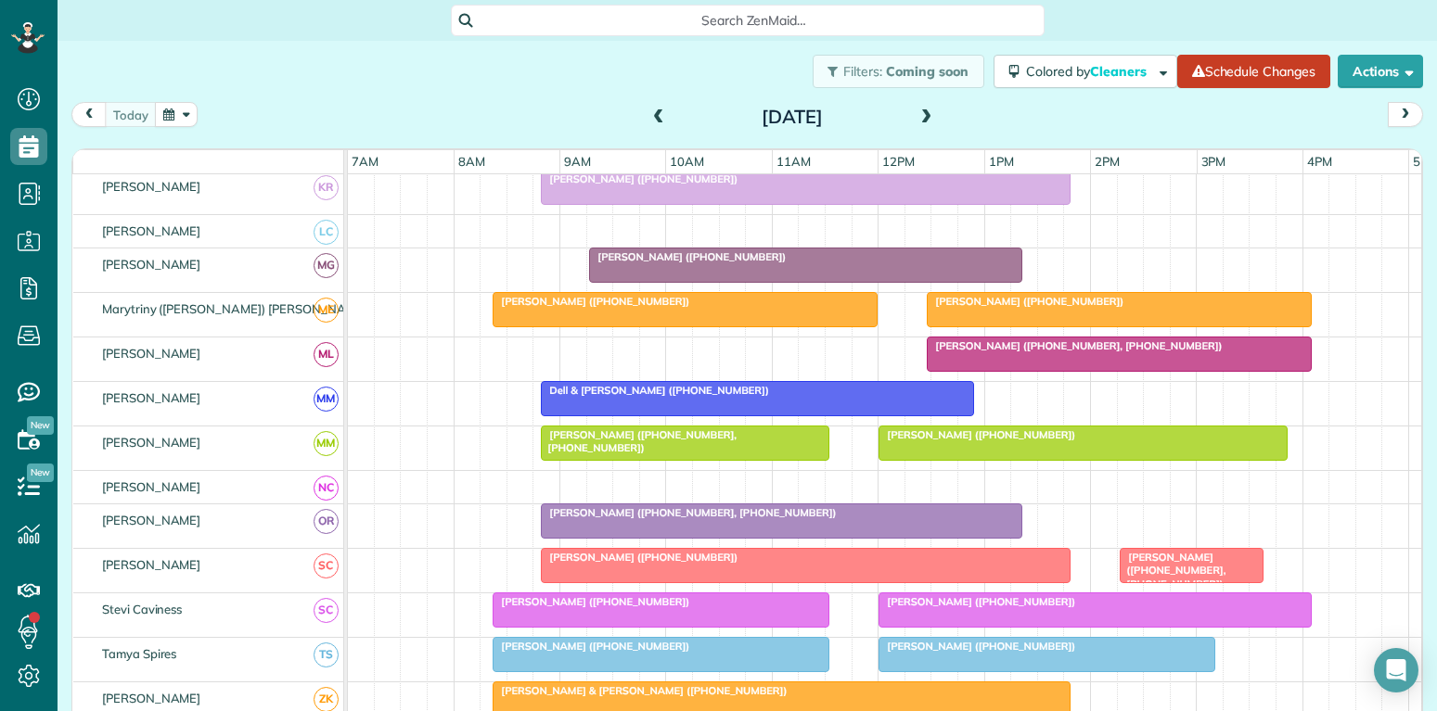
click at [1200, 293] on div at bounding box center [1119, 309] width 383 height 33
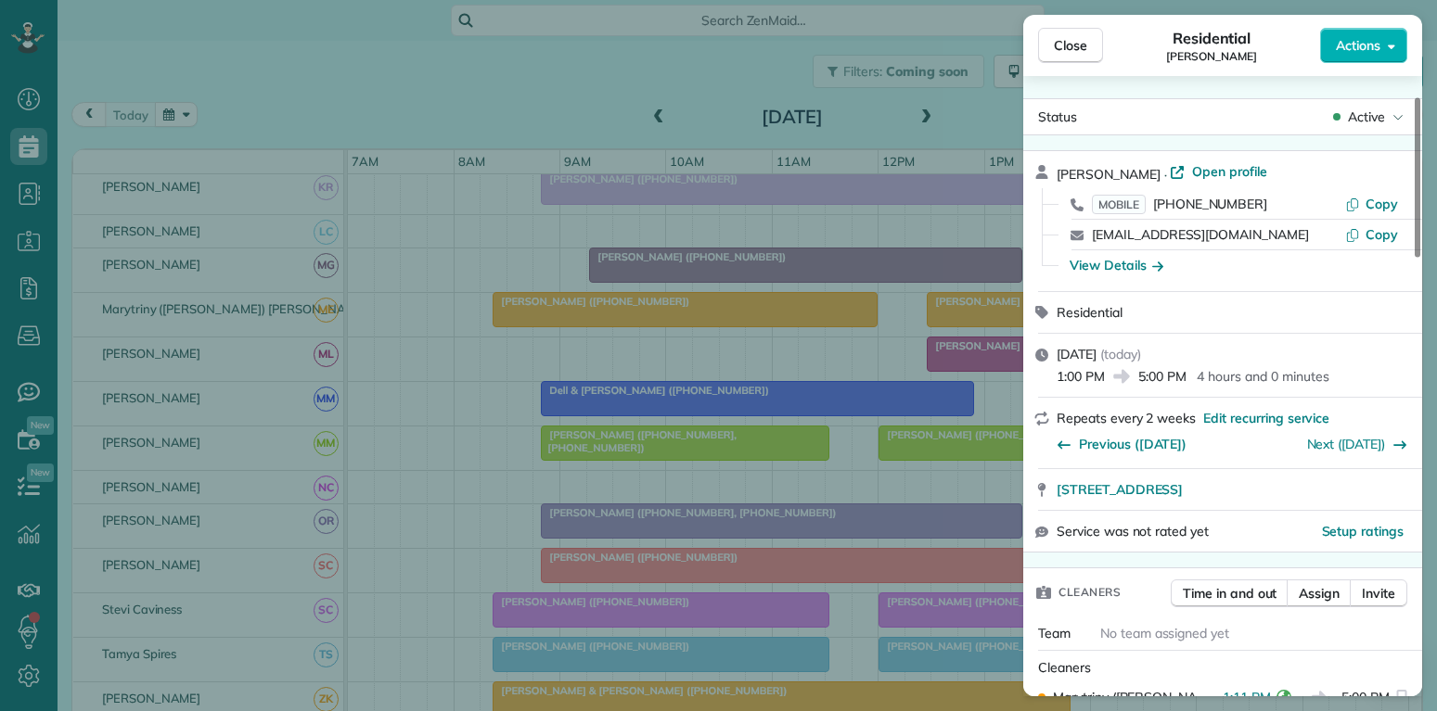
scroll to position [178, 0]
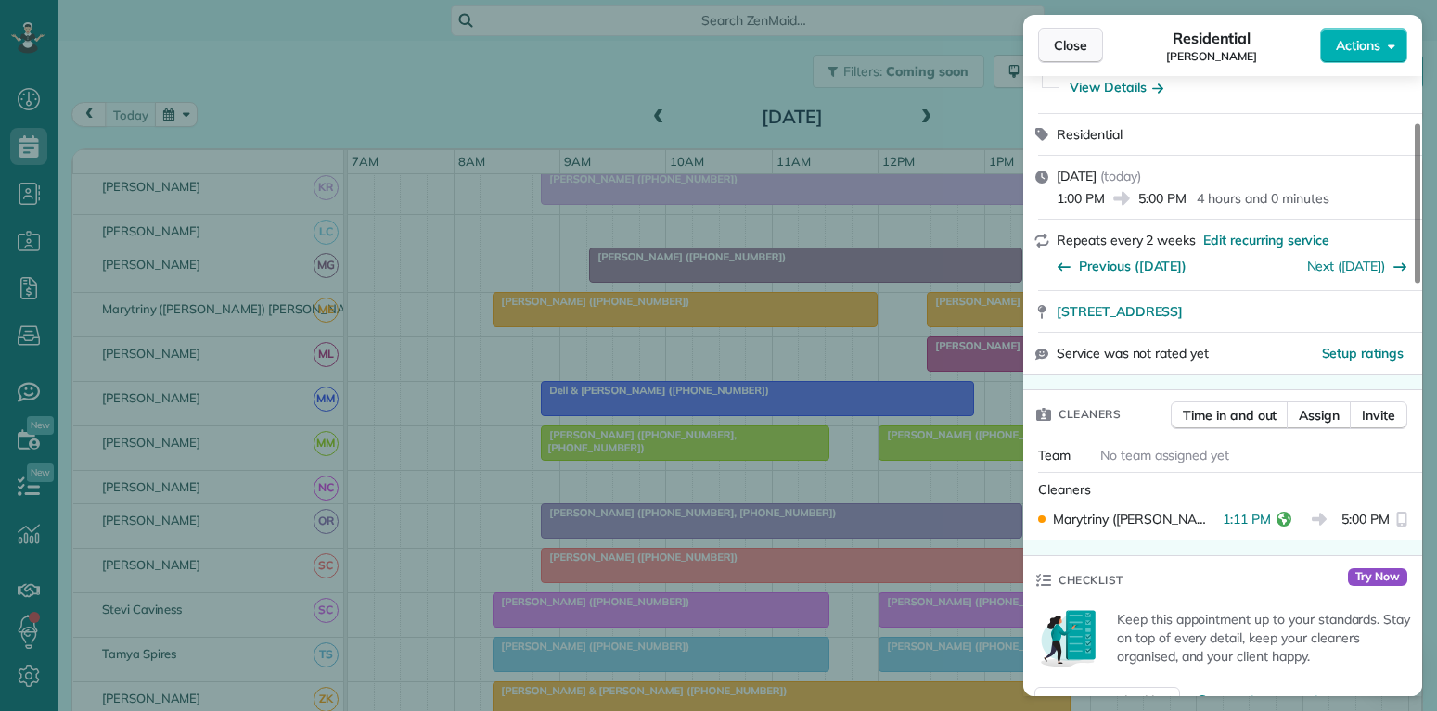
click at [1069, 39] on span "Close" at bounding box center [1070, 45] width 33 height 19
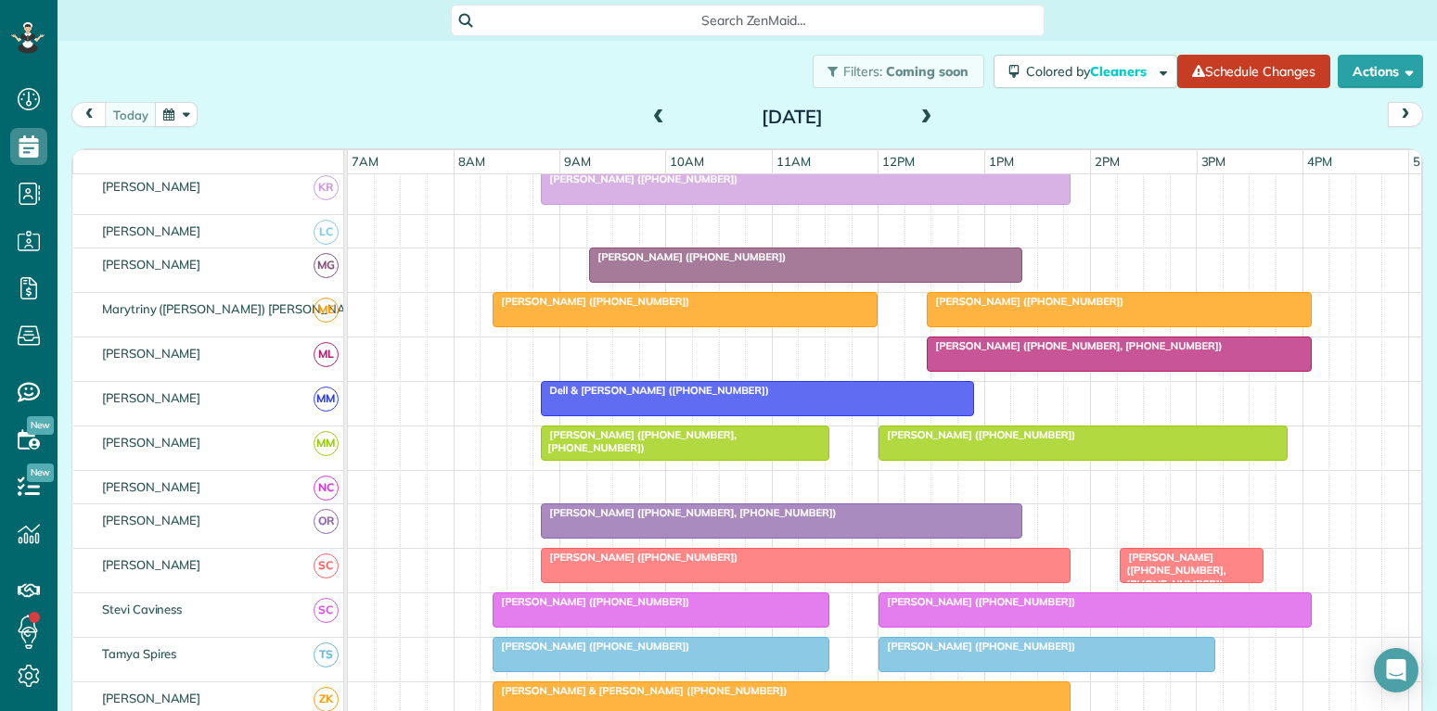
click at [1085, 302] on div "[PERSON_NAME] ([PHONE_NUMBER])" at bounding box center [1119, 301] width 374 height 13
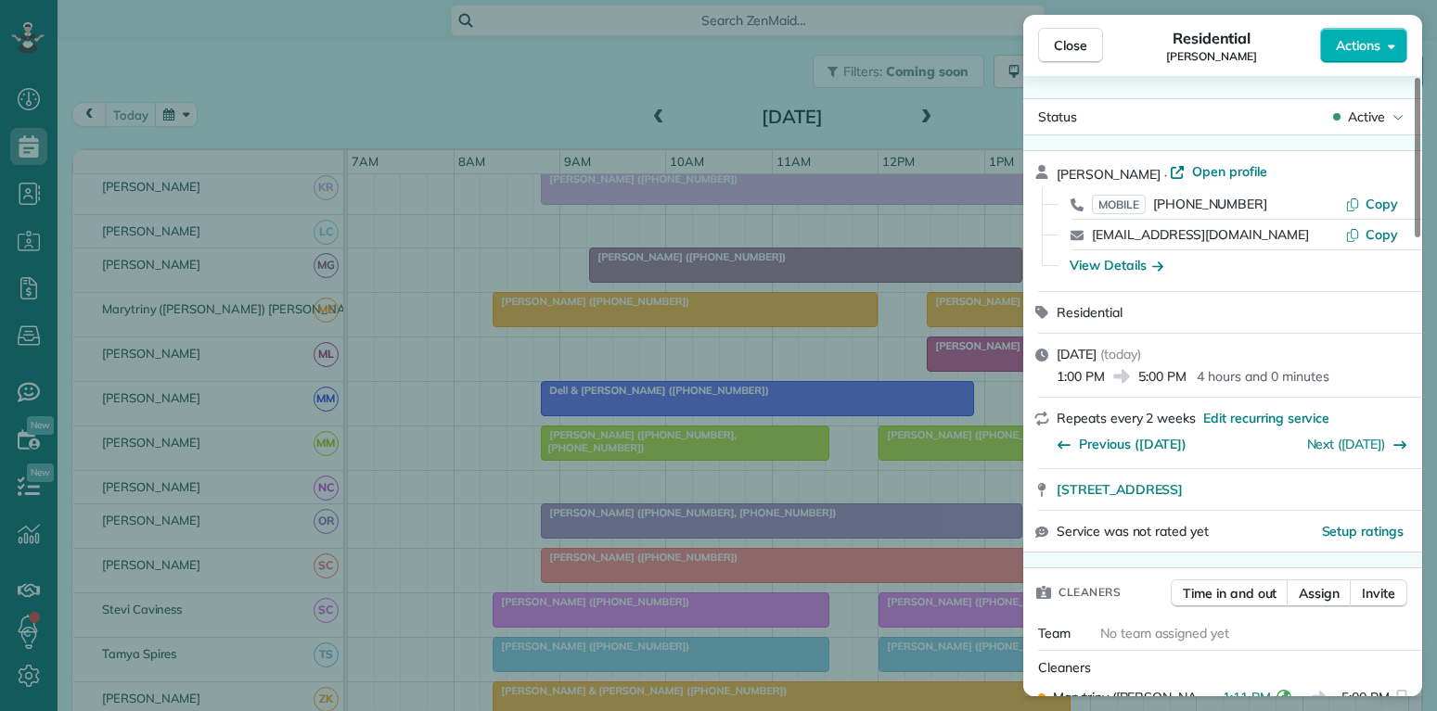
scroll to position [89, 0]
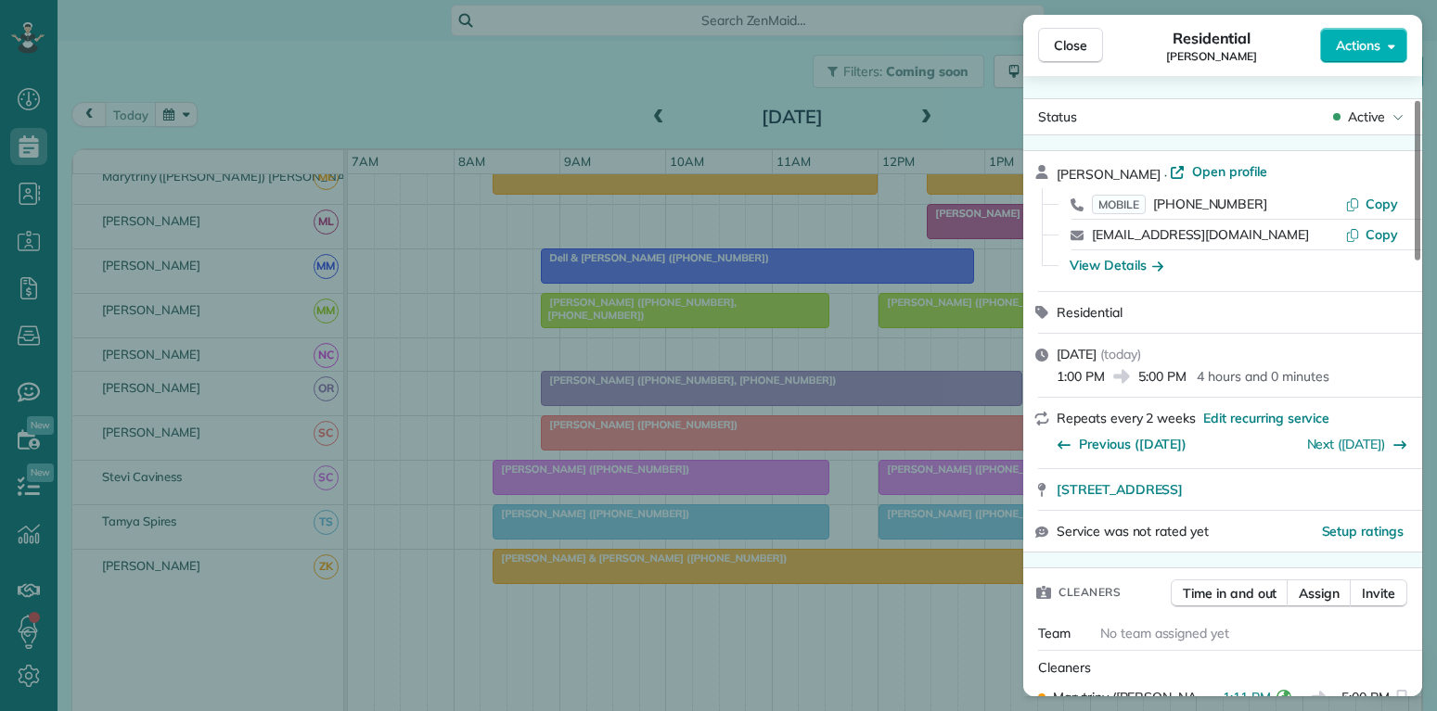
scroll to position [89, 0]
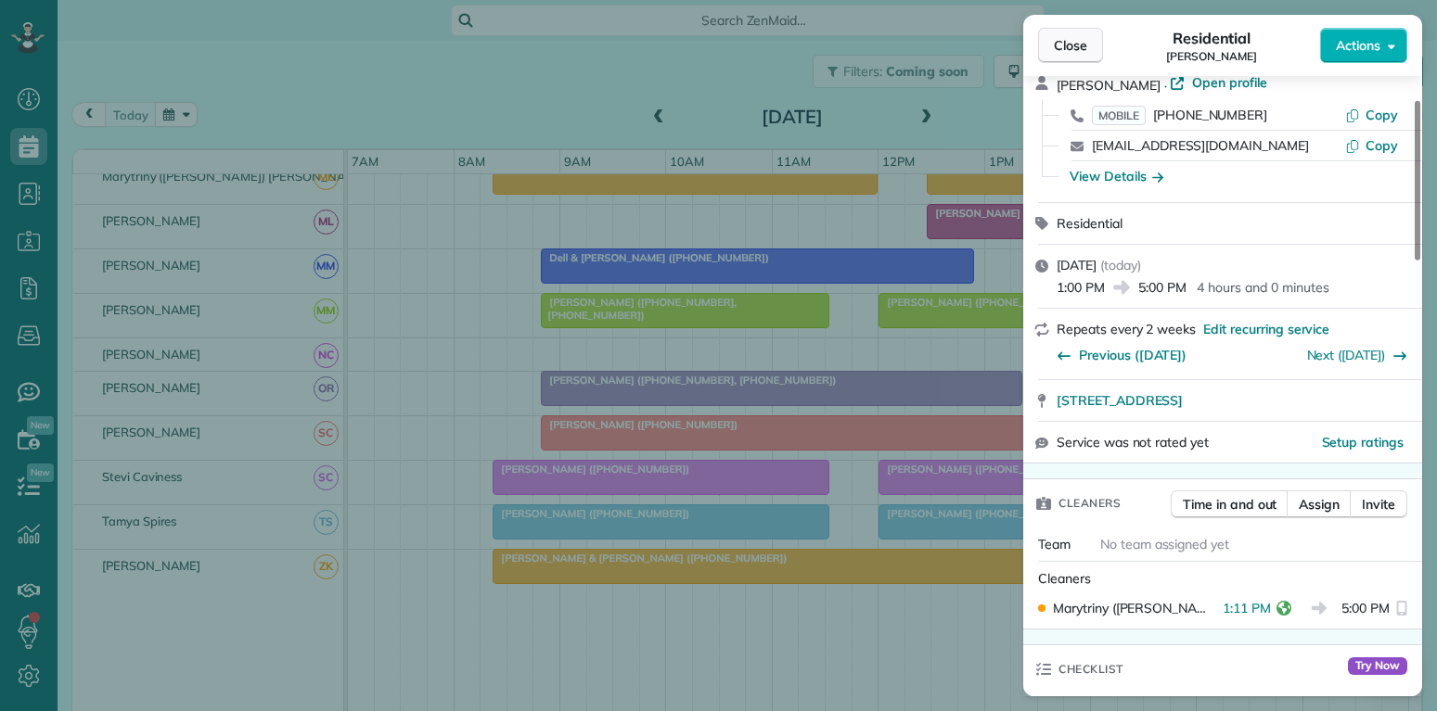
click at [1083, 45] on span "Close" at bounding box center [1070, 45] width 33 height 19
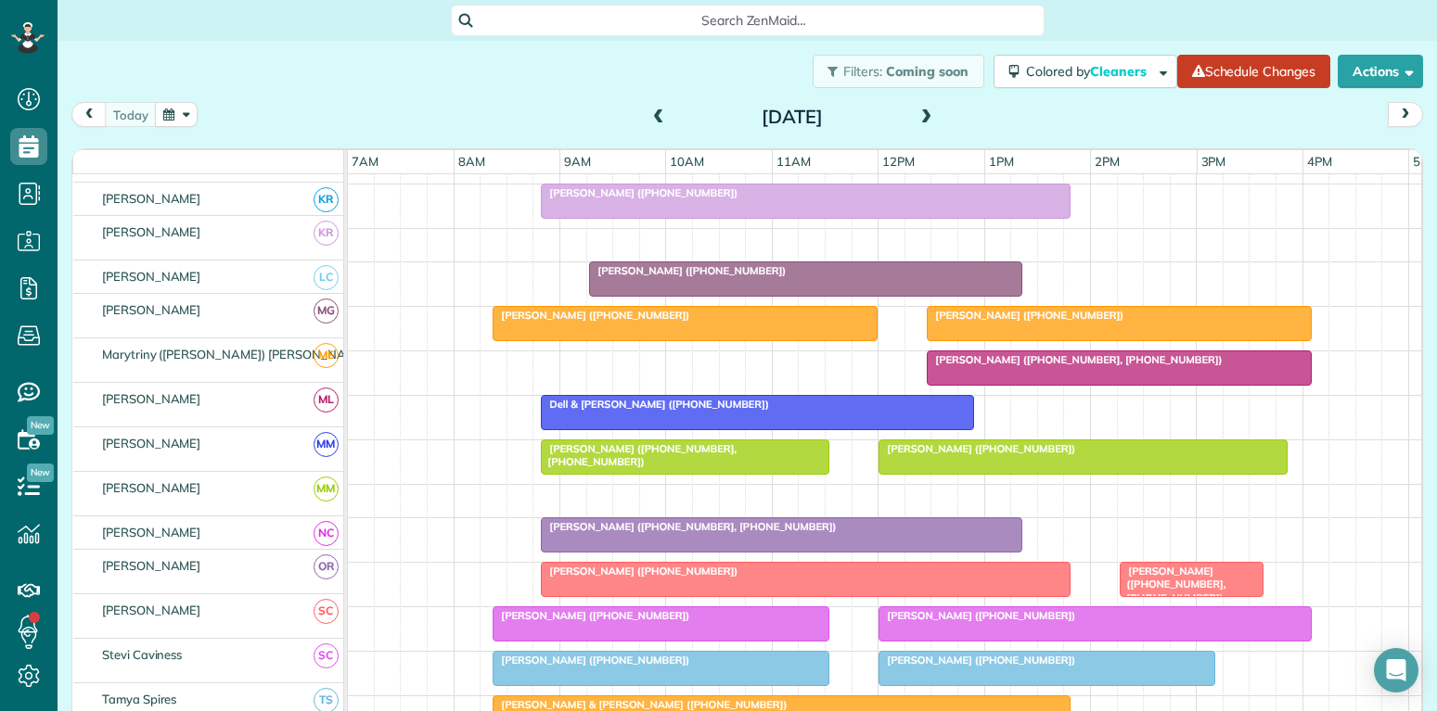
scroll to position [733, 0]
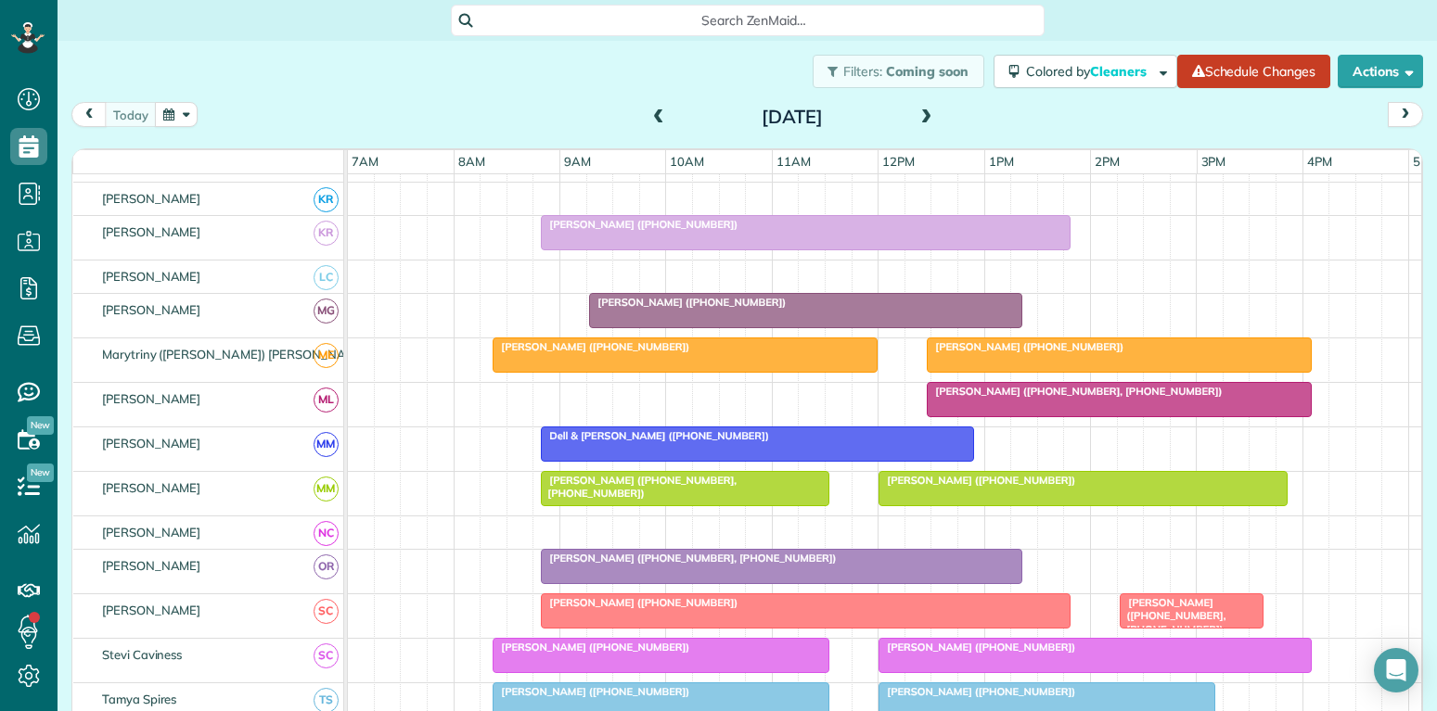
click at [1133, 354] on div at bounding box center [1119, 355] width 383 height 33
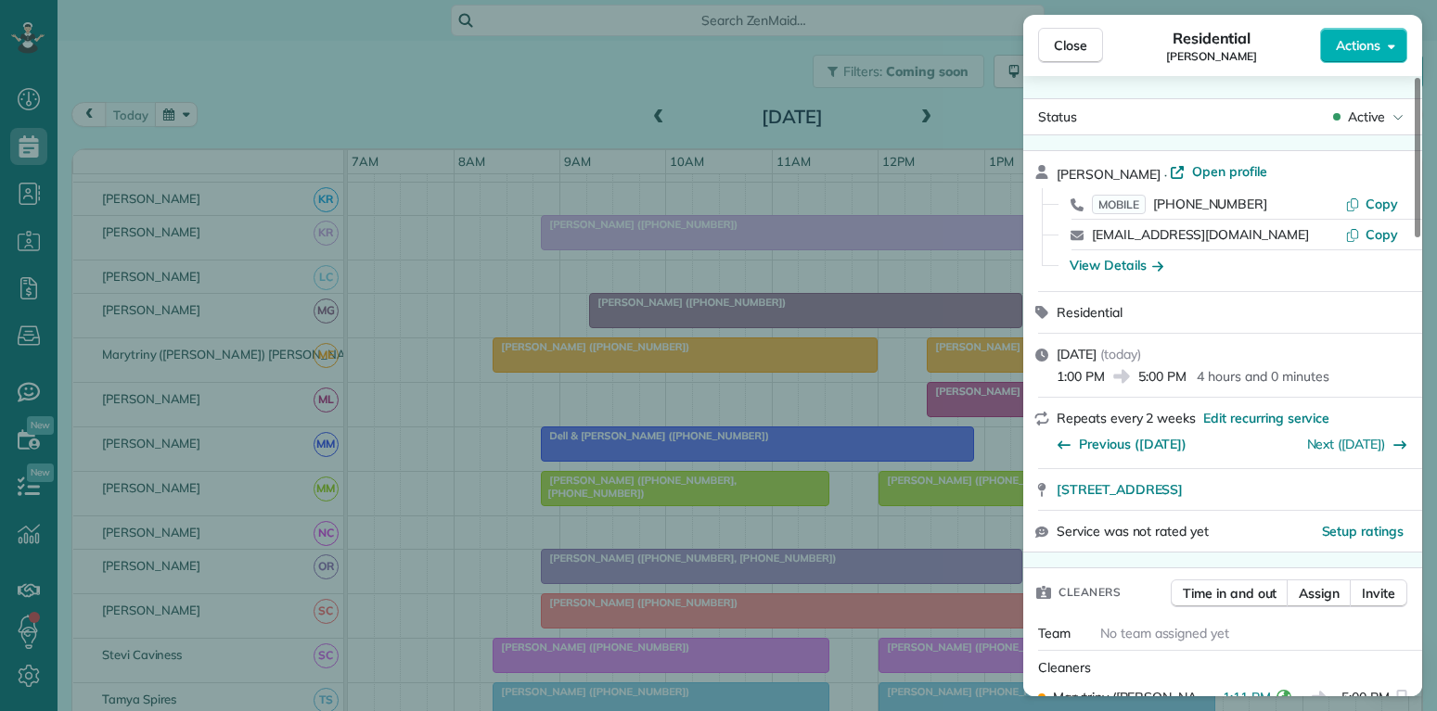
scroll to position [89, 0]
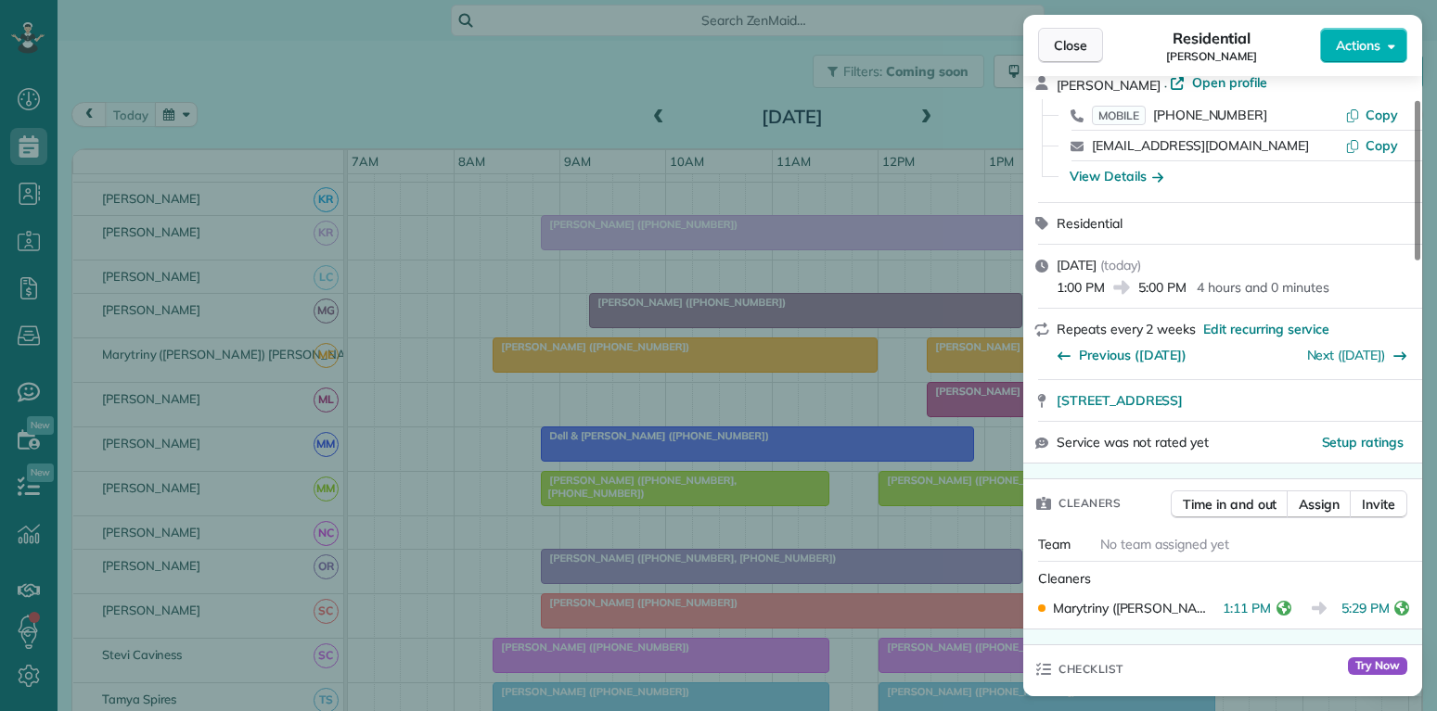
click at [1082, 47] on span "Close" at bounding box center [1070, 45] width 33 height 19
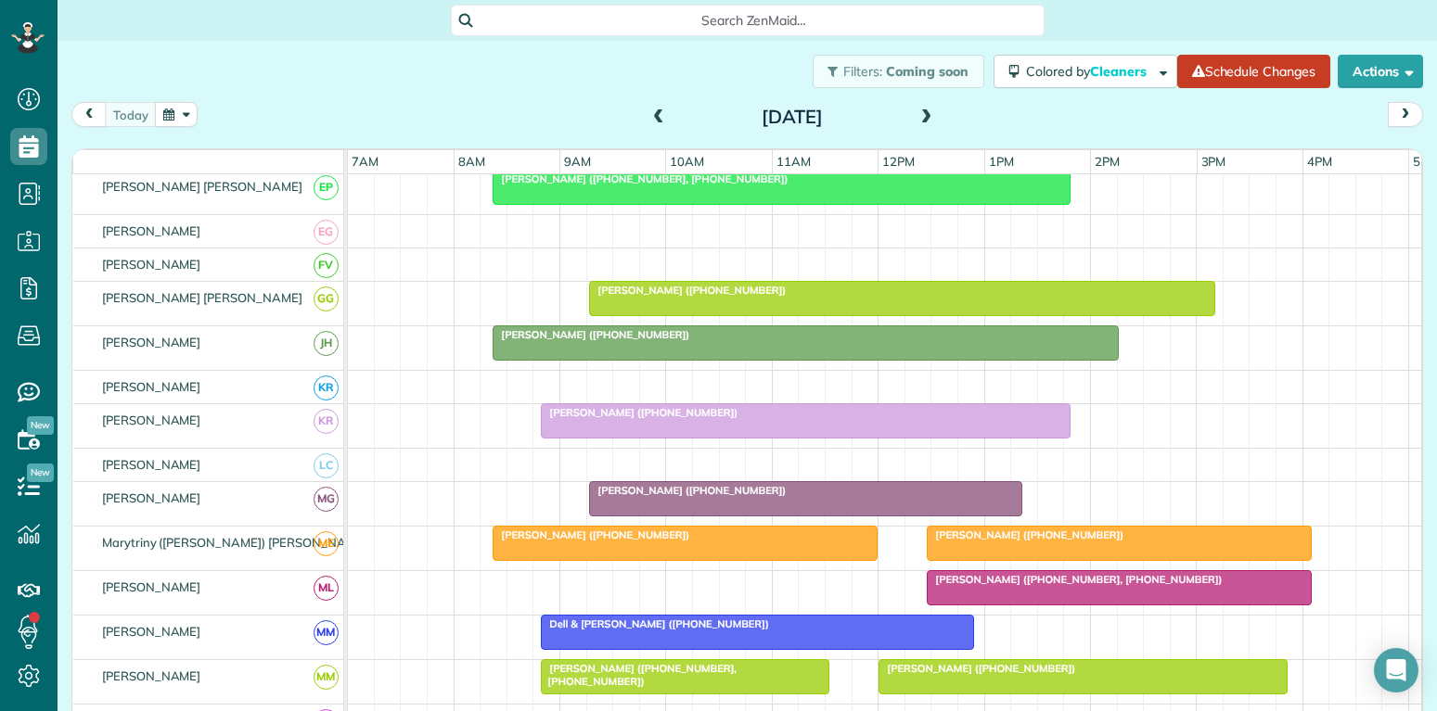
scroll to position [499, 0]
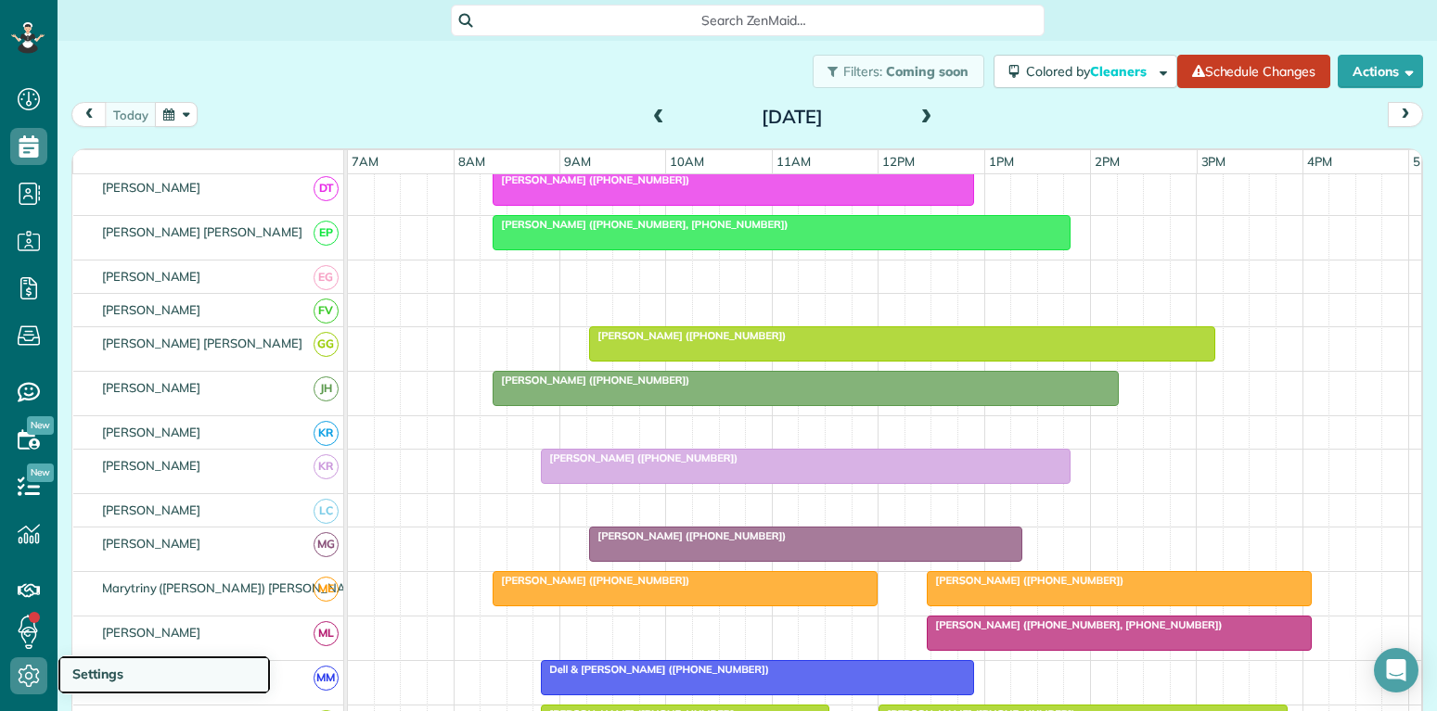
click at [105, 677] on span "Settings" at bounding box center [97, 674] width 51 height 17
